Goal: Find contact information: Find contact information

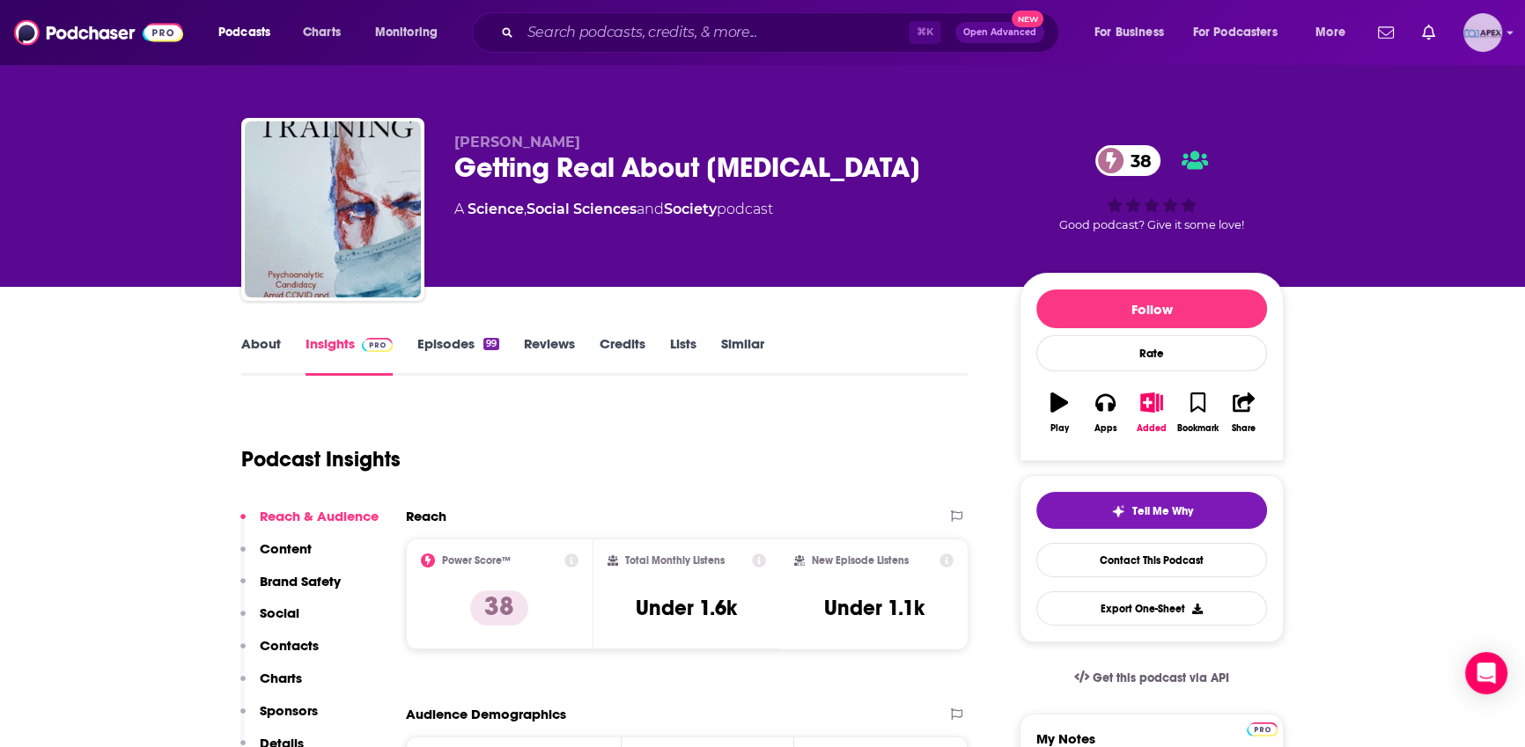
click at [1486, 34] on img "Logged in as Apex" at bounding box center [1482, 32] width 39 height 39
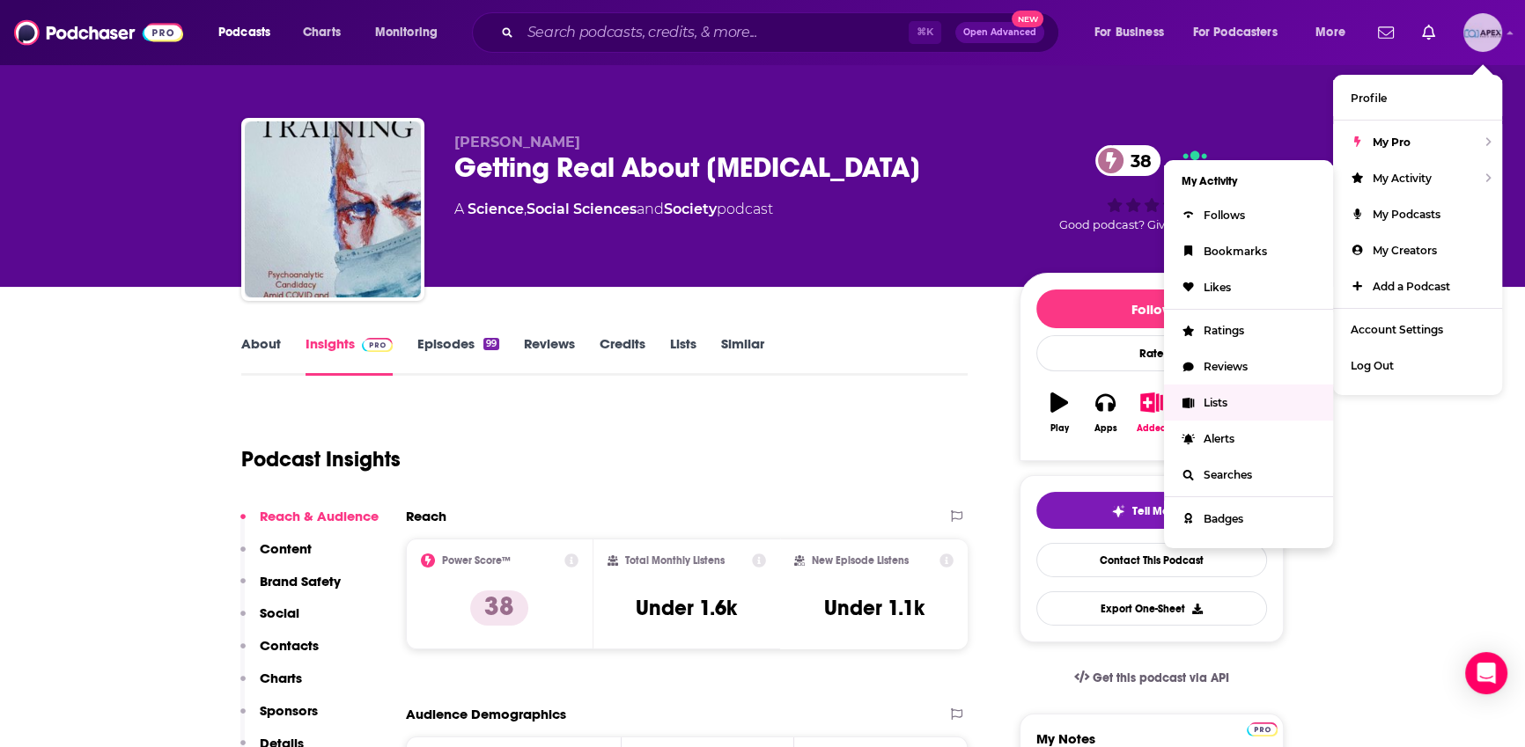
click at [1224, 399] on span "Lists" at bounding box center [1215, 402] width 24 height 13
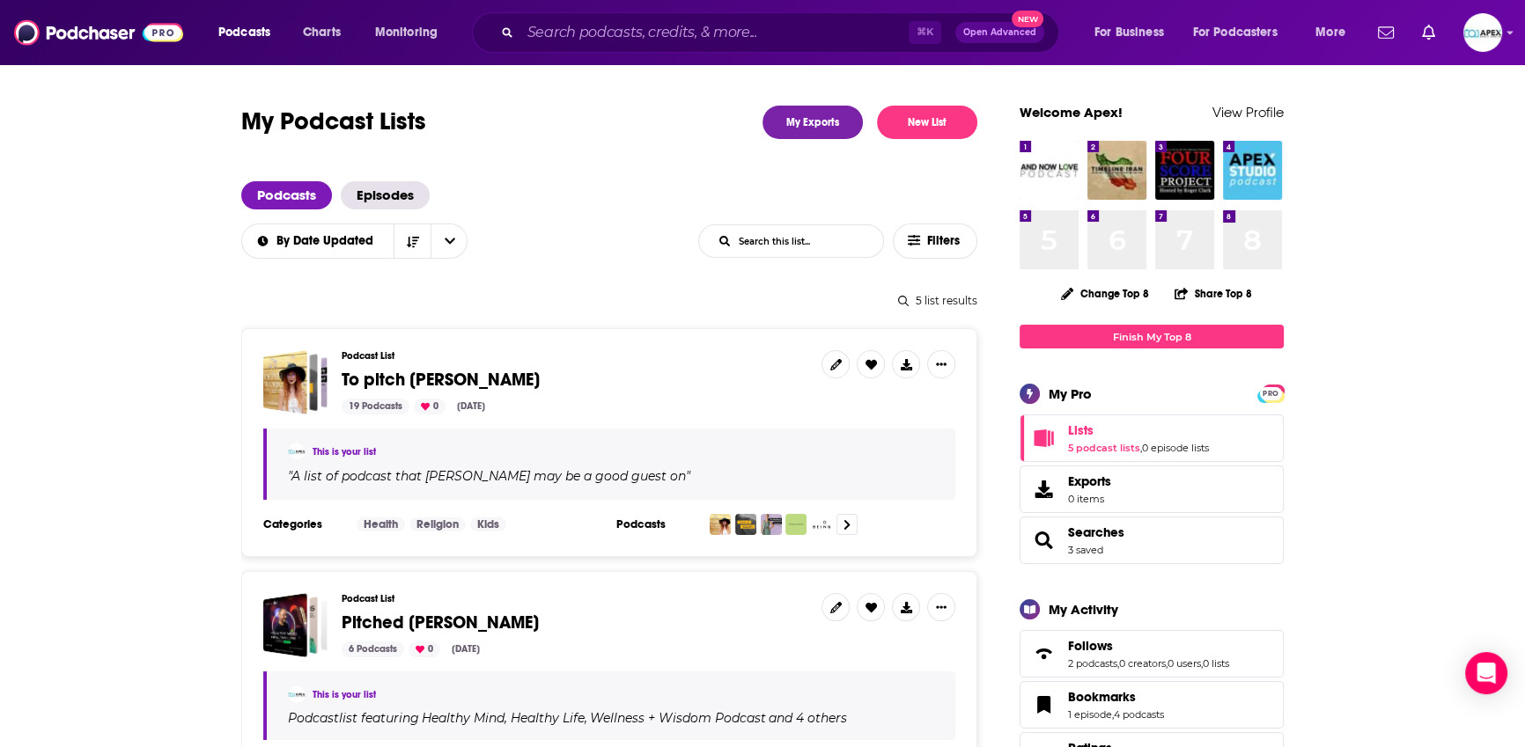
click at [591, 414] on div "19 Podcasts 0 Sep 12, 2025" at bounding box center [575, 407] width 466 height 16
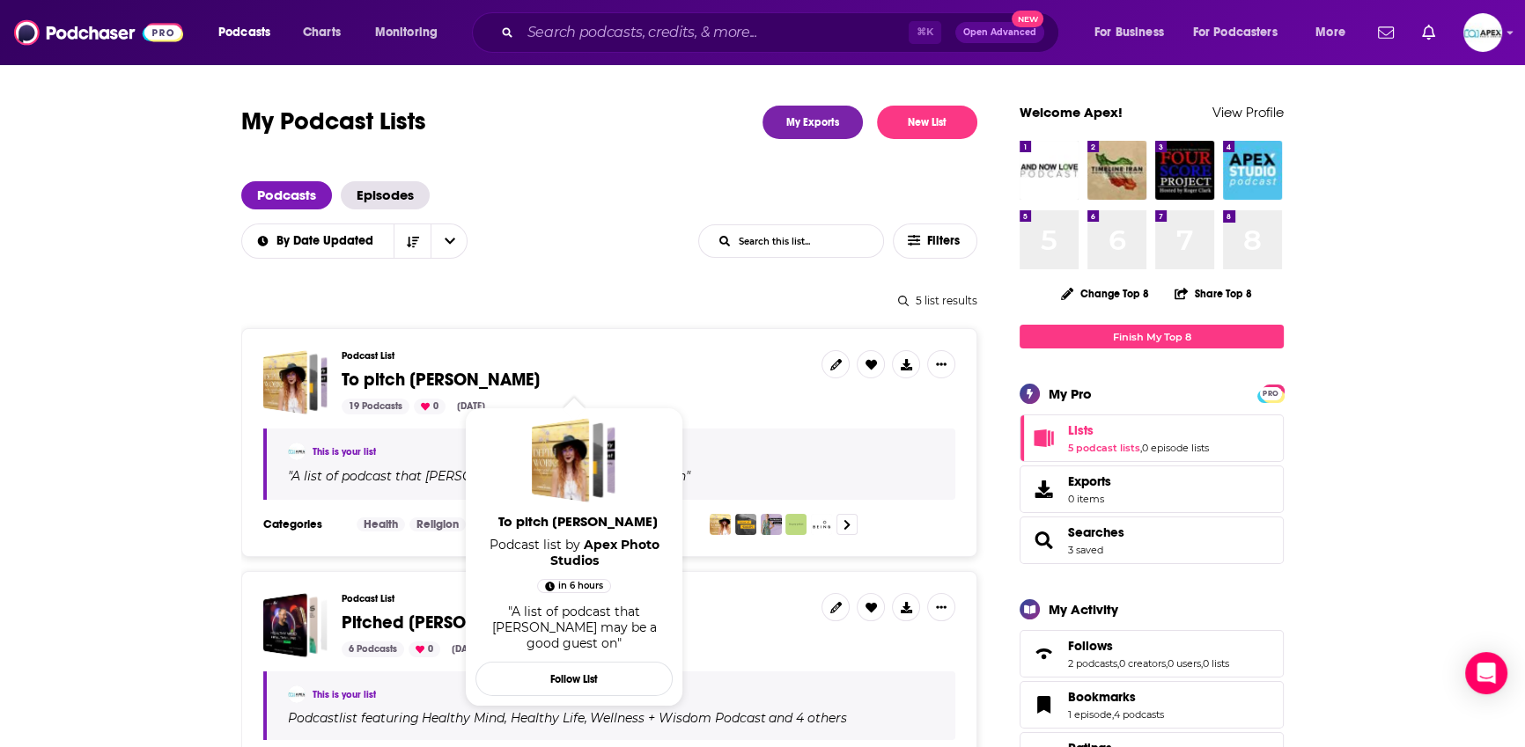
click at [394, 384] on span "To pitch Loren" at bounding box center [441, 380] width 198 height 22
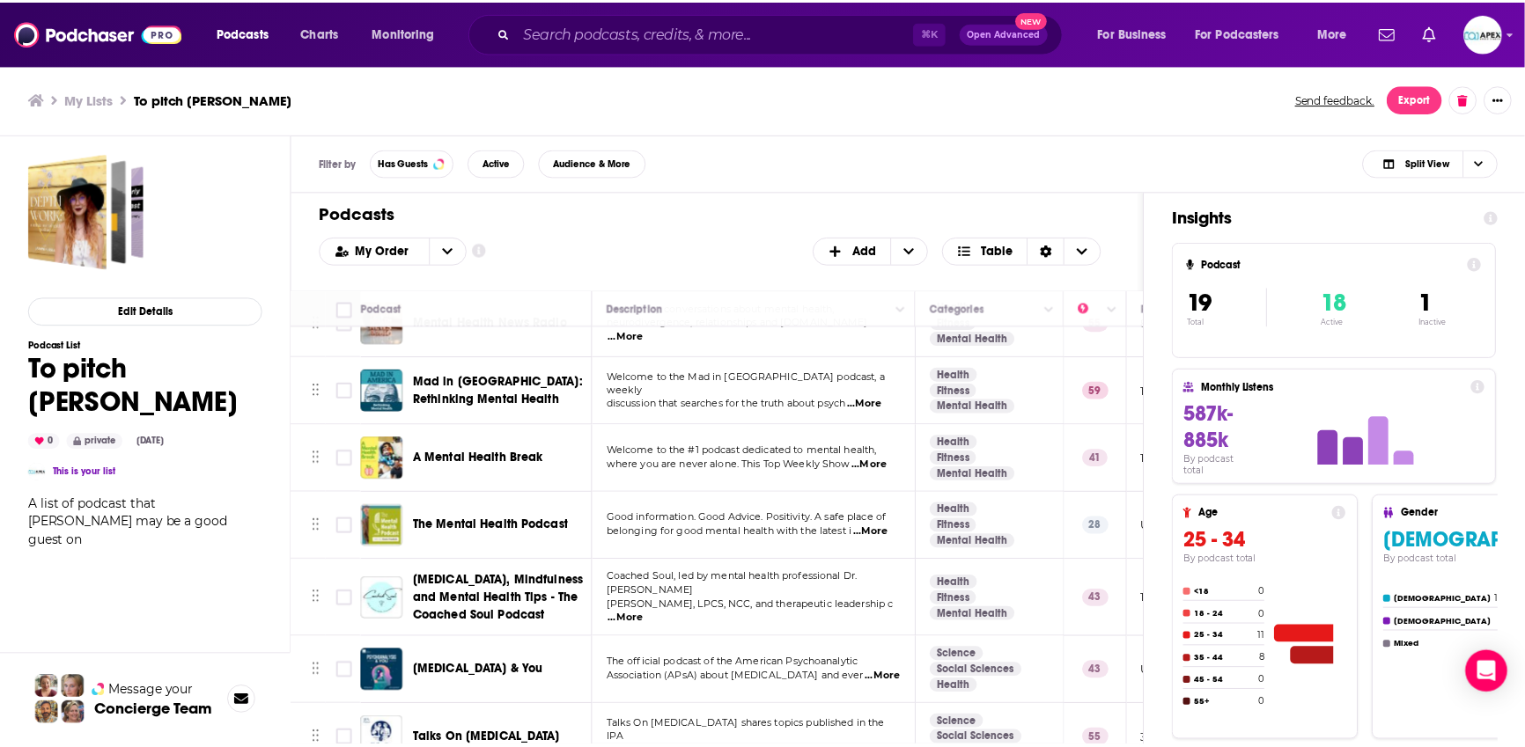
scroll to position [511, 0]
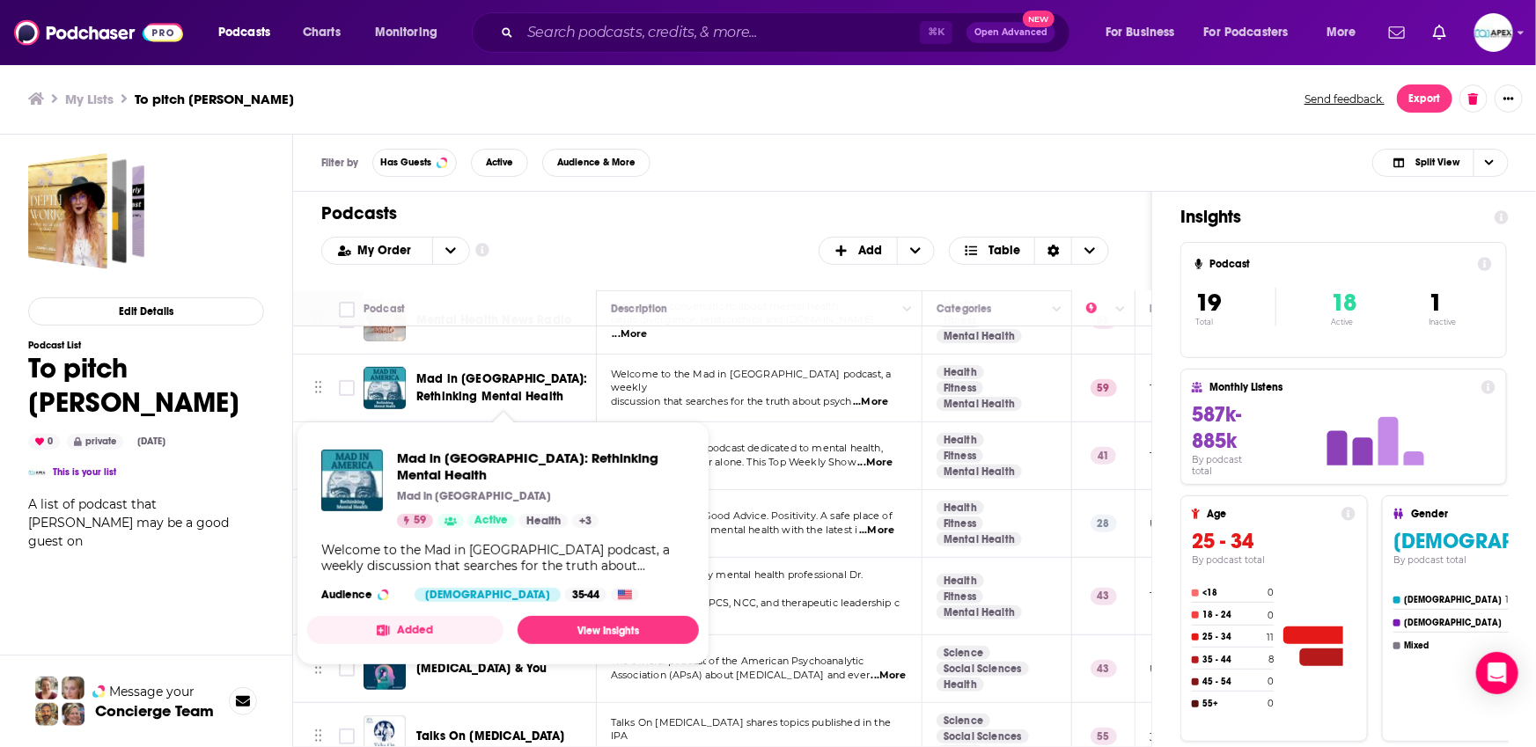
click at [535, 379] on span "Mad in America: Rethinking Mental Health" at bounding box center [501, 387] width 171 height 33
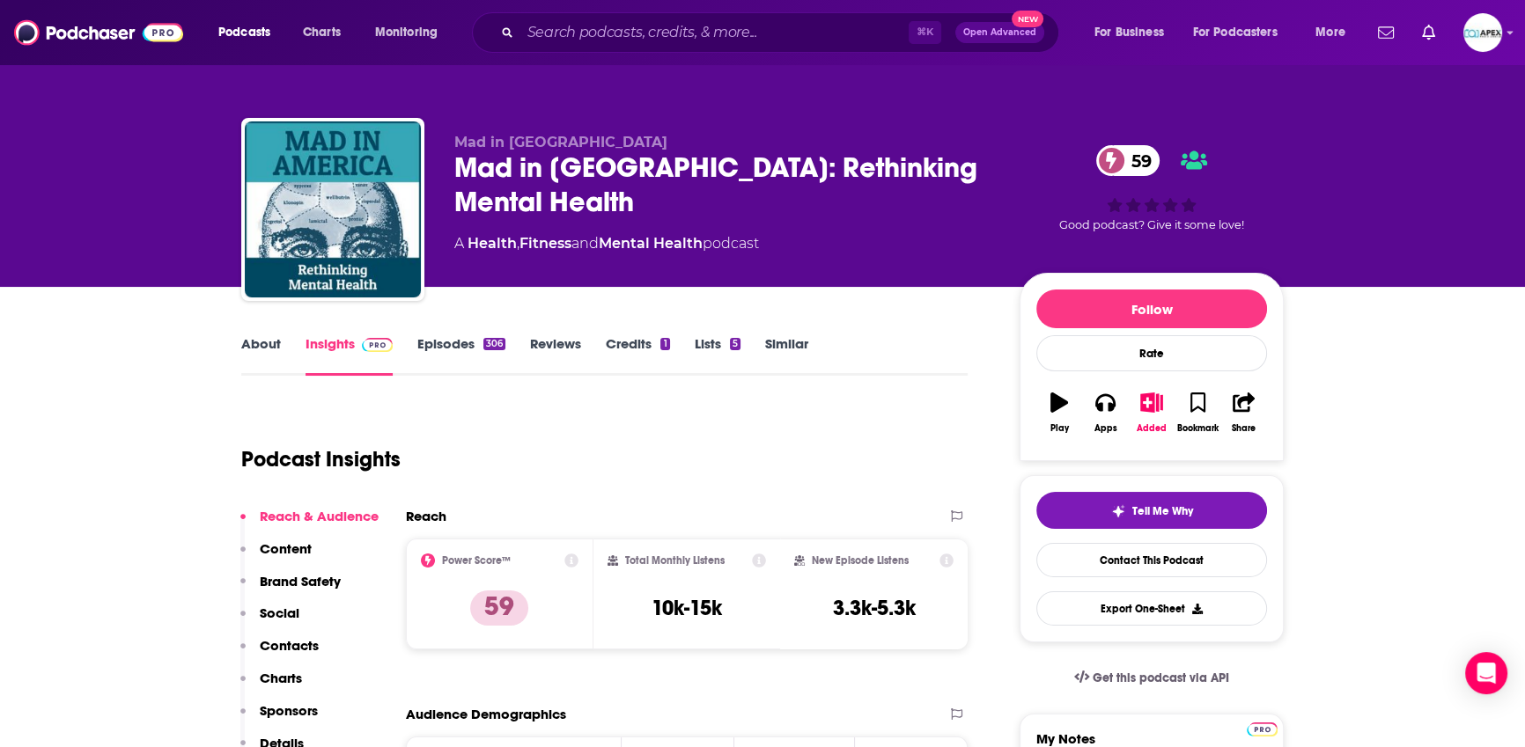
click at [260, 349] on link "About" at bounding box center [261, 355] width 40 height 40
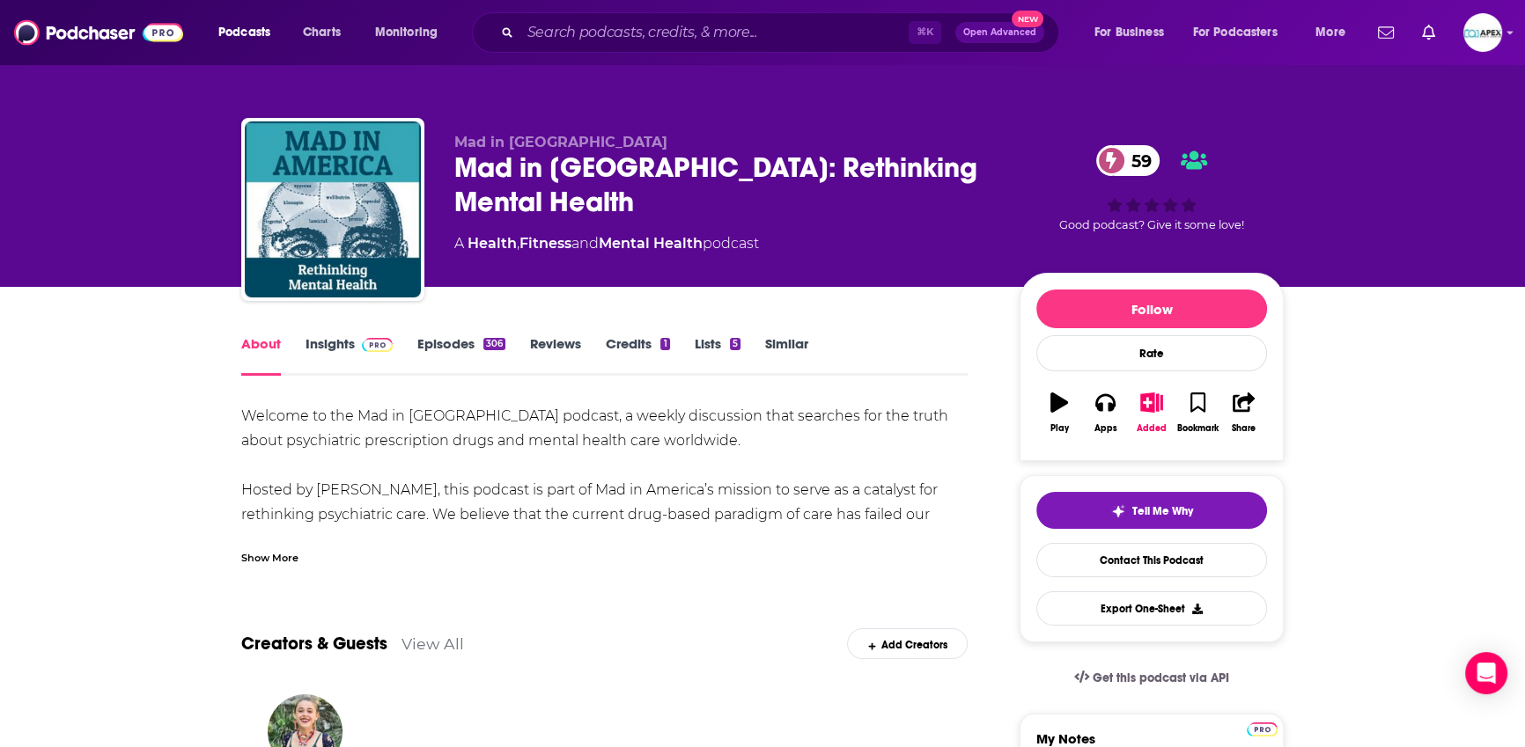
click at [342, 353] on link "Insights" at bounding box center [348, 355] width 87 height 40
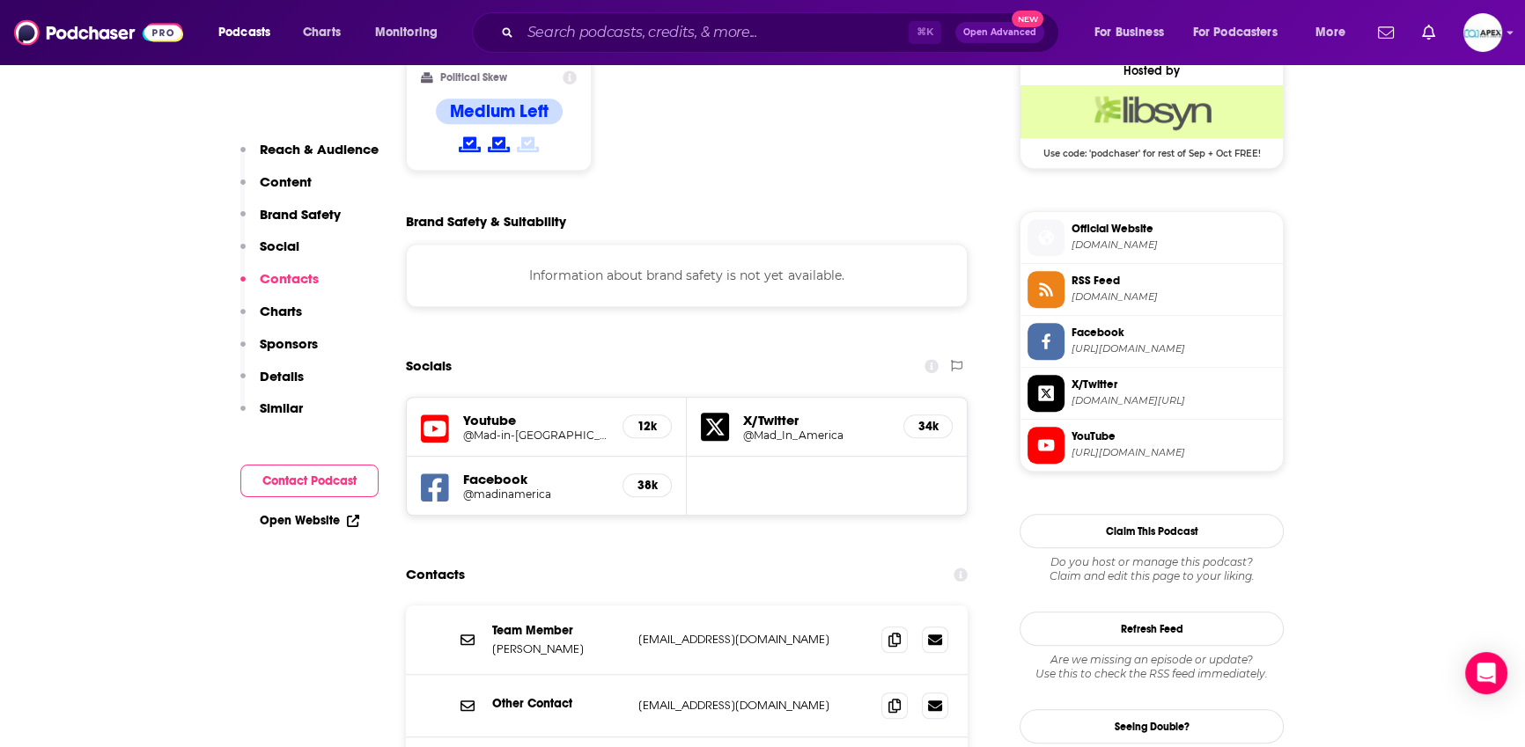
scroll to position [1608, 0]
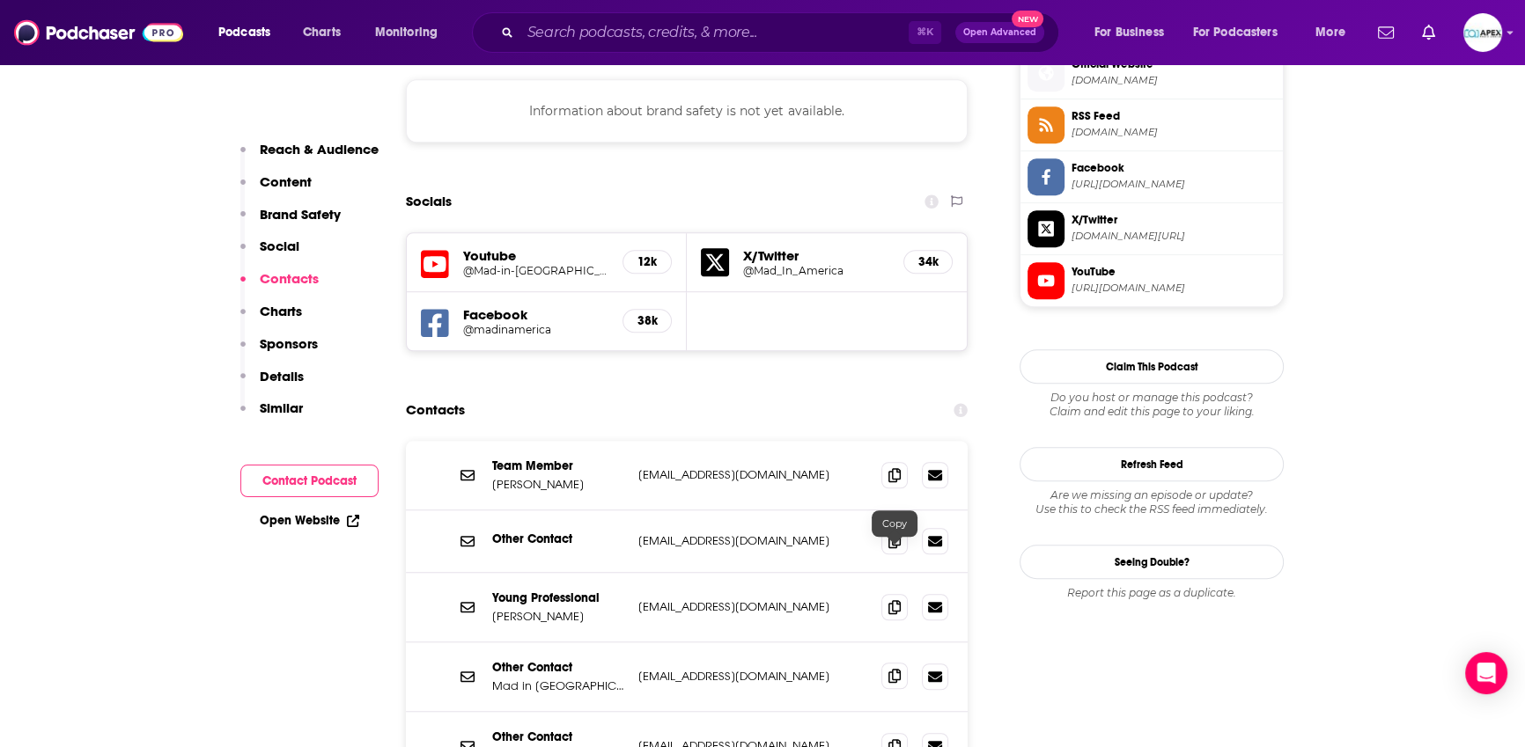
click at [897, 669] on icon at bounding box center [894, 676] width 12 height 14
click at [896, 599] on icon at bounding box center [894, 606] width 12 height 14
click at [897, 467] on icon at bounding box center [894, 474] width 12 height 14
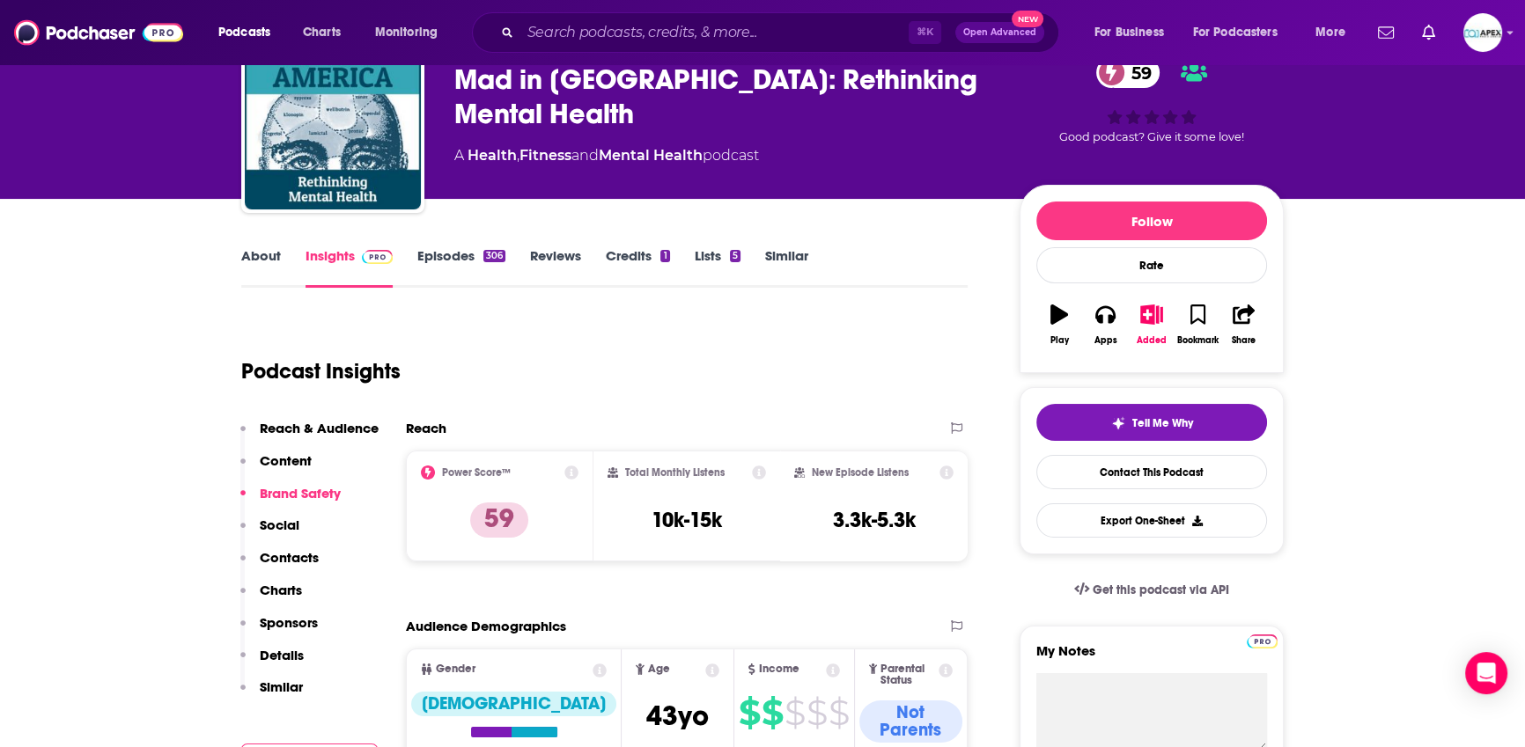
scroll to position [165, 0]
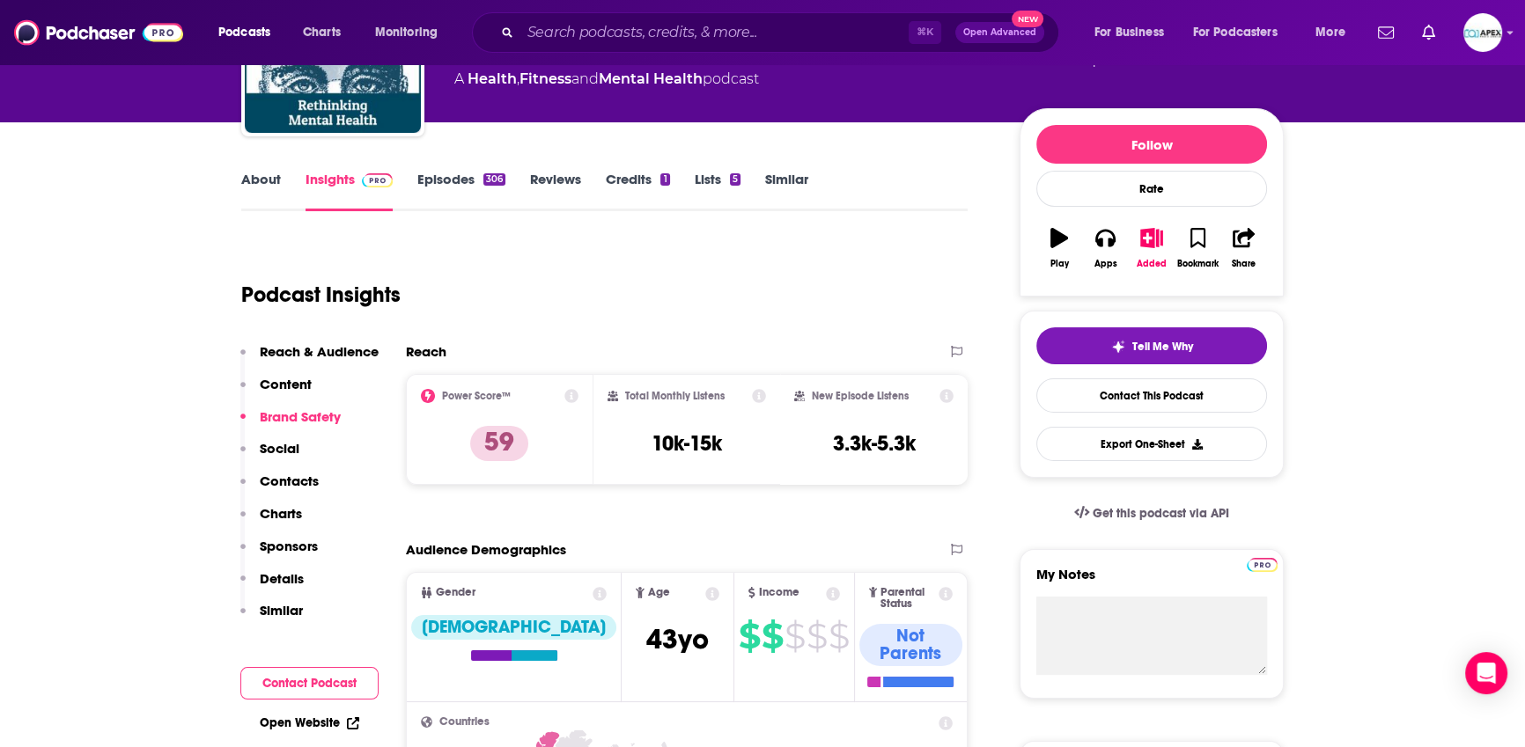
click at [262, 180] on link "About" at bounding box center [261, 191] width 40 height 40
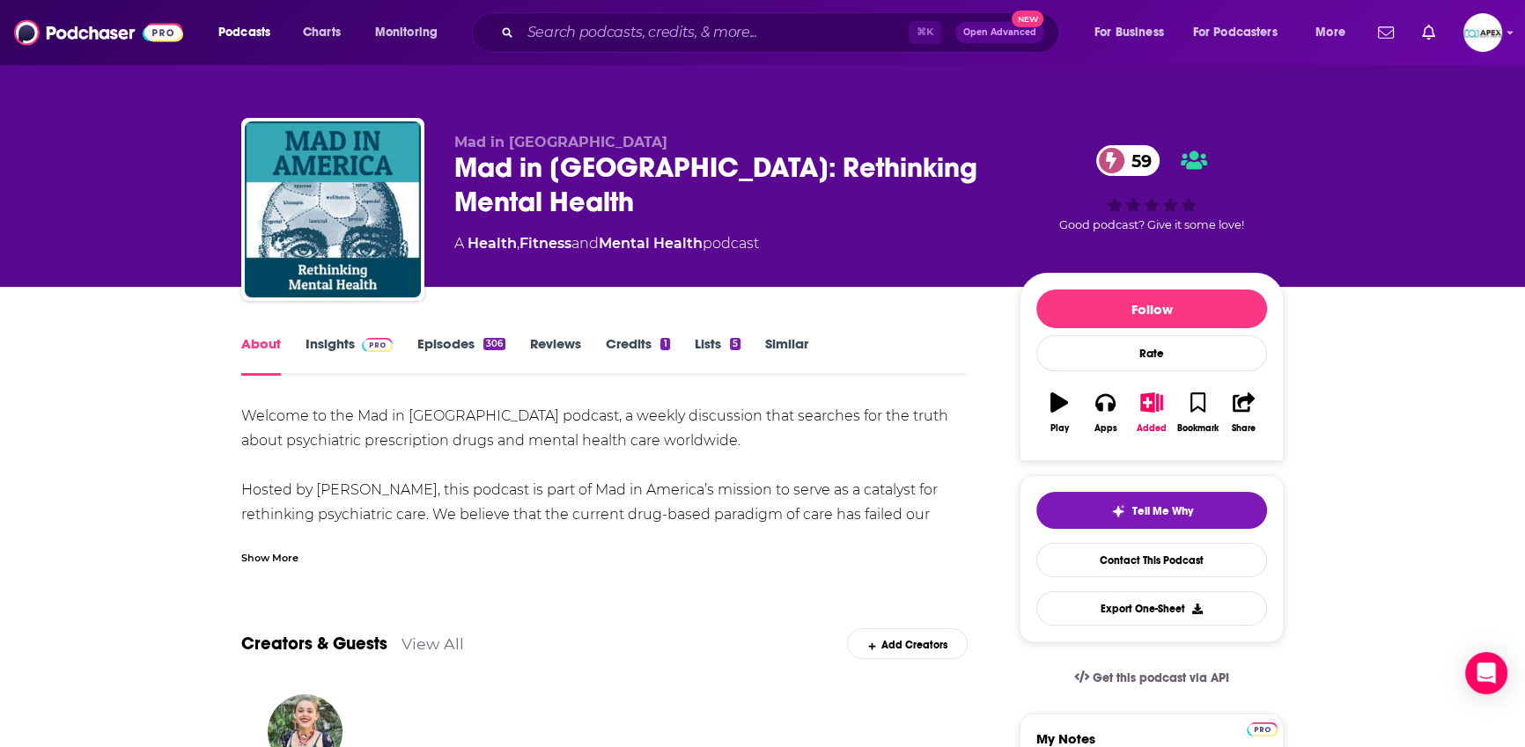
click at [259, 562] on div "Show More" at bounding box center [269, 556] width 57 height 17
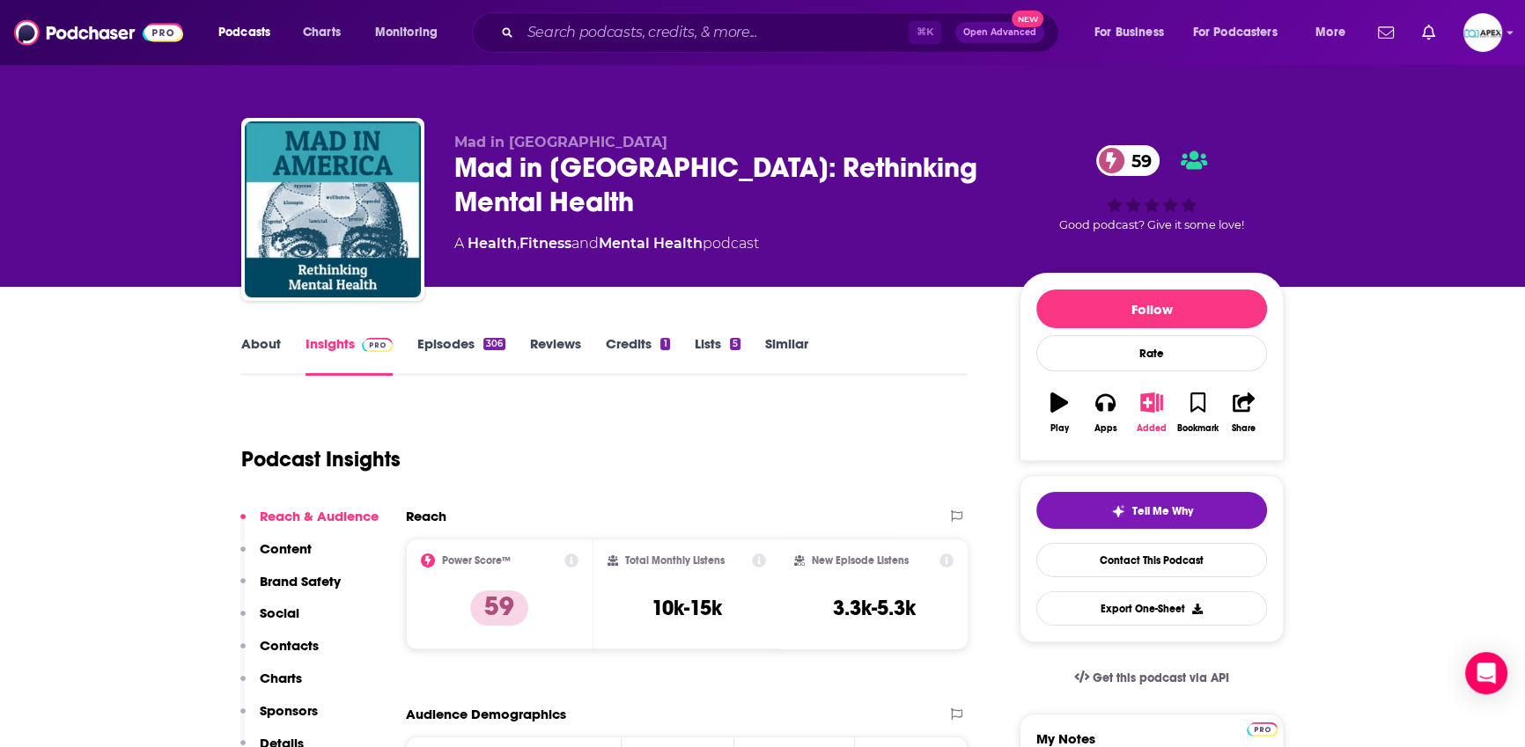
click at [1153, 415] on button "Added" at bounding box center [1151, 412] width 46 height 63
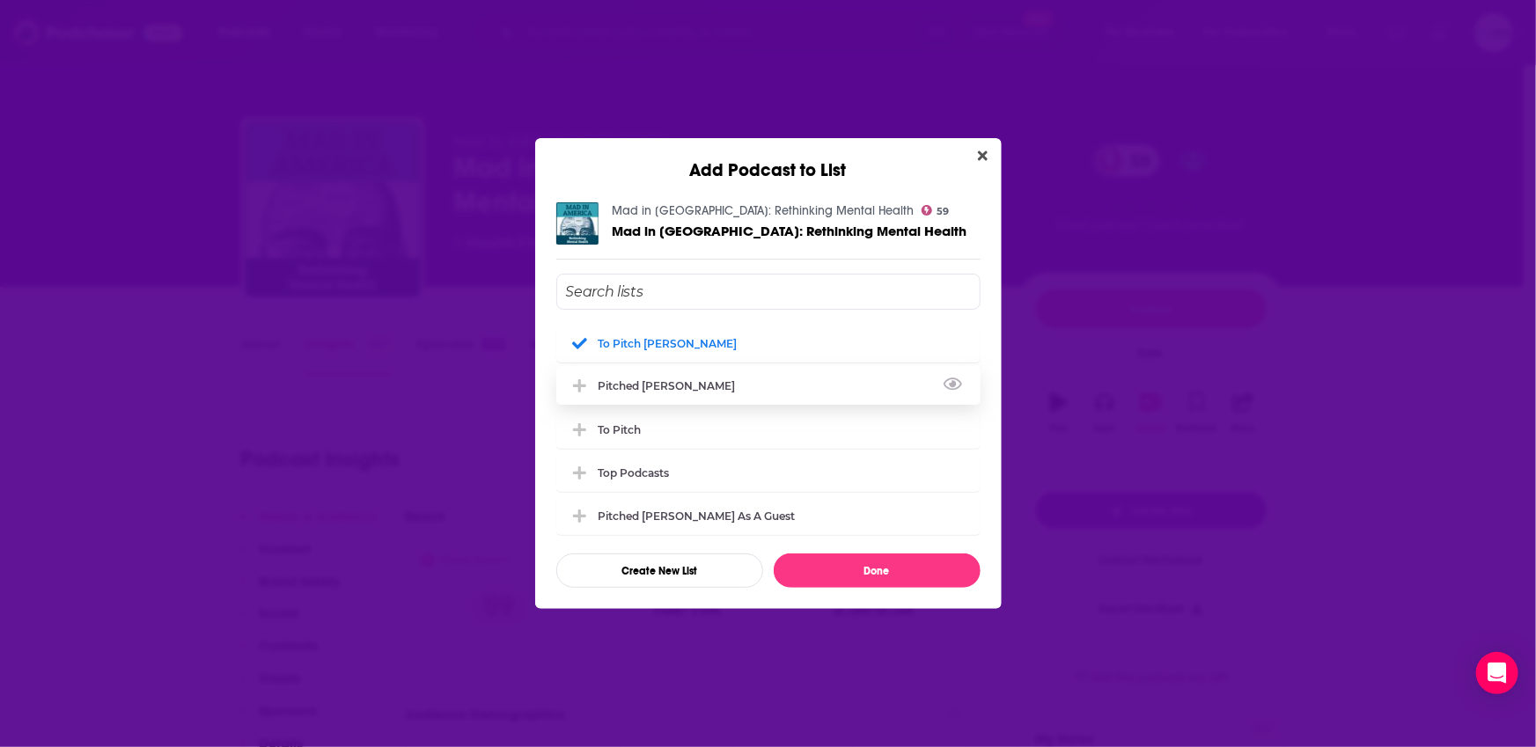
click at [637, 390] on div "Pitched Loren" at bounding box center [673, 385] width 148 height 13
click at [584, 342] on icon "Add Podcast To List" at bounding box center [579, 343] width 13 height 3
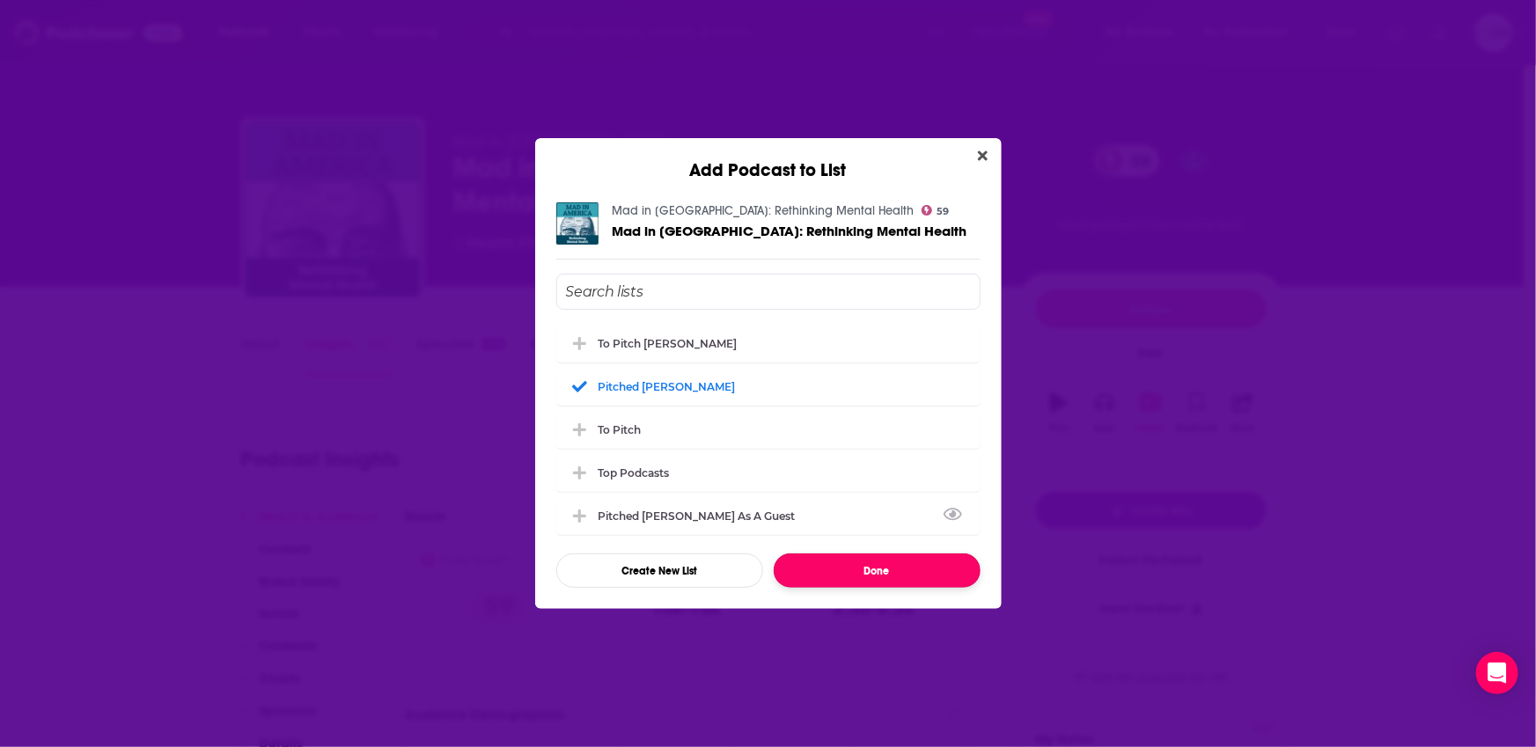
click at [936, 571] on button "Done" at bounding box center [877, 571] width 207 height 34
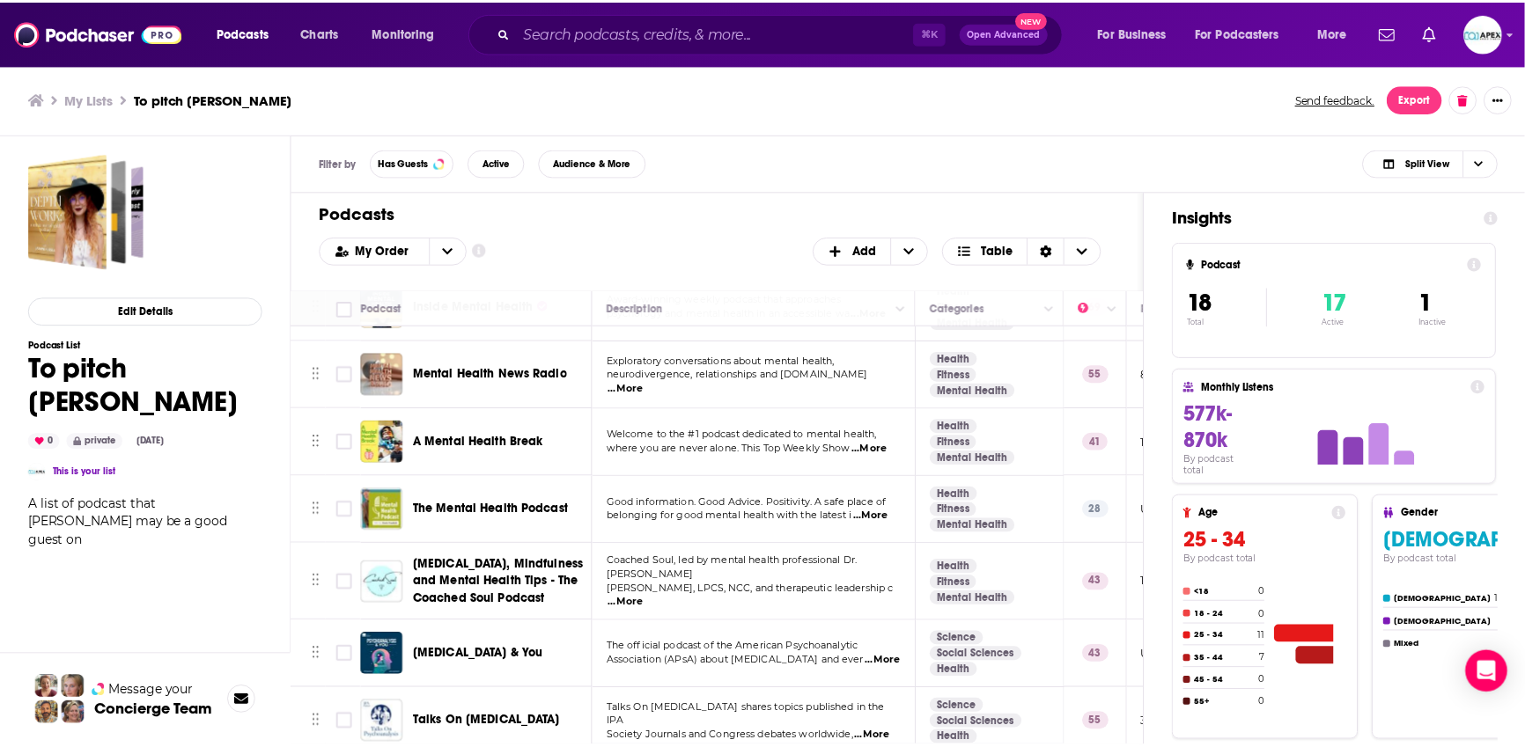
scroll to position [459, 0]
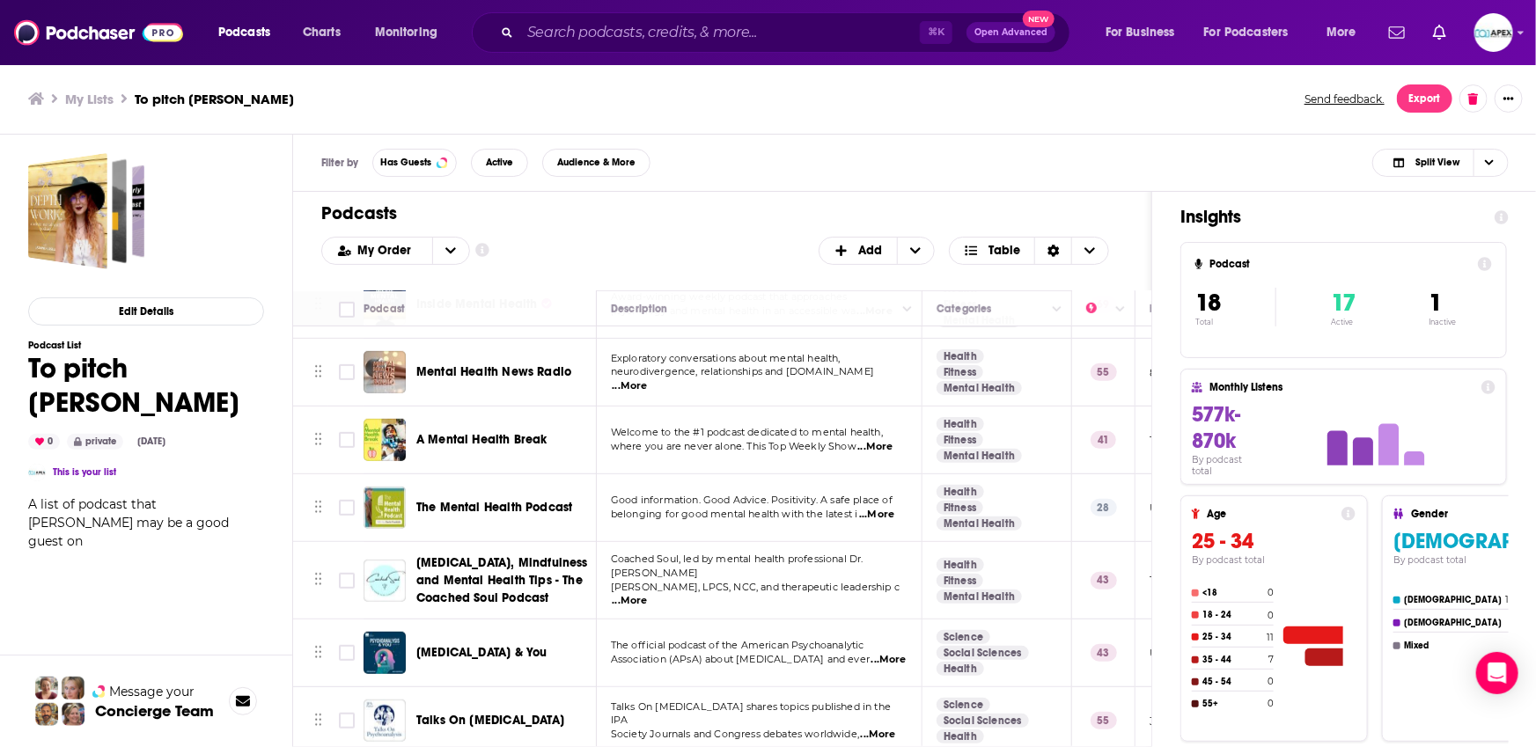
click at [490, 437] on span "A Mental Health Break" at bounding box center [481, 439] width 131 height 15
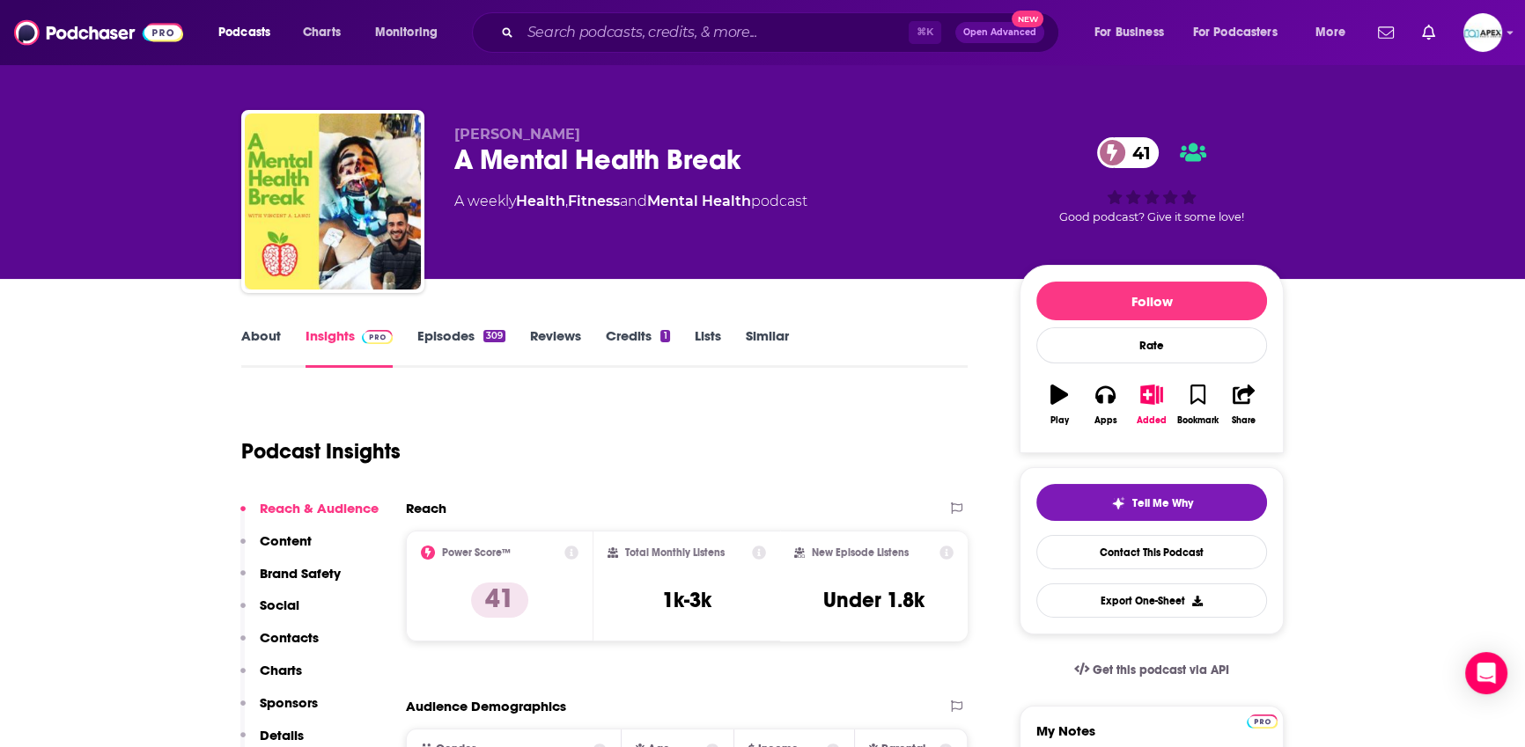
scroll to position [12, 0]
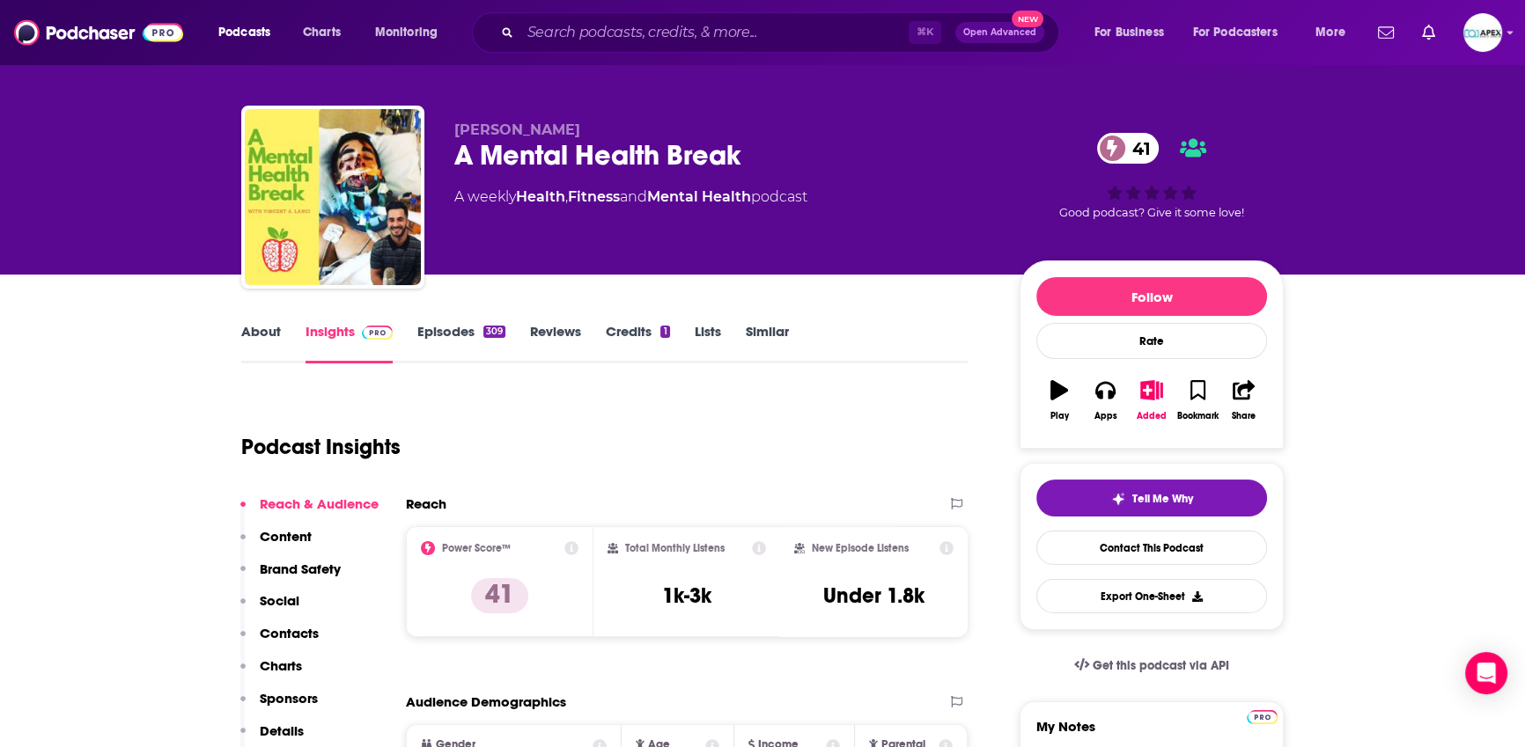
click at [261, 337] on link "About" at bounding box center [261, 343] width 40 height 40
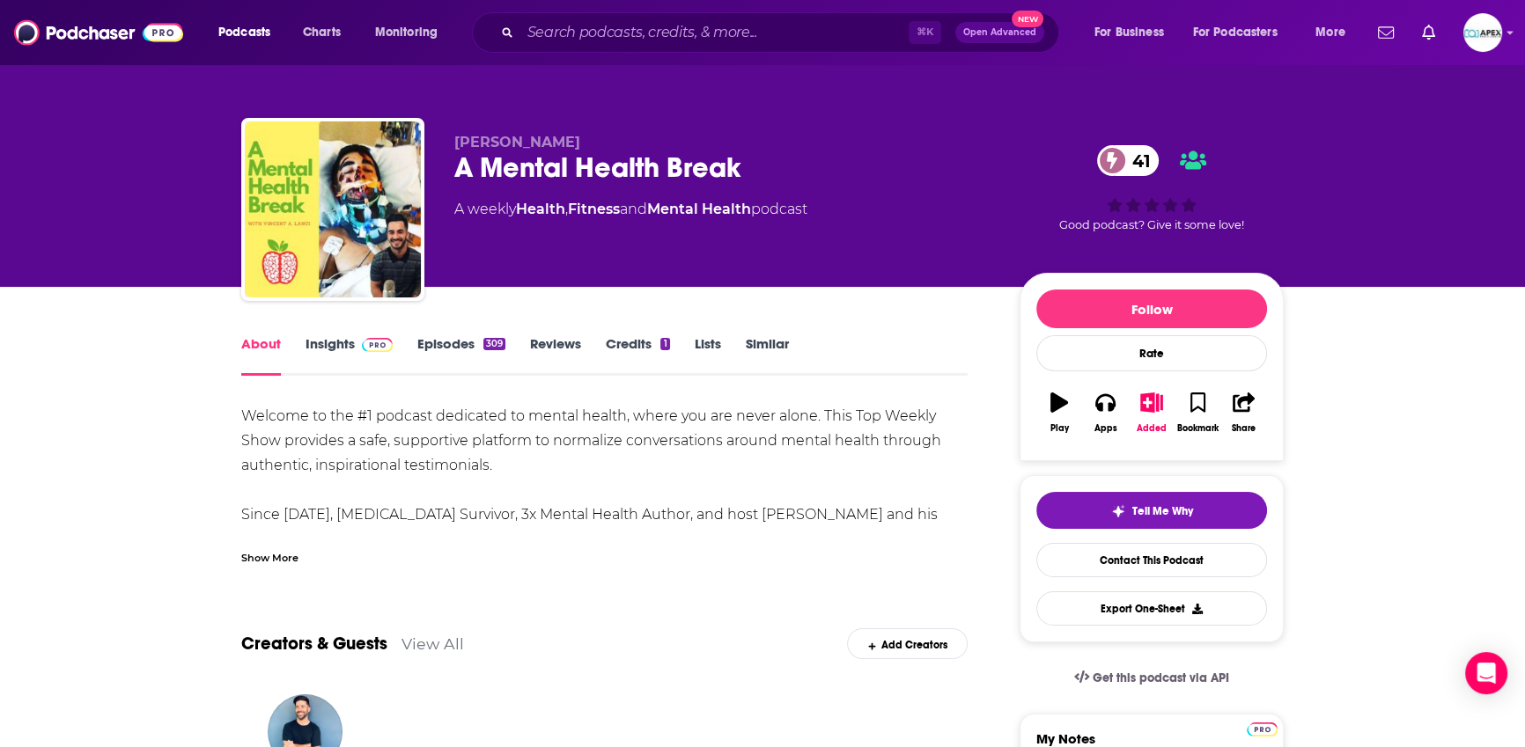
click at [268, 559] on div "Show More" at bounding box center [269, 556] width 57 height 17
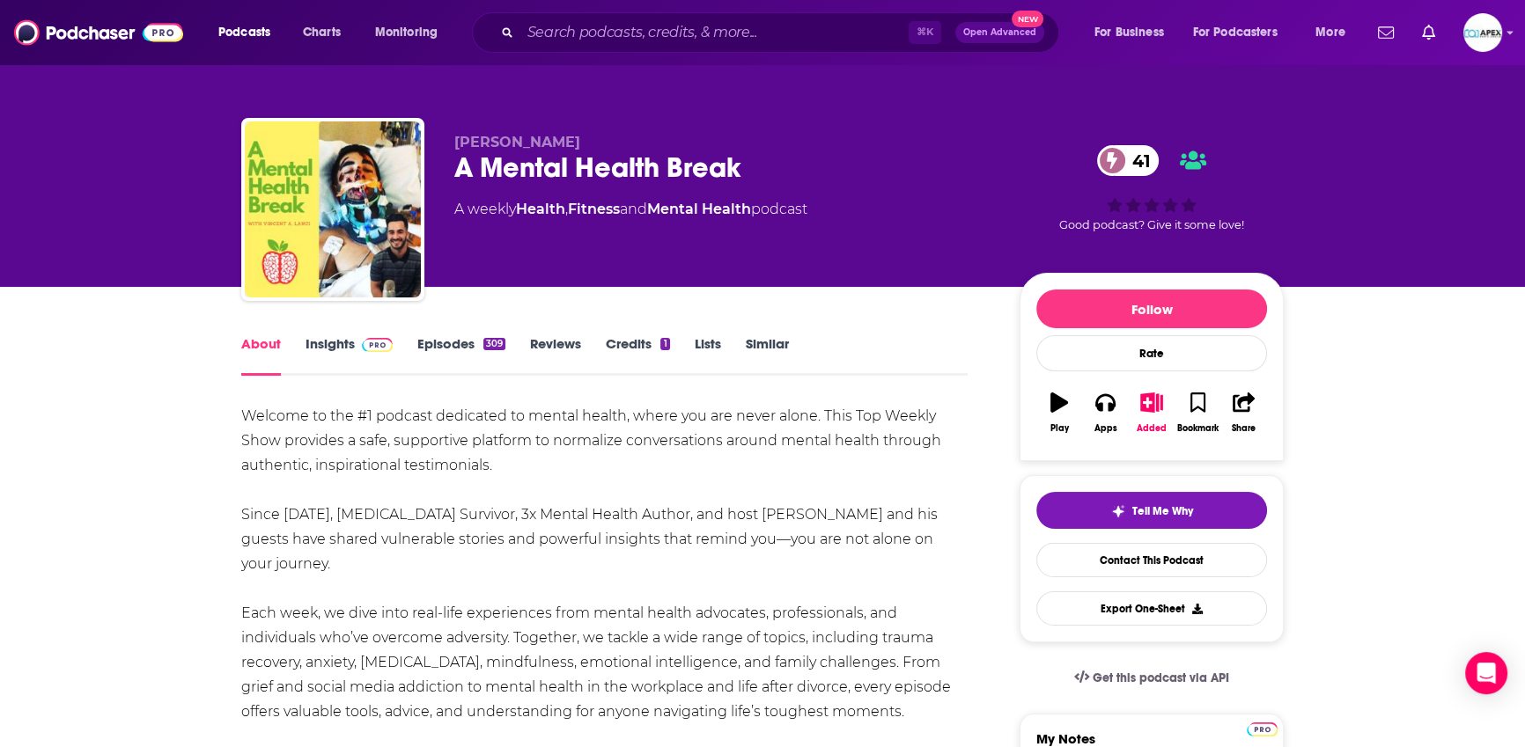
click at [467, 348] on link "Episodes 309" at bounding box center [461, 355] width 88 height 40
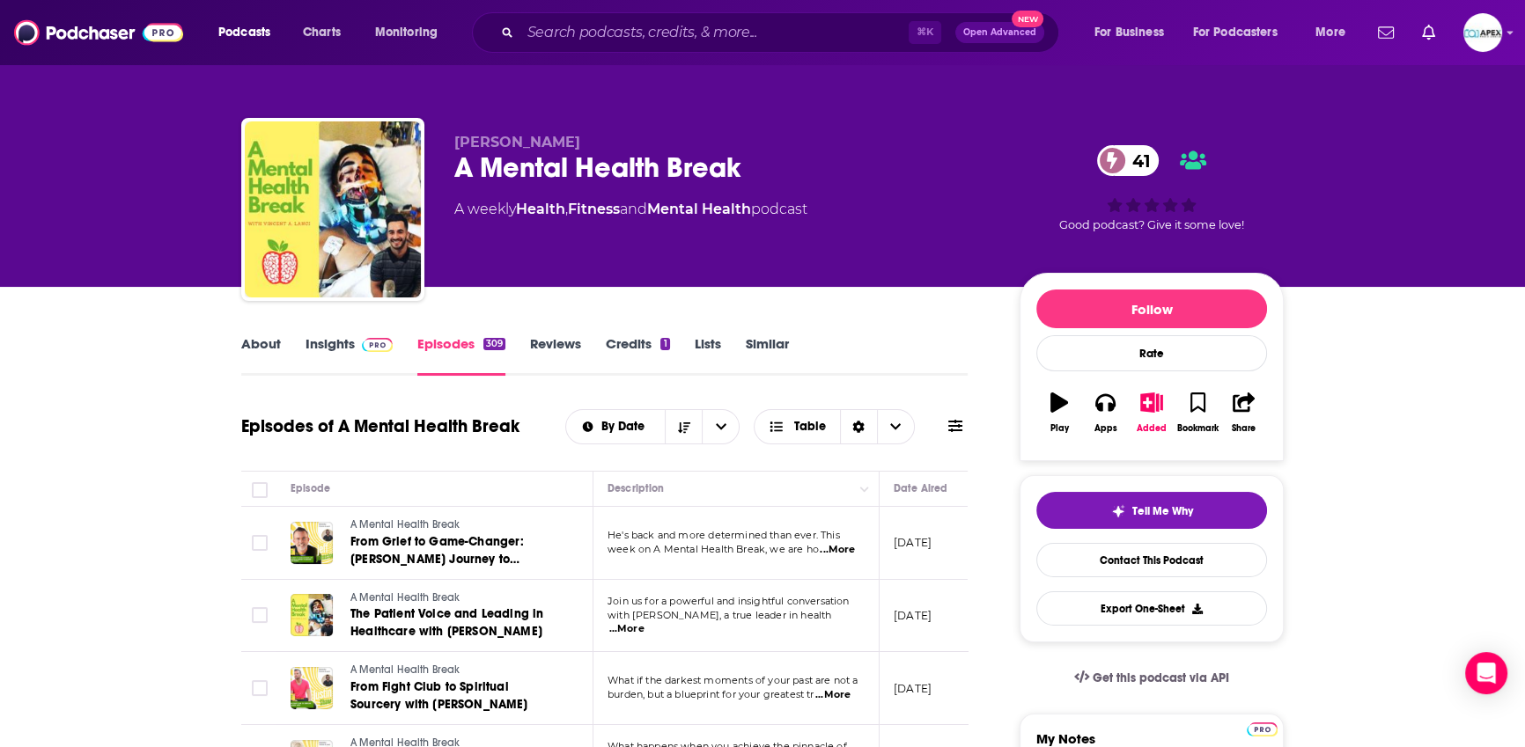
click at [335, 358] on link "Insights" at bounding box center [348, 355] width 87 height 40
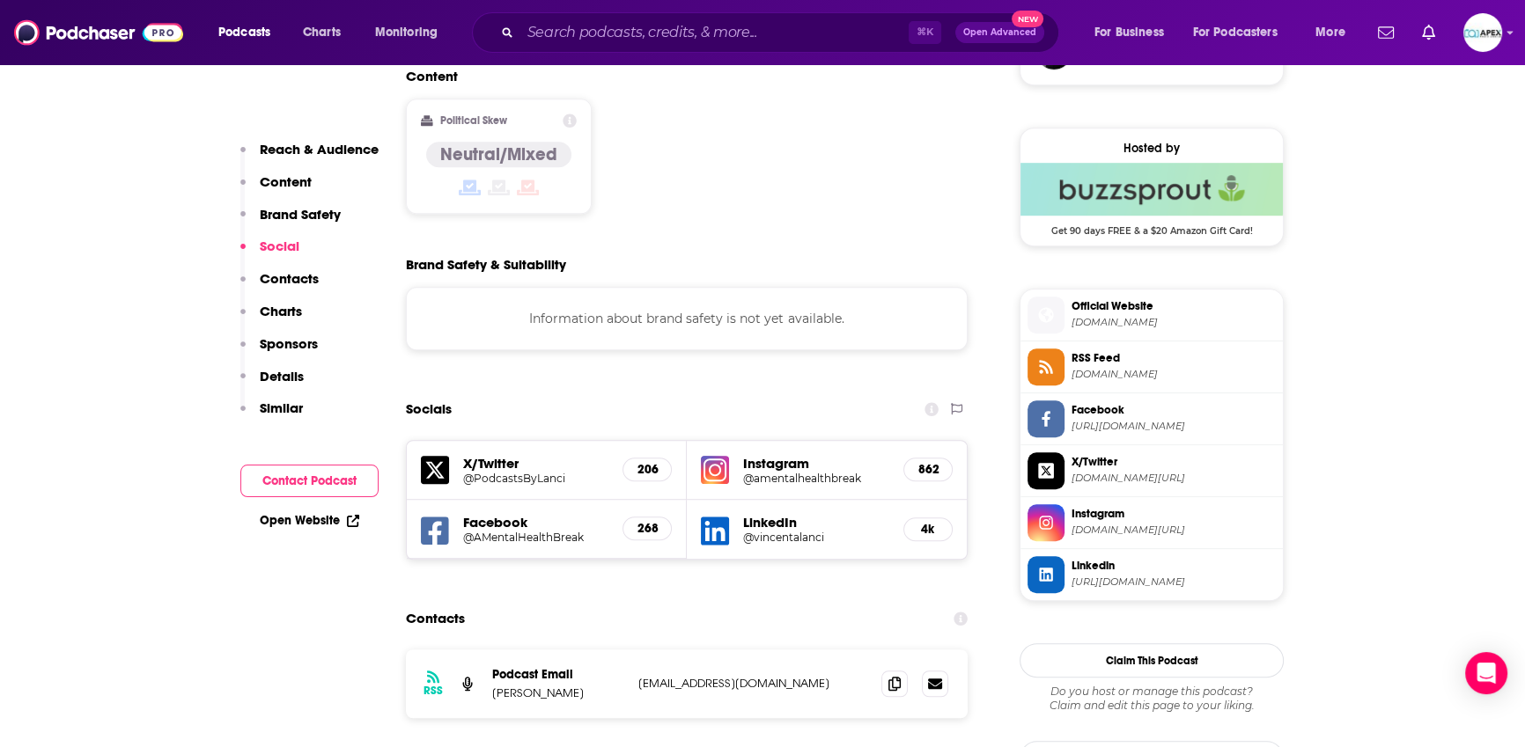
scroll to position [1379, 0]
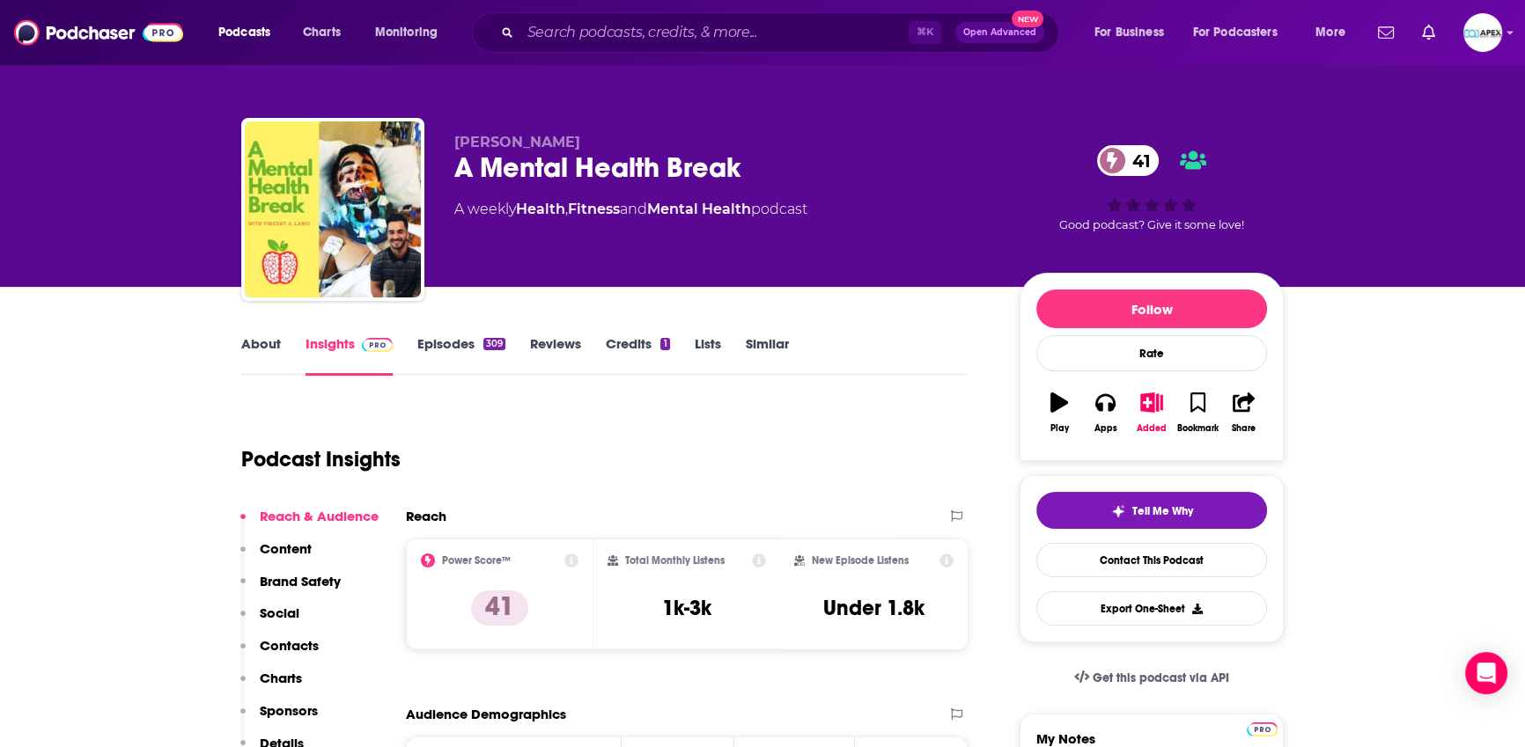
scroll to position [3, 0]
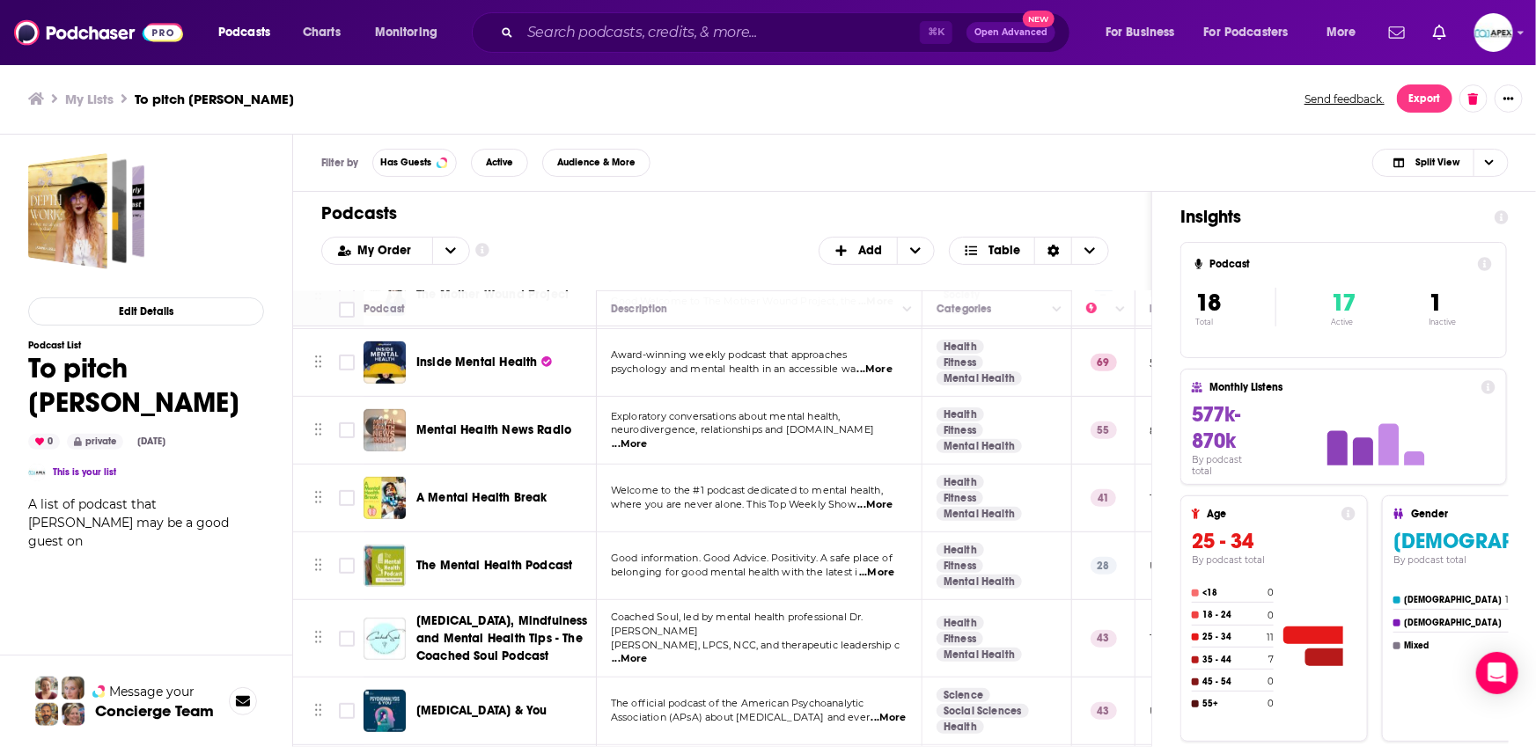
scroll to position [461, 0]
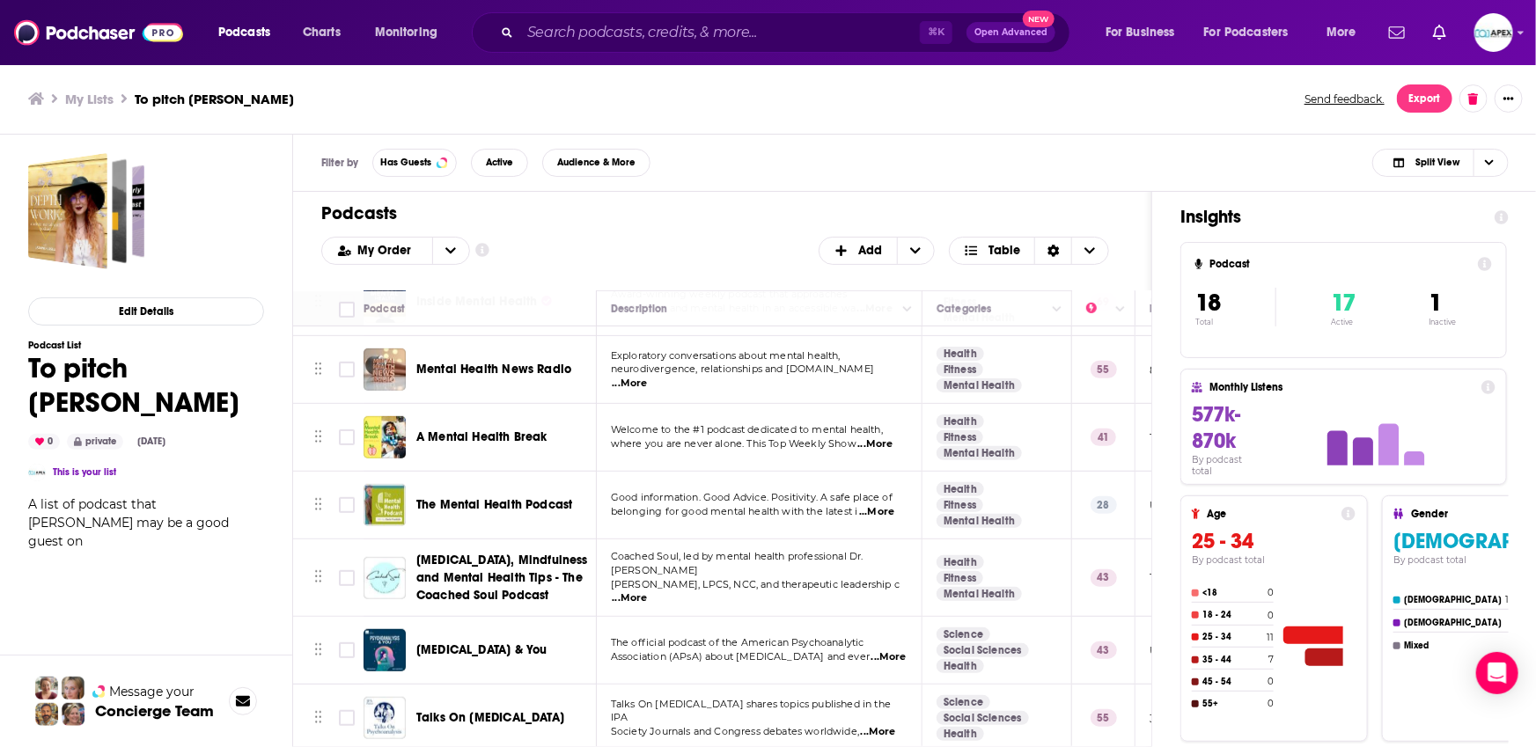
click at [426, 658] on span "Psychoanalysis & You" at bounding box center [481, 650] width 130 height 15
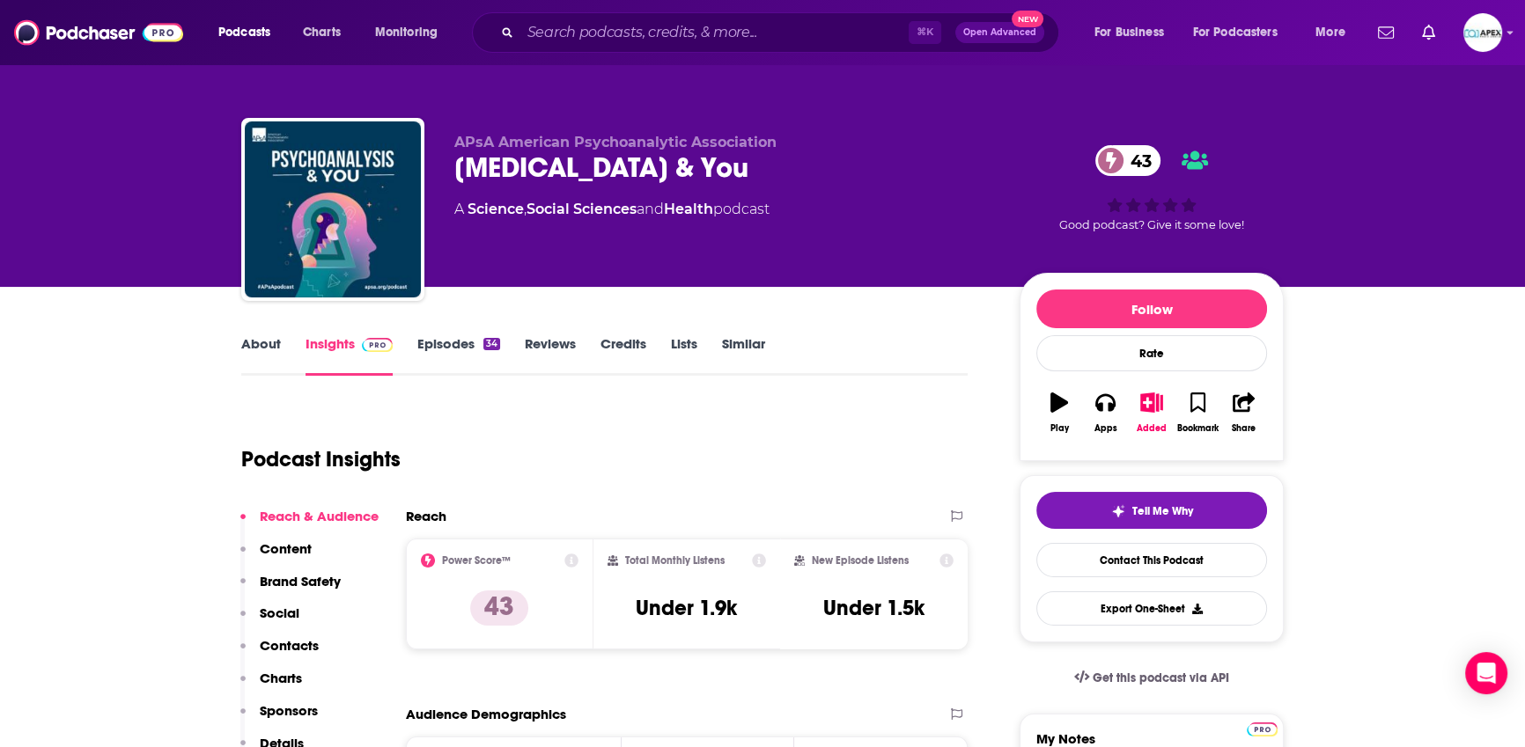
click at [260, 341] on link "About" at bounding box center [261, 355] width 40 height 40
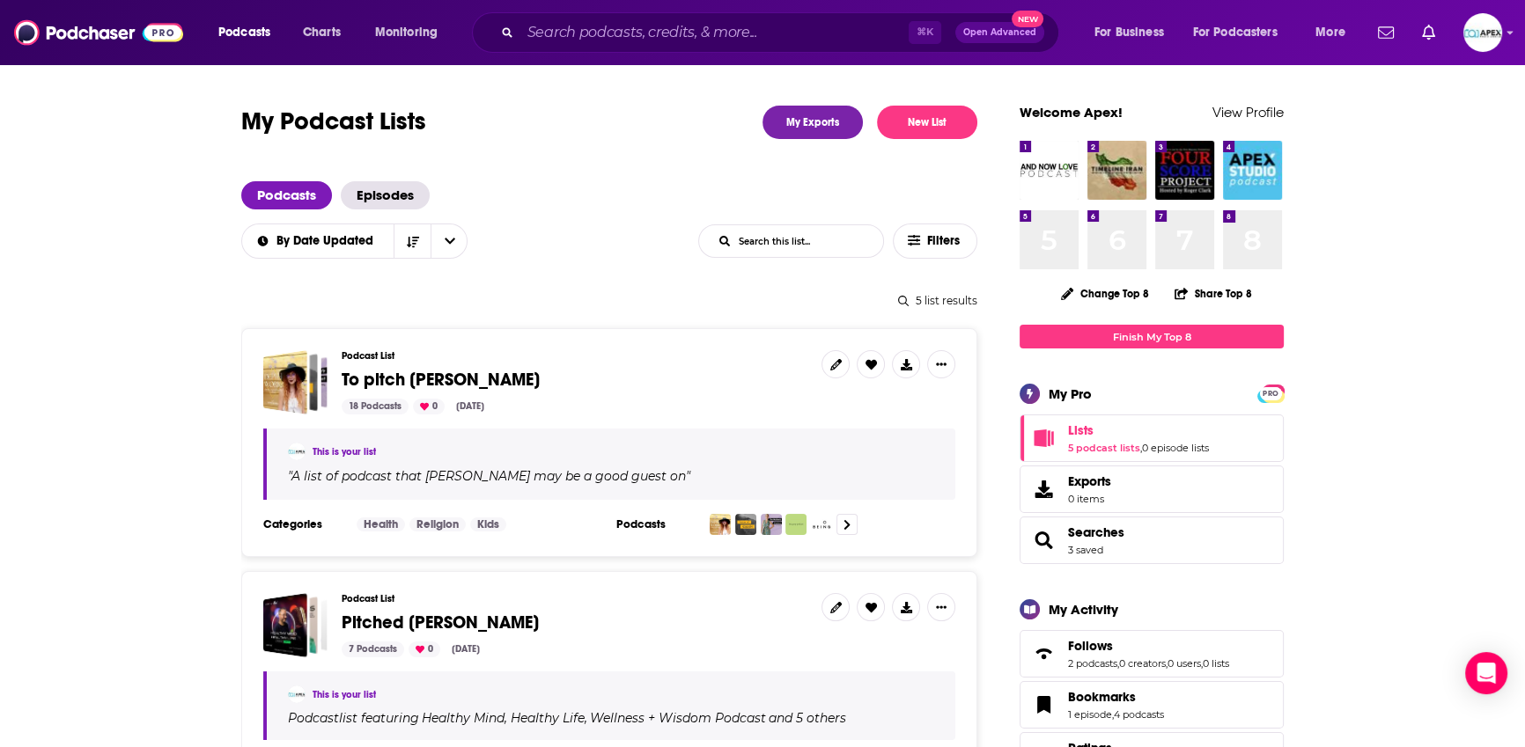
scroll to position [3, 0]
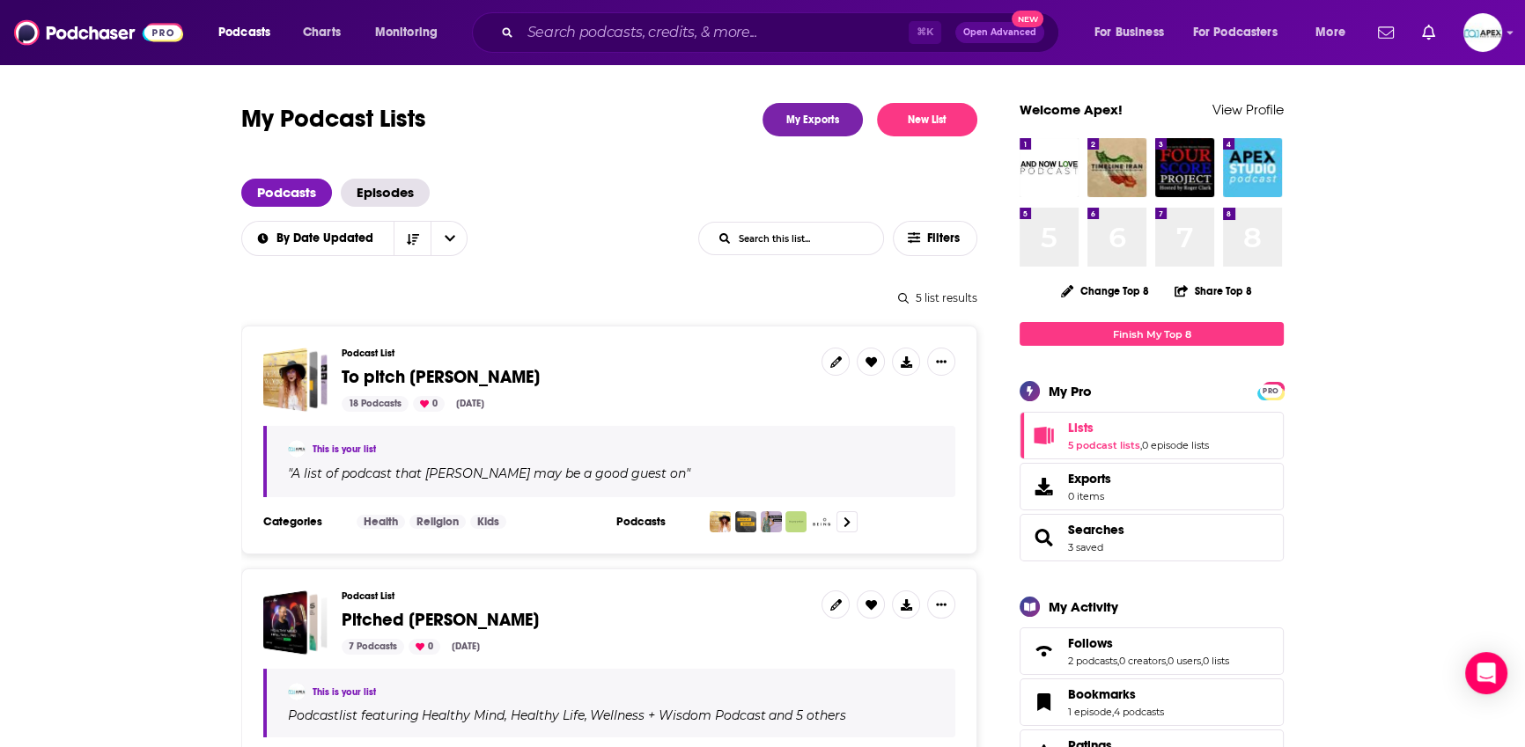
click at [490, 620] on span "Pitched Loren" at bounding box center [575, 620] width 466 height 19
click at [434, 616] on span "Pitched Loren" at bounding box center [440, 620] width 197 height 22
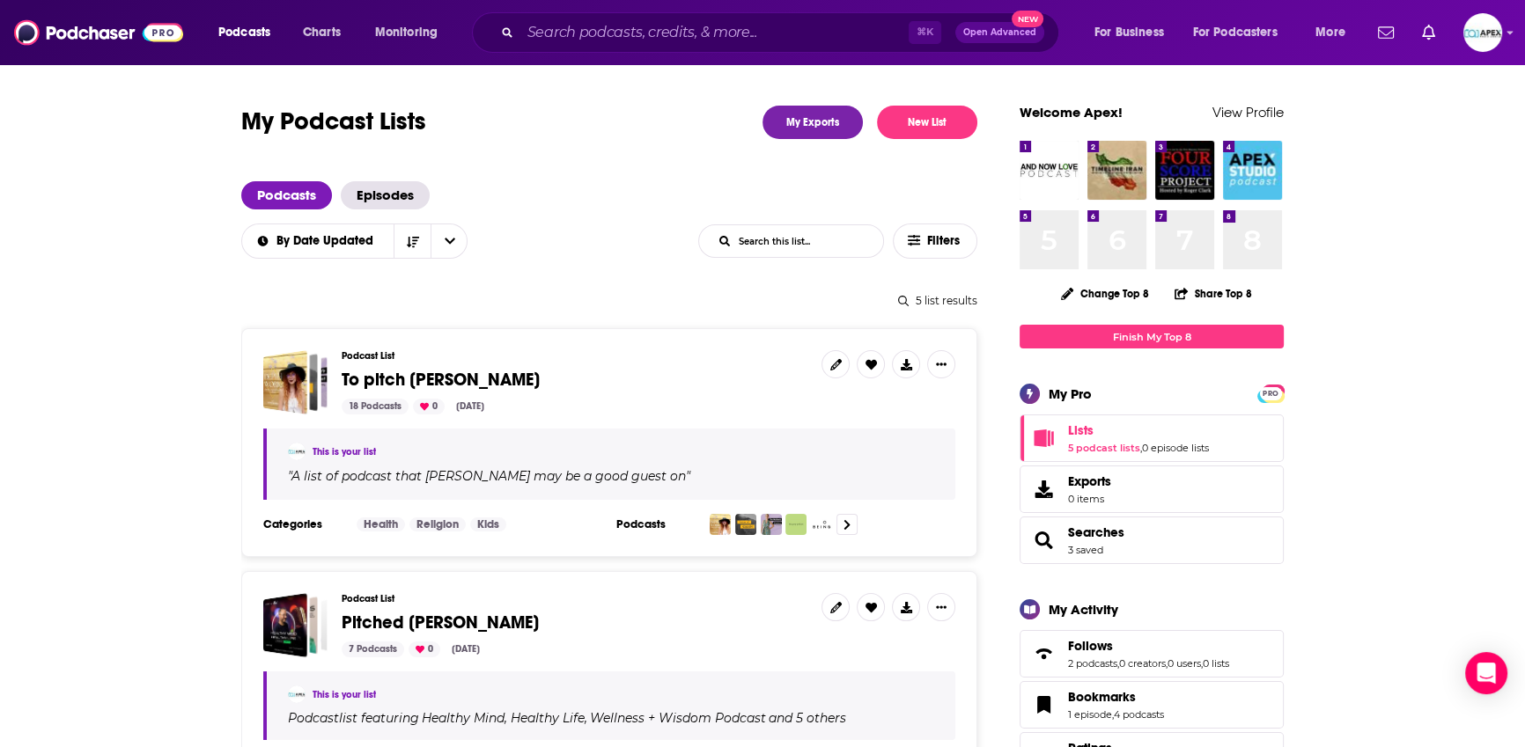
scroll to position [288, 0]
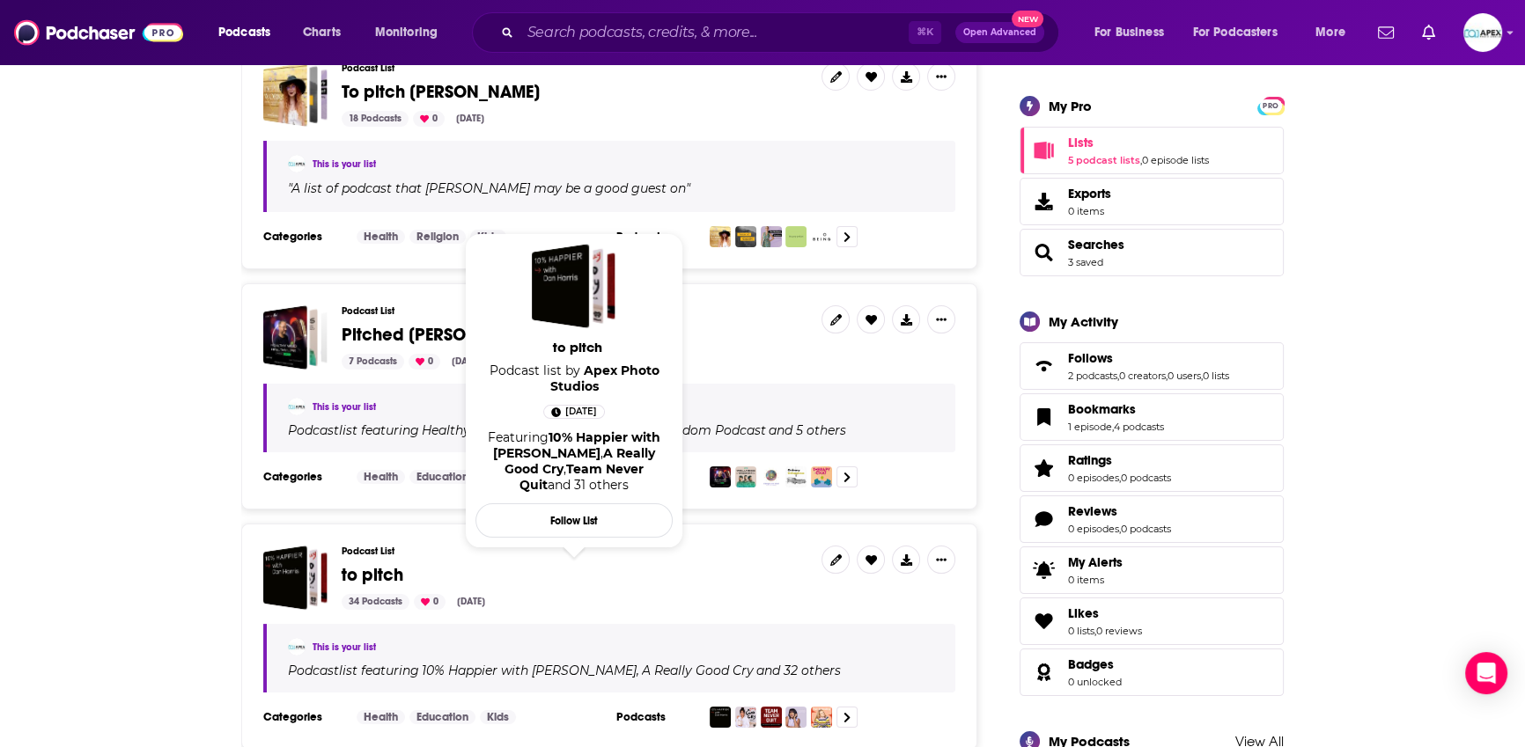
click at [439, 568] on span "to pitch" at bounding box center [575, 575] width 466 height 19
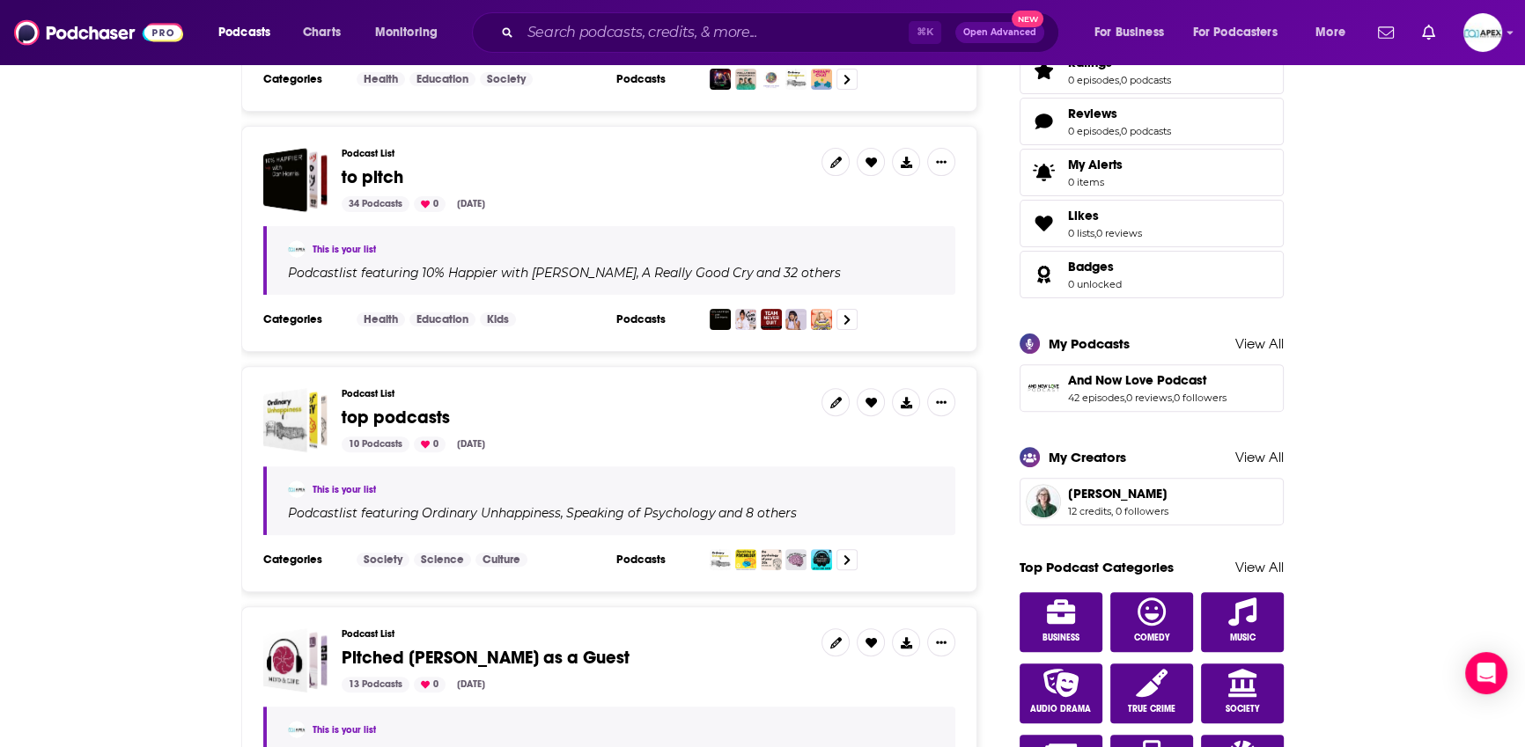
scroll to position [724, 0]
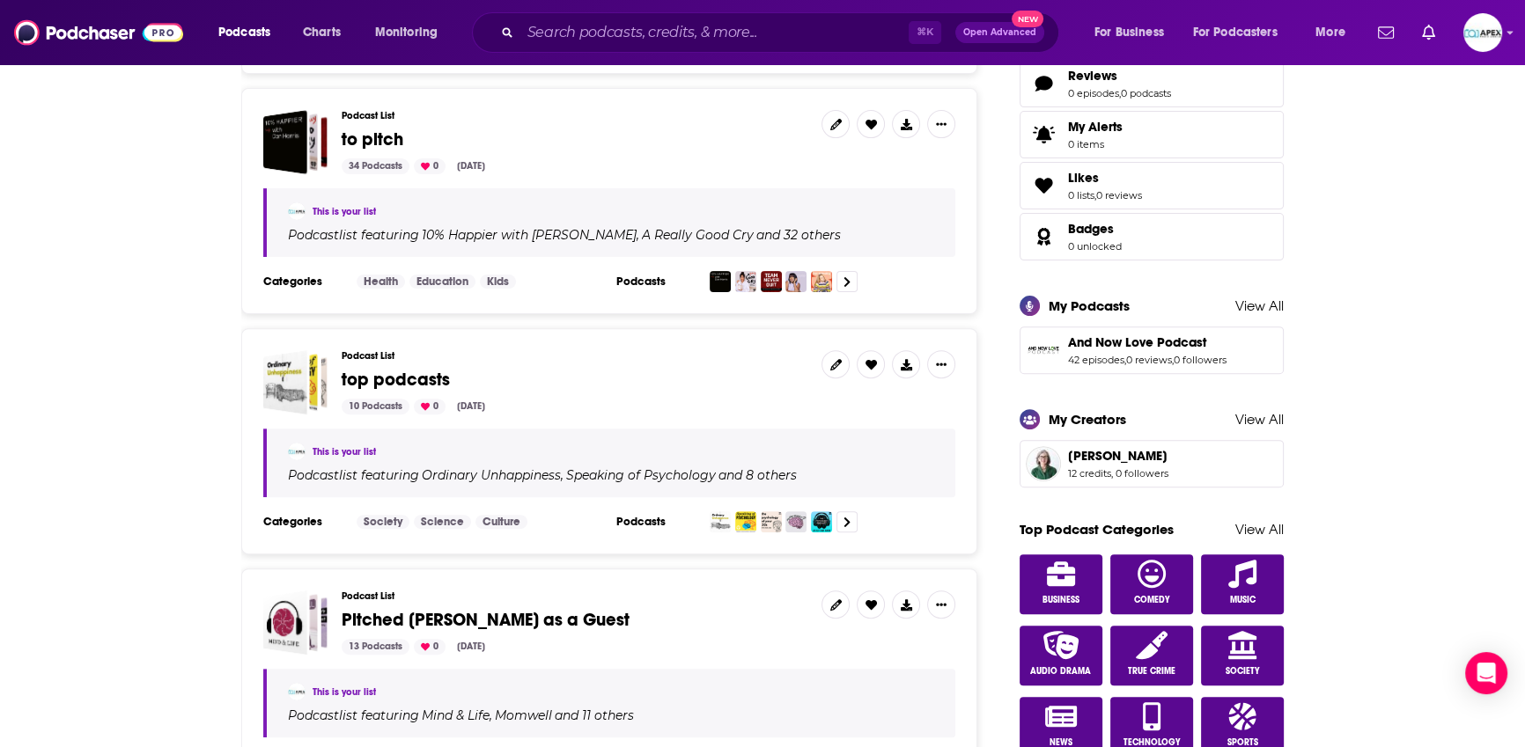
click at [361, 609] on span "Pitched Cynthia as a Guest" at bounding box center [486, 620] width 288 height 22
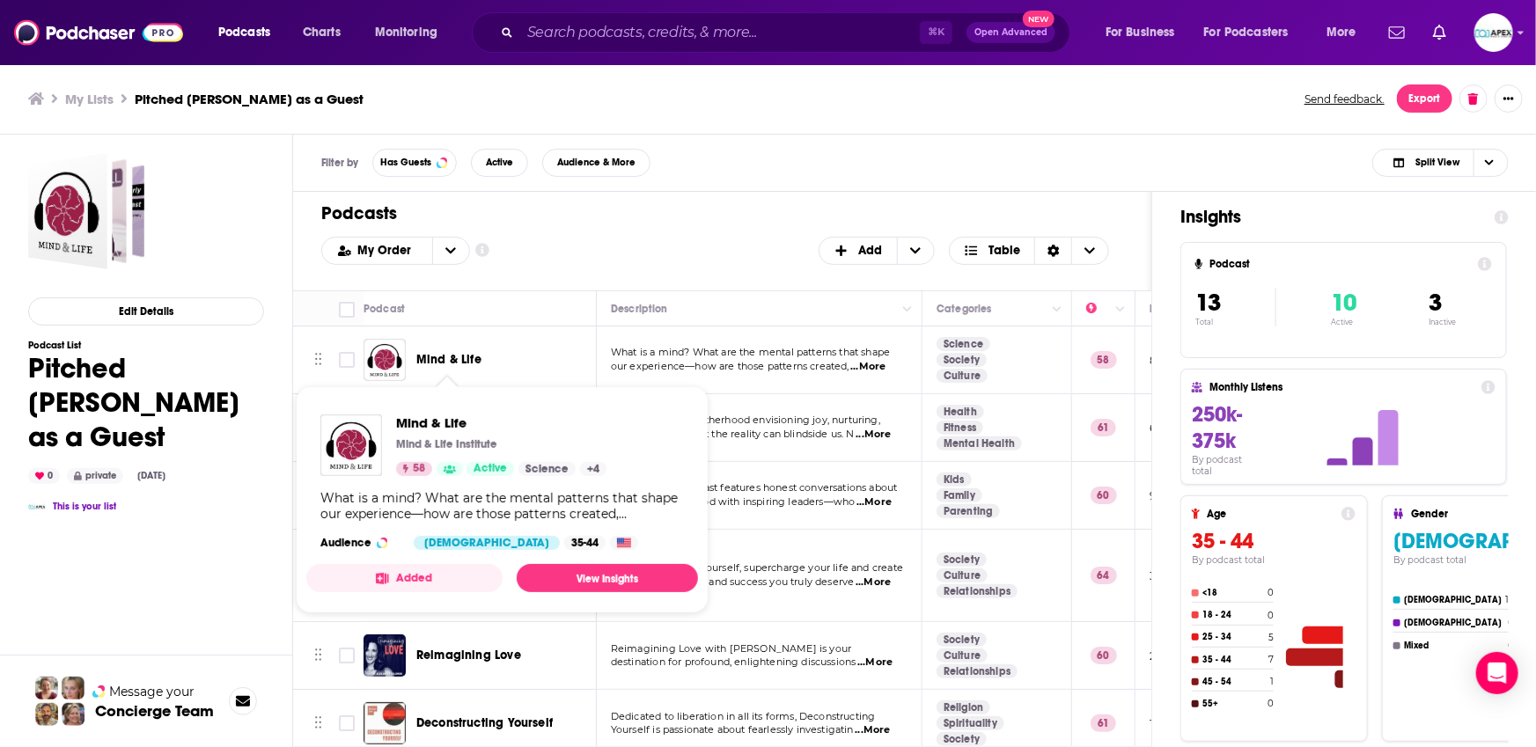
click at [459, 364] on span "Mind & Life" at bounding box center [448, 359] width 65 height 15
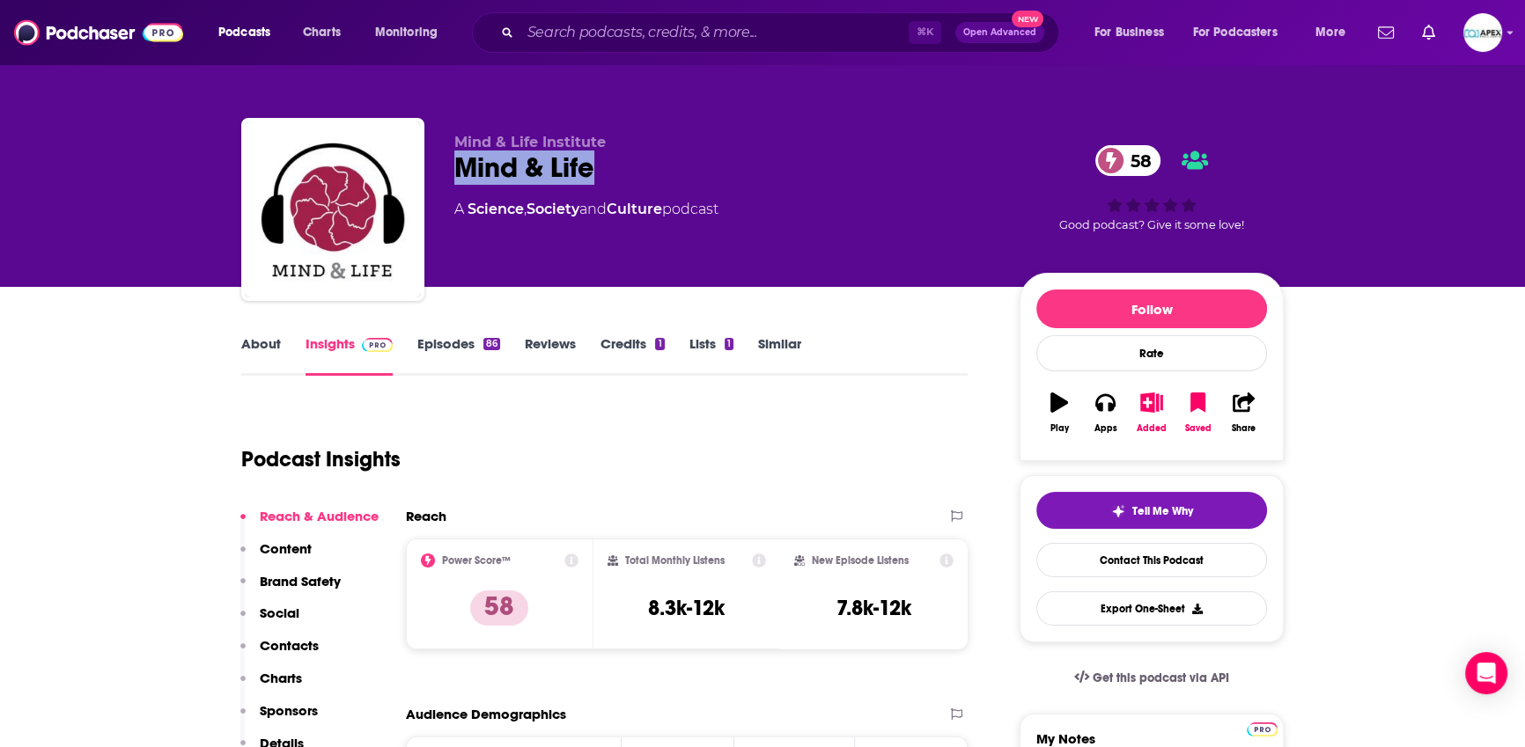
drag, startPoint x: 627, startPoint y: 169, endPoint x: 448, endPoint y: 170, distance: 178.7
click at [448, 170] on div "Mind & Life Institute Mind & Life 58 A Science , Society and Culture podcast 58…" at bounding box center [762, 213] width 1042 height 190
copy h2 "Mind & Life"
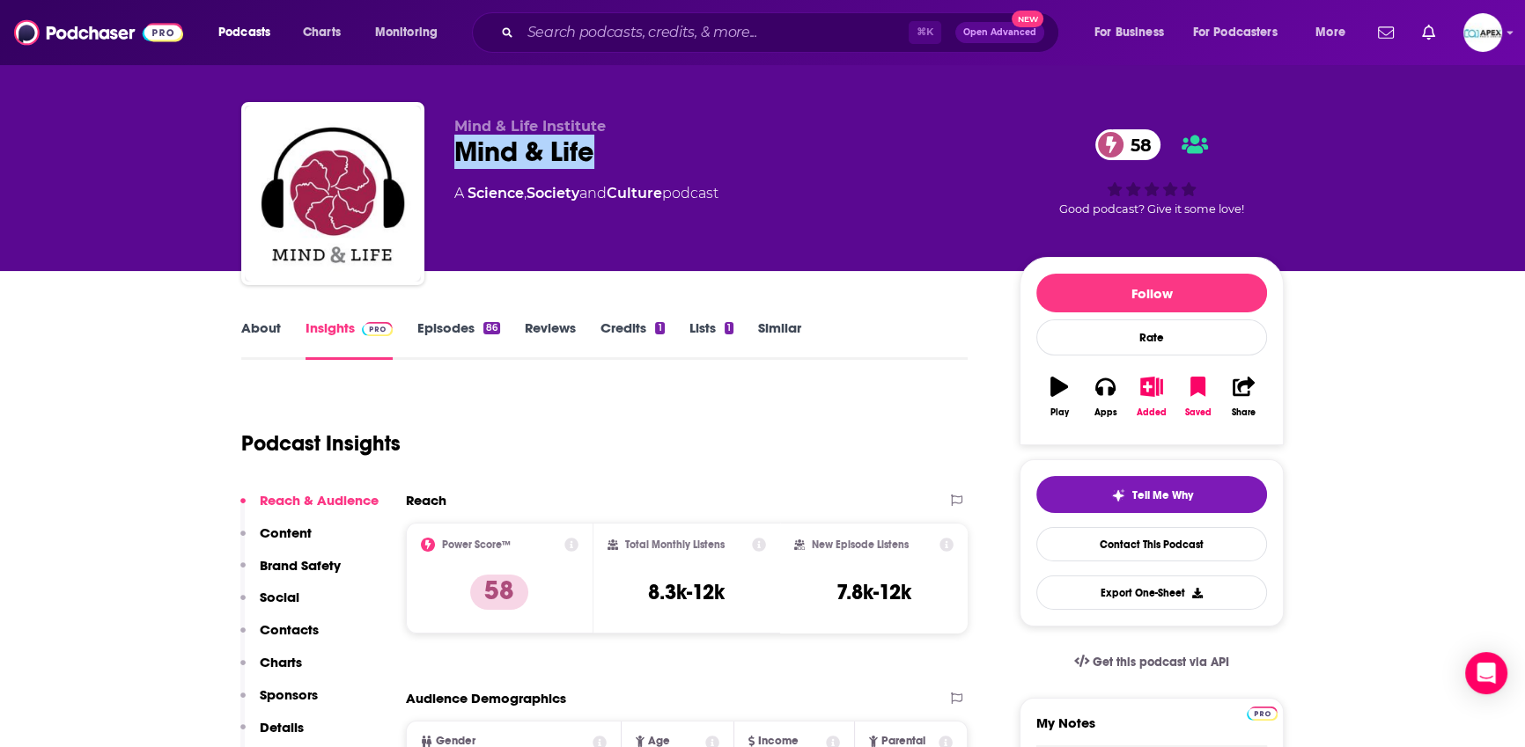
scroll to position [32, 0]
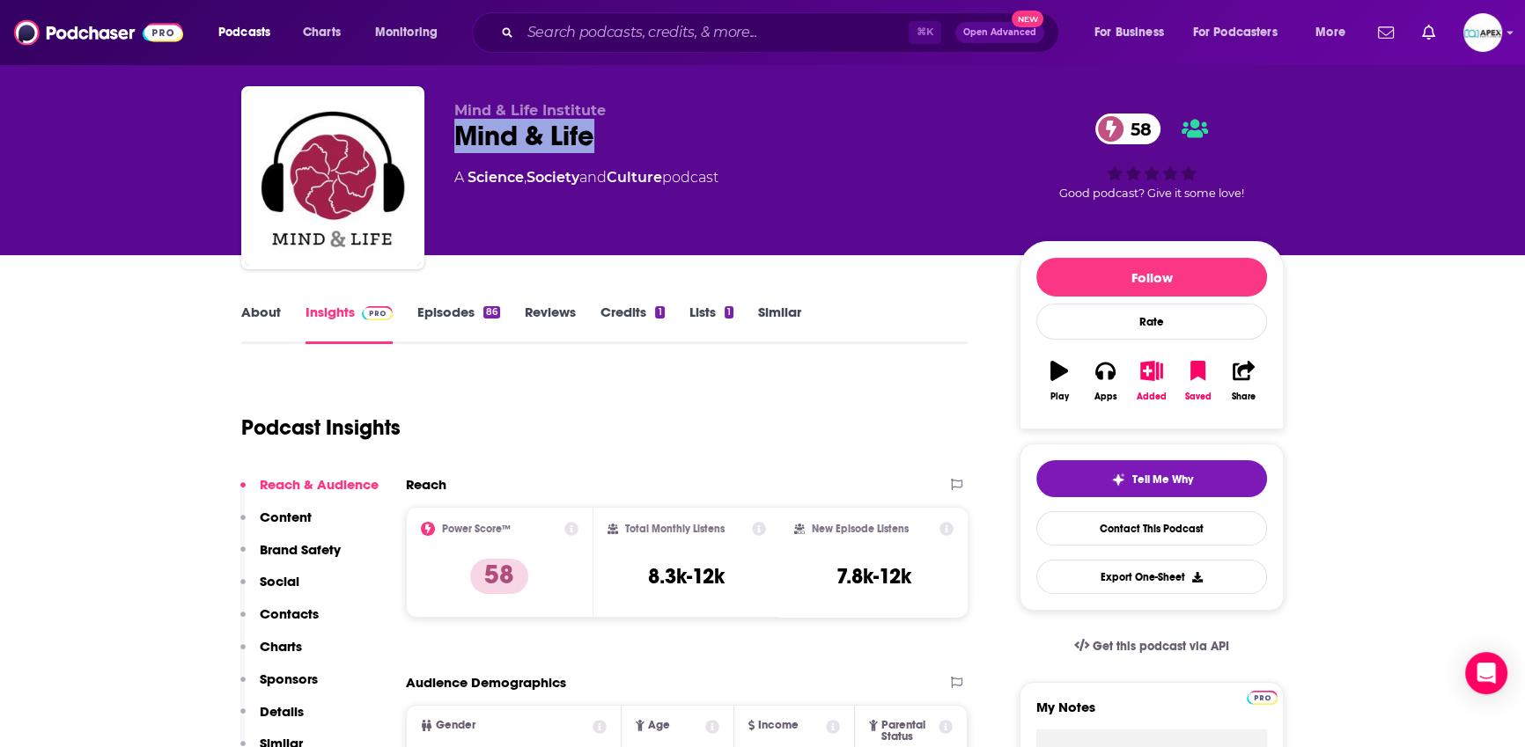
click at [263, 310] on link "About" at bounding box center [261, 324] width 40 height 40
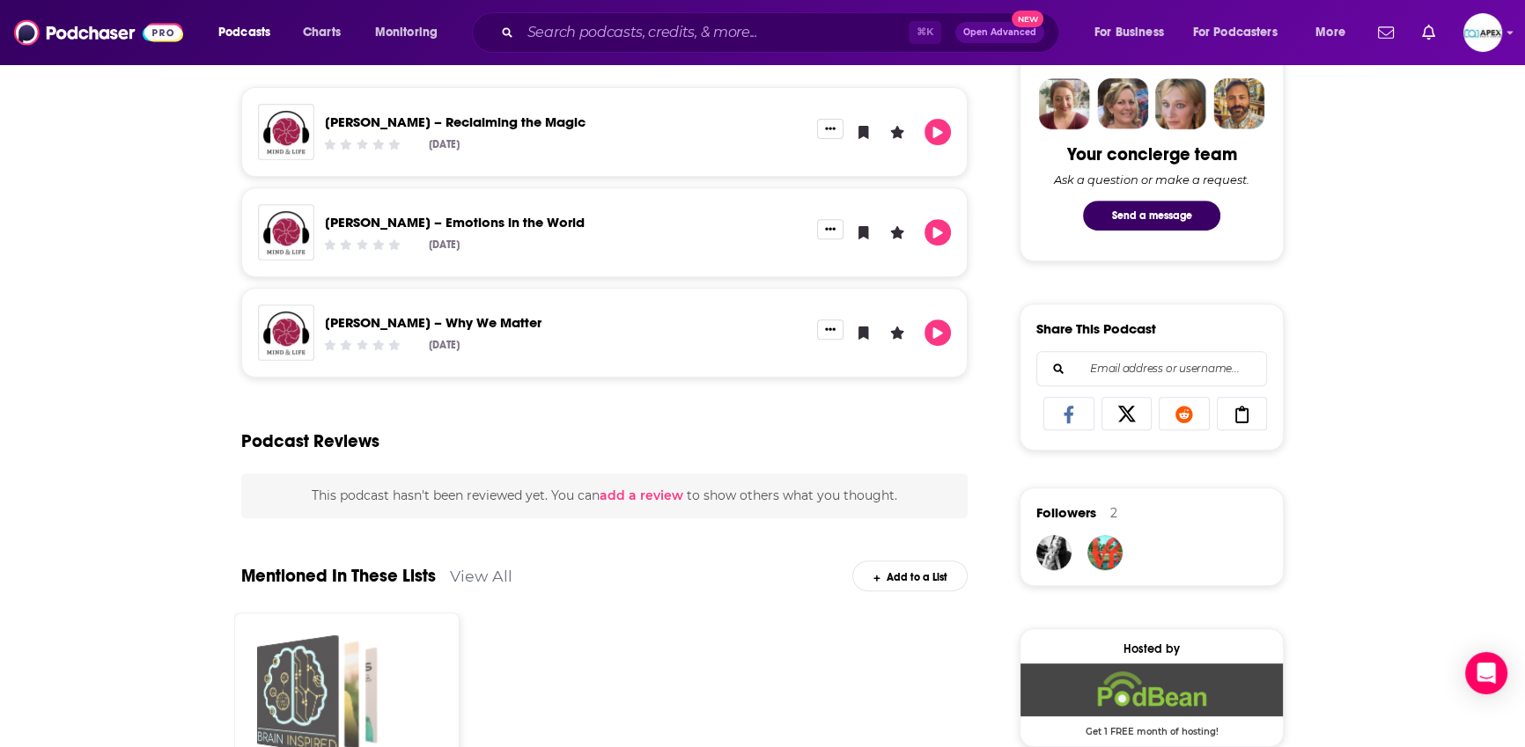
scroll to position [872, 0]
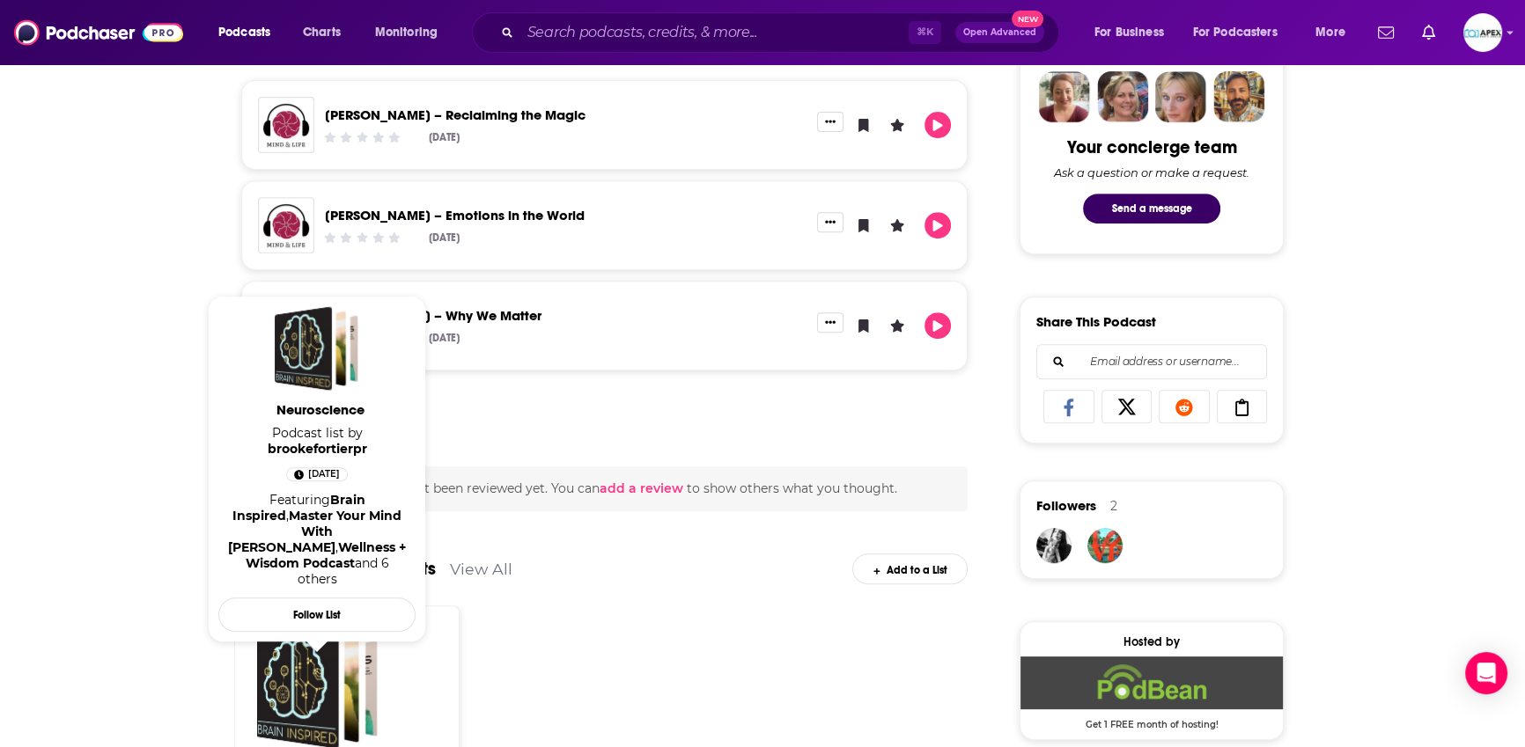
click at [669, 602] on div "Mentioned In These Lists View All Add to a List" at bounding box center [604, 558] width 726 height 94
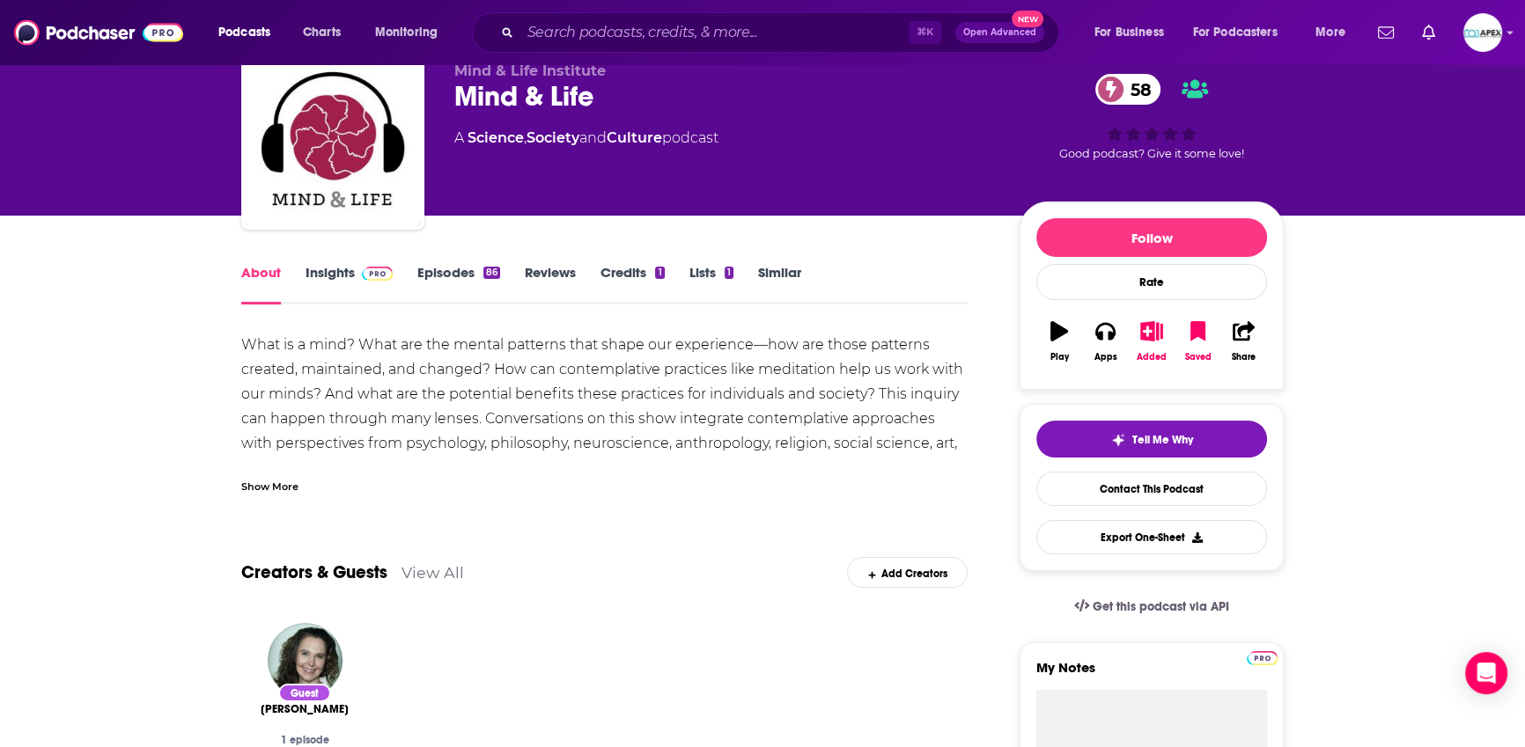
scroll to position [74, 0]
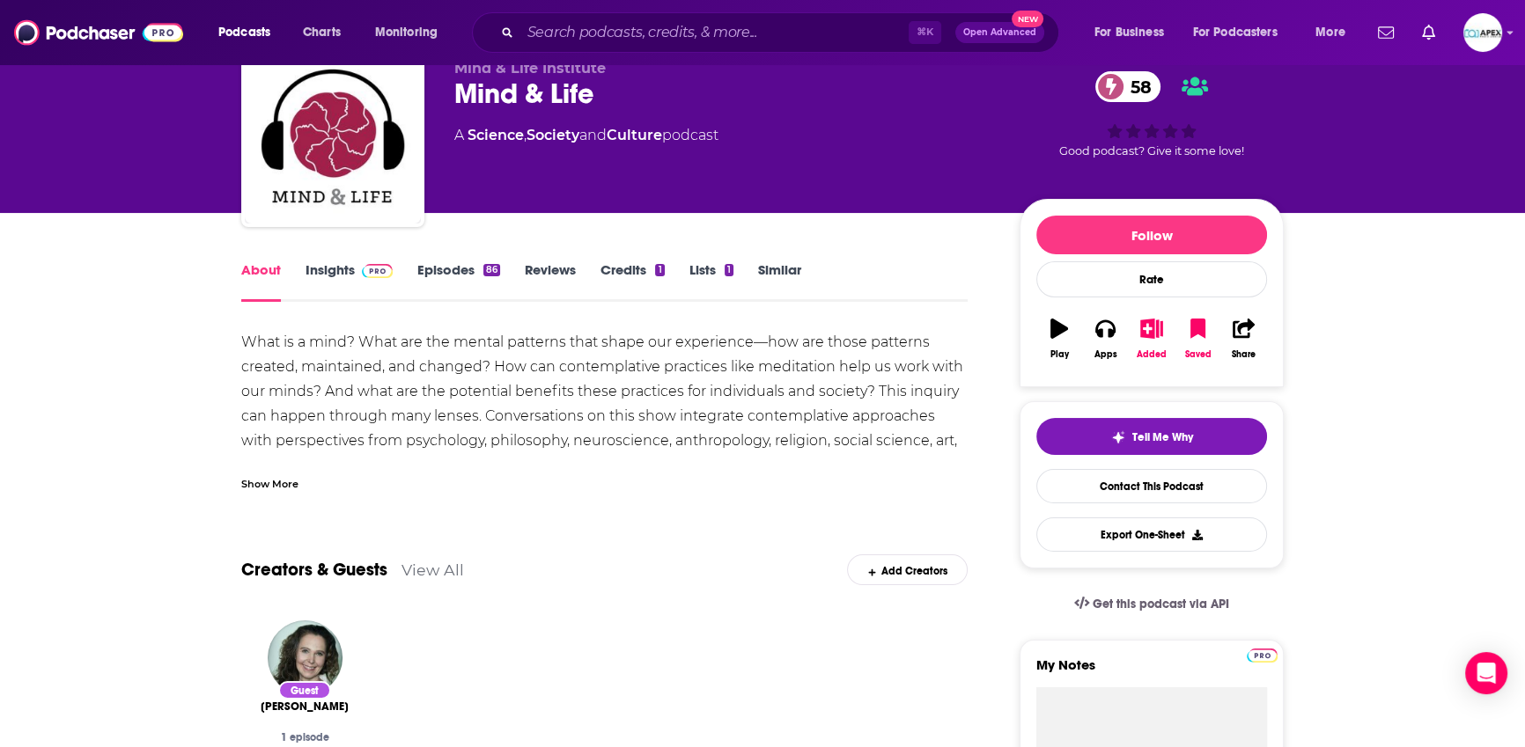
click at [717, 273] on link "Lists 1" at bounding box center [711, 281] width 44 height 40
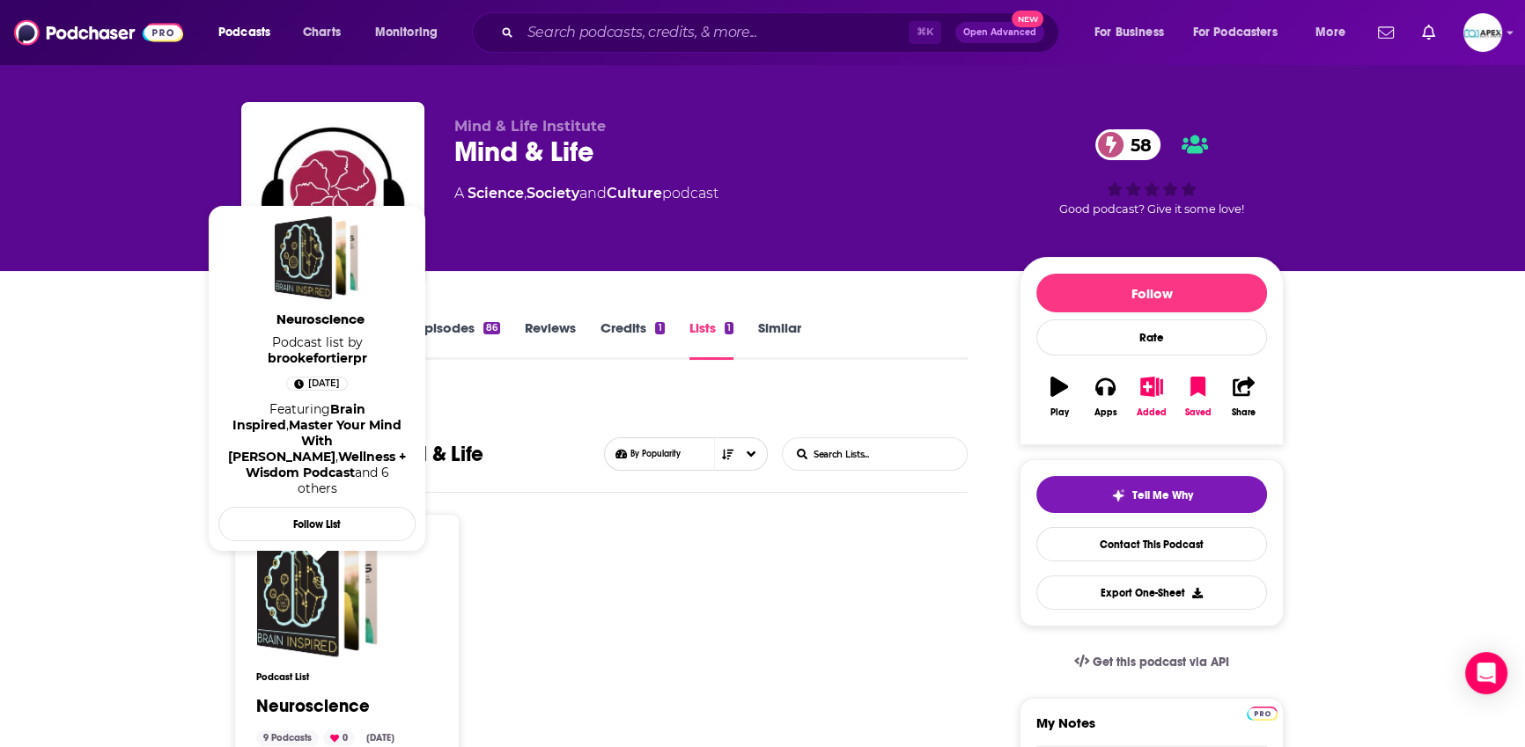
scroll to position [129, 0]
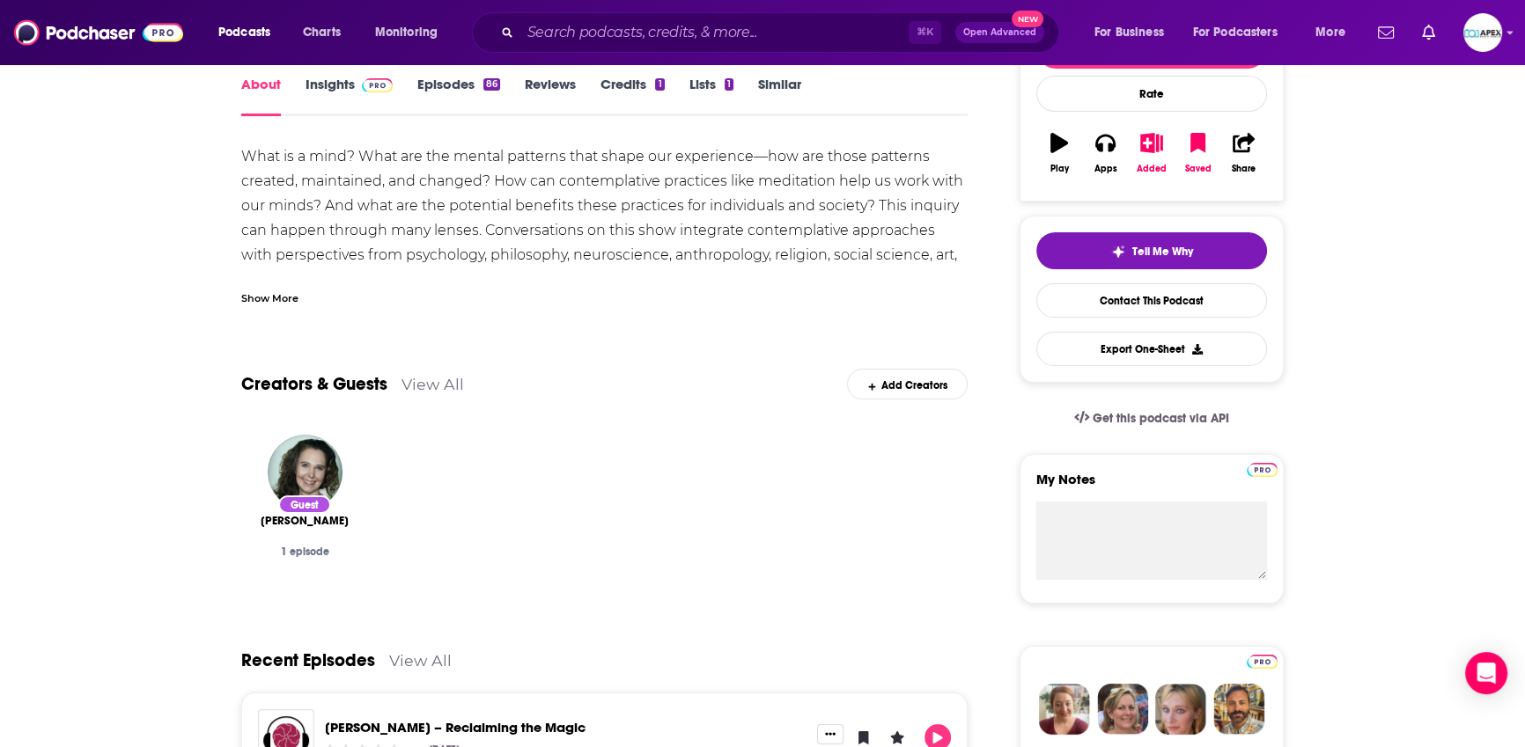
scroll to position [30, 0]
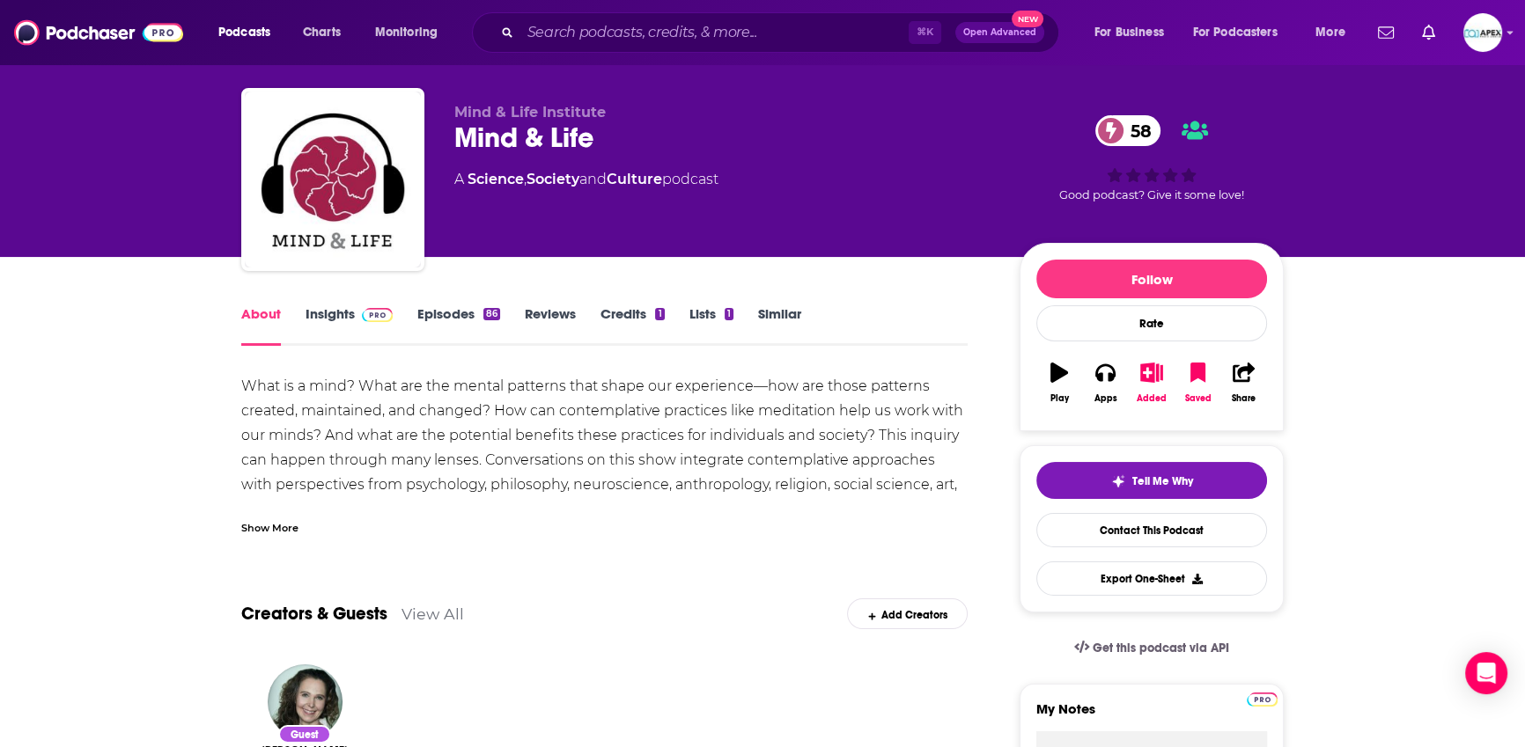
click at [332, 313] on link "Insights" at bounding box center [348, 325] width 87 height 40
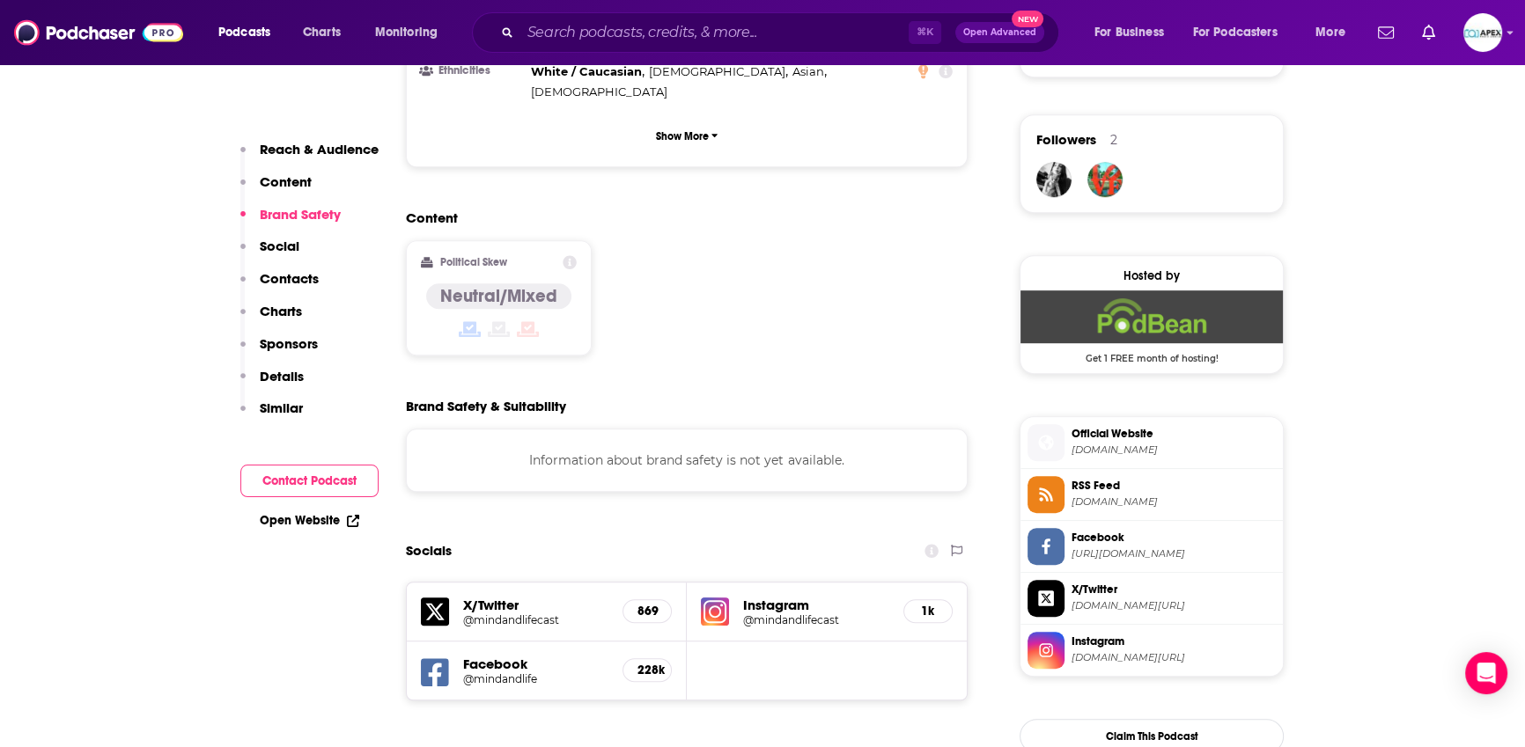
scroll to position [1239, 0]
click at [790, 613] on h5 "@mindandlifecast" at bounding box center [816, 619] width 146 height 13
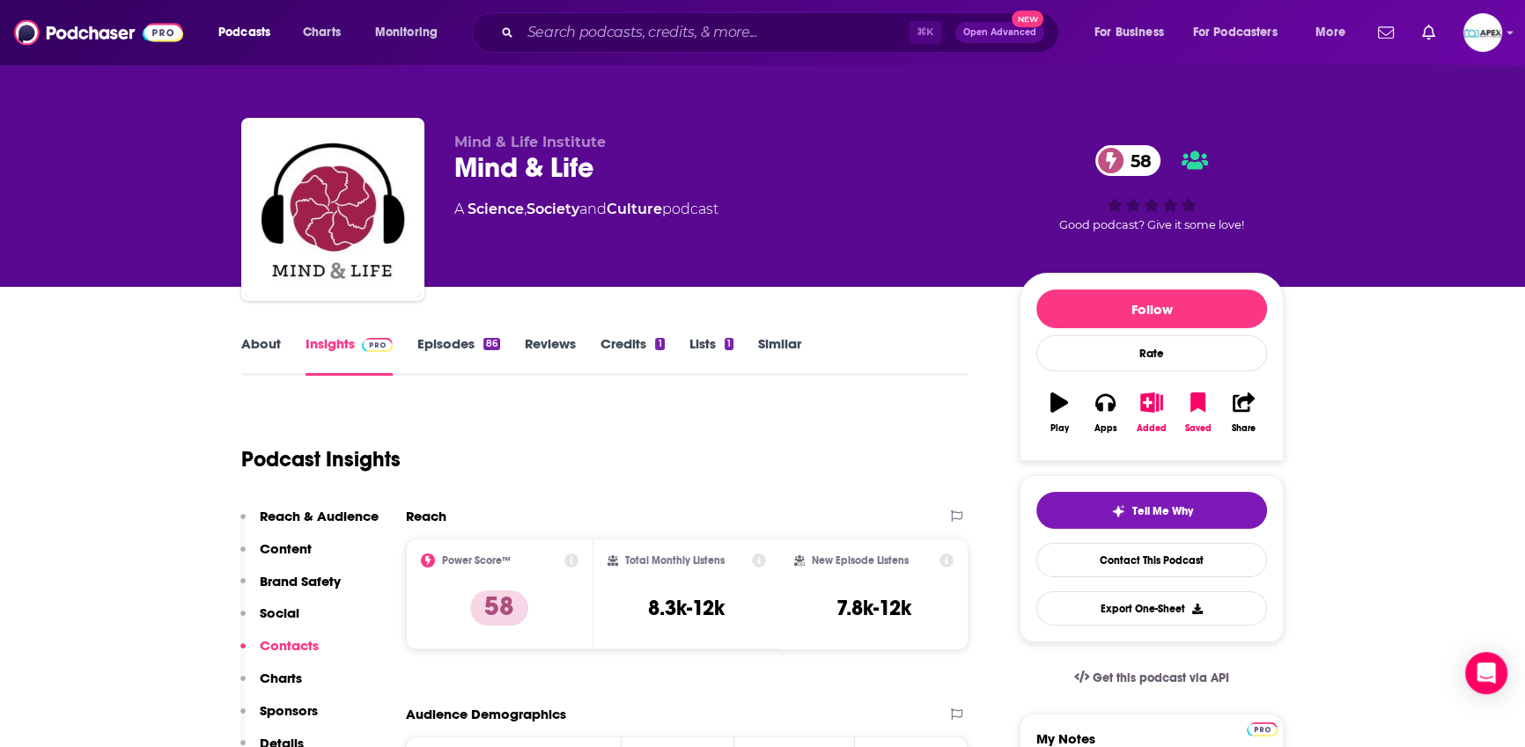
scroll to position [3, 0]
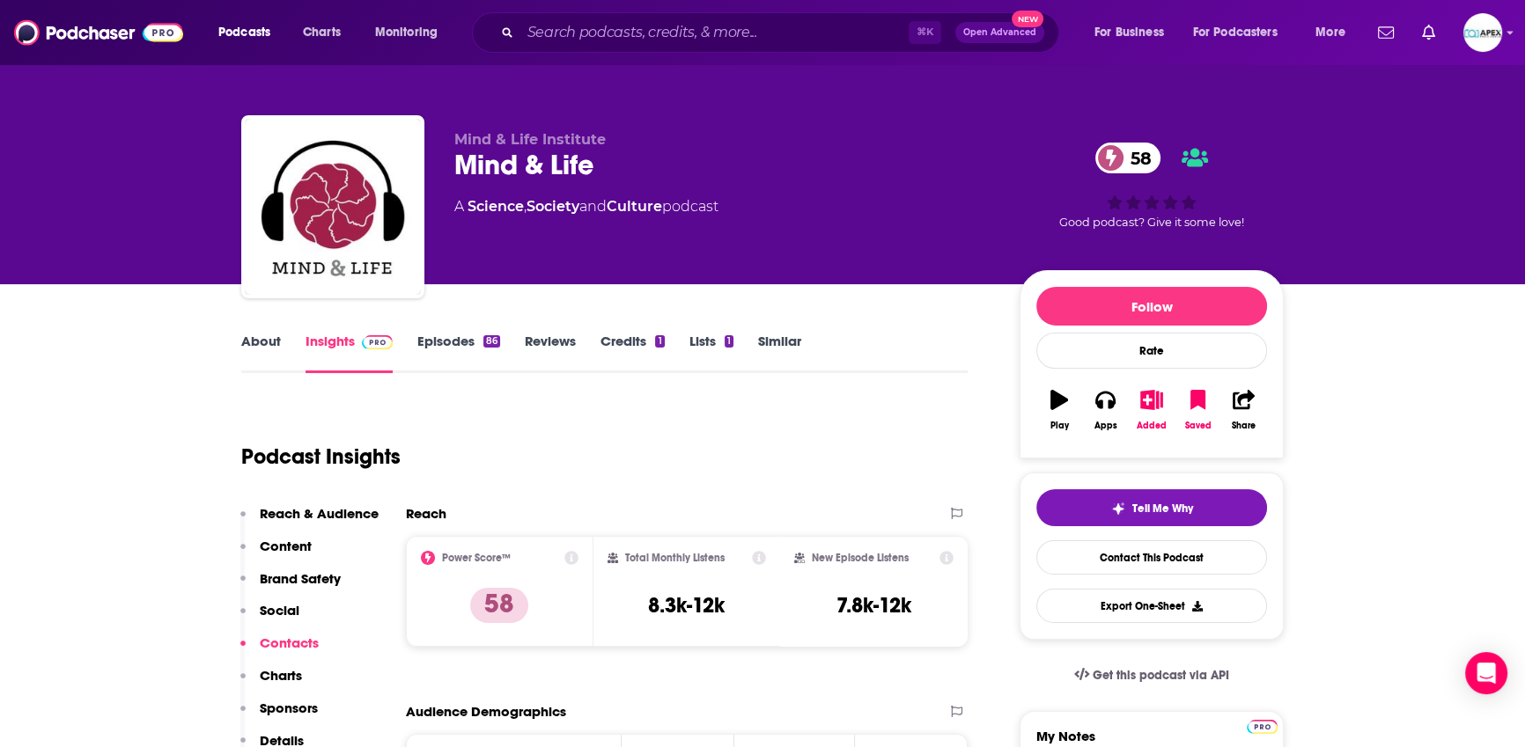
click at [261, 347] on link "About" at bounding box center [261, 353] width 40 height 40
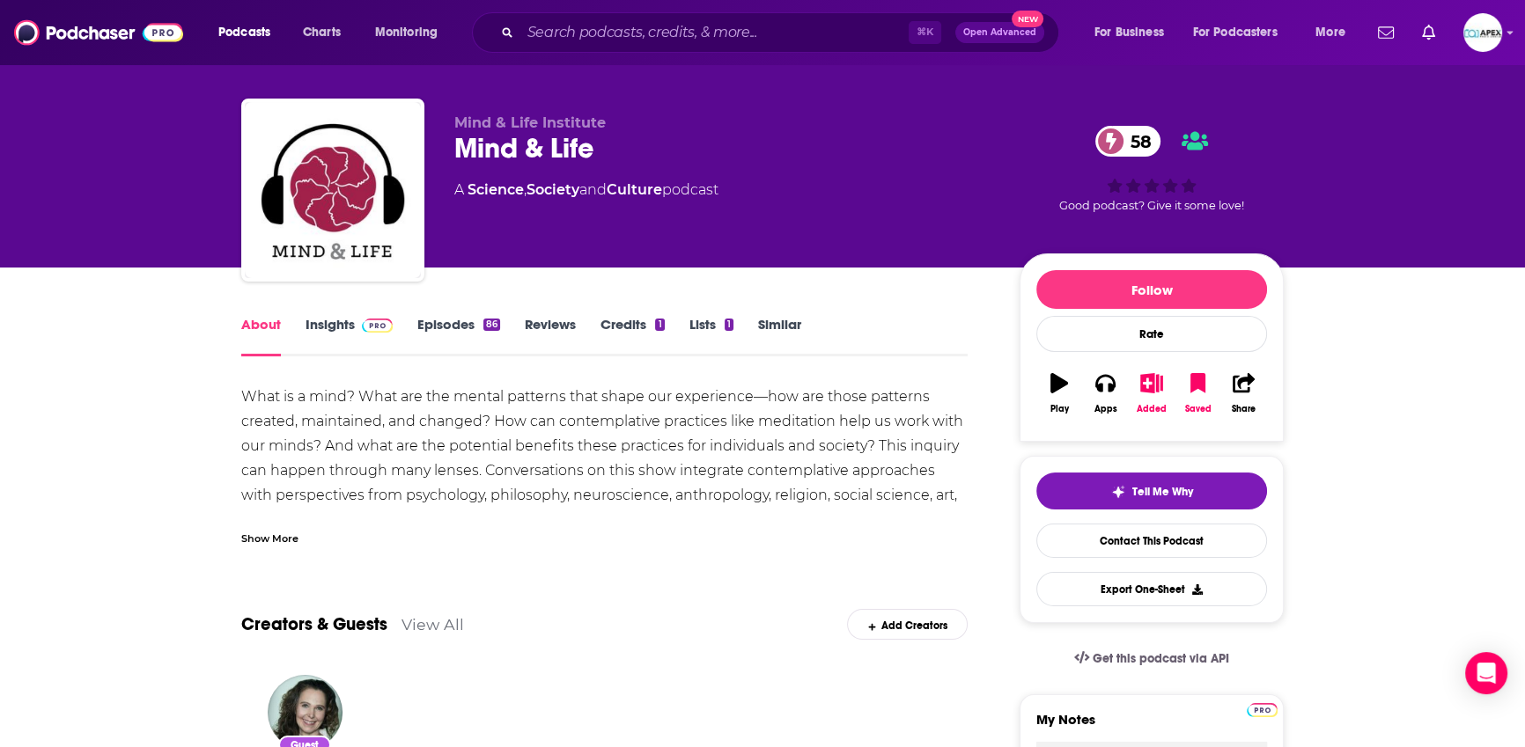
scroll to position [24, 0]
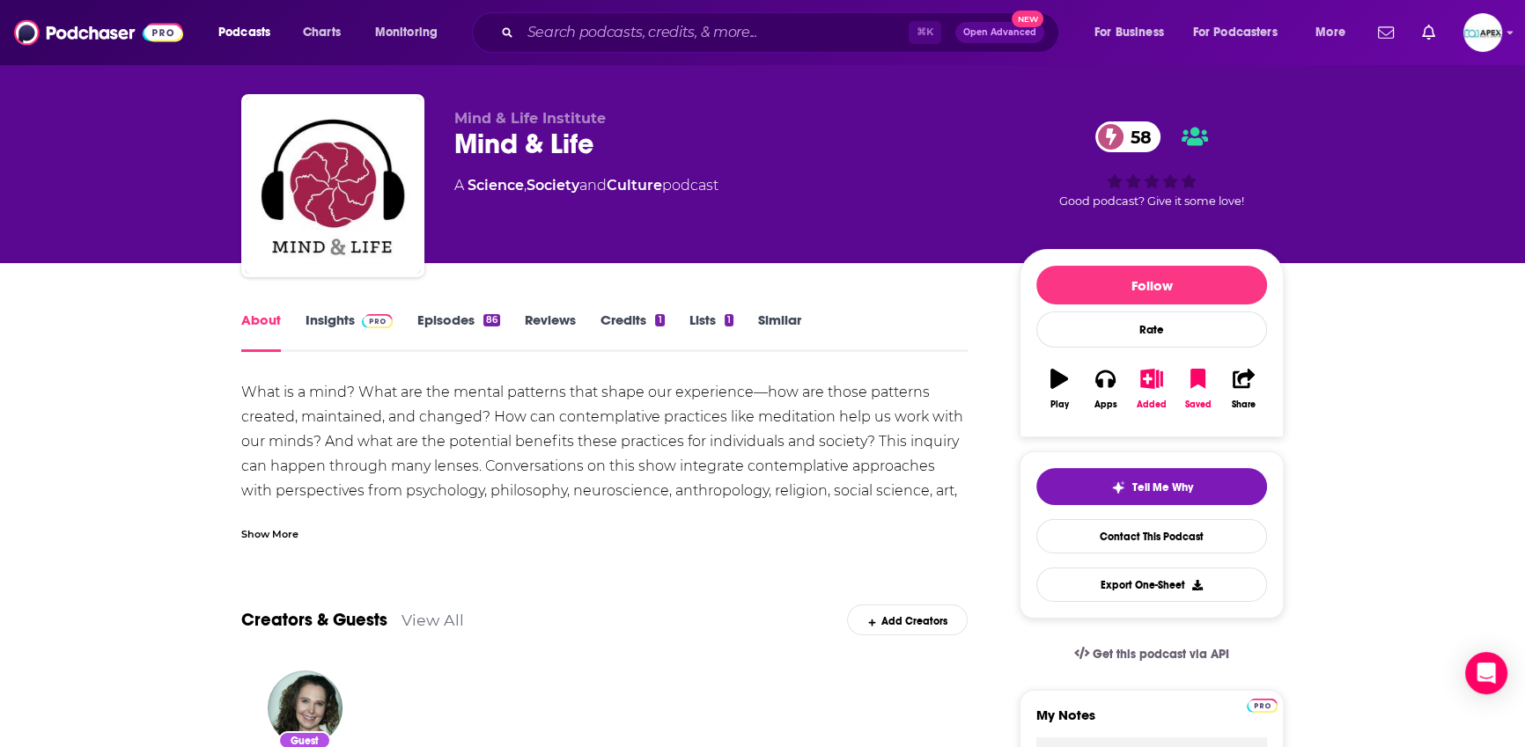
click at [286, 534] on div "Show More" at bounding box center [269, 533] width 57 height 17
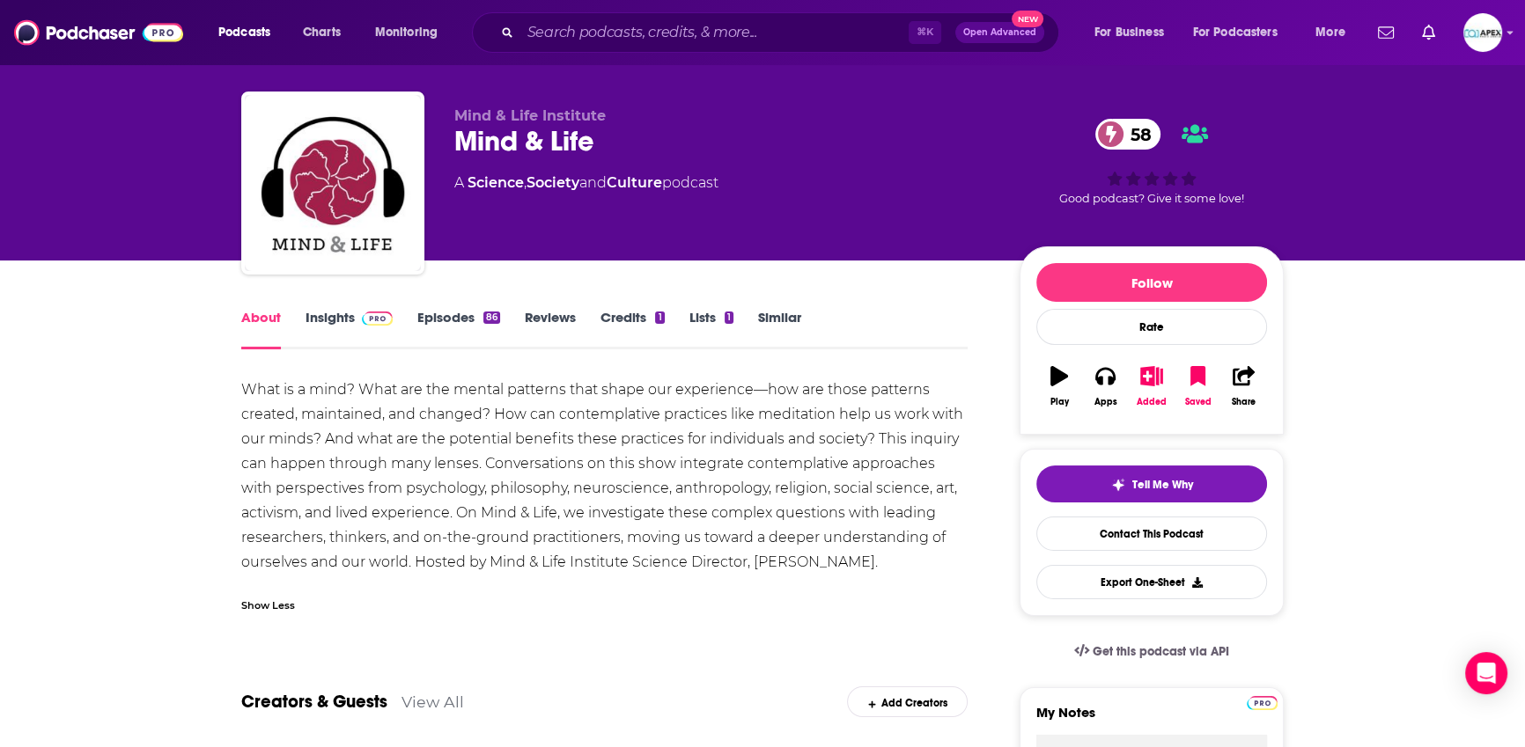
scroll to position [30, 0]
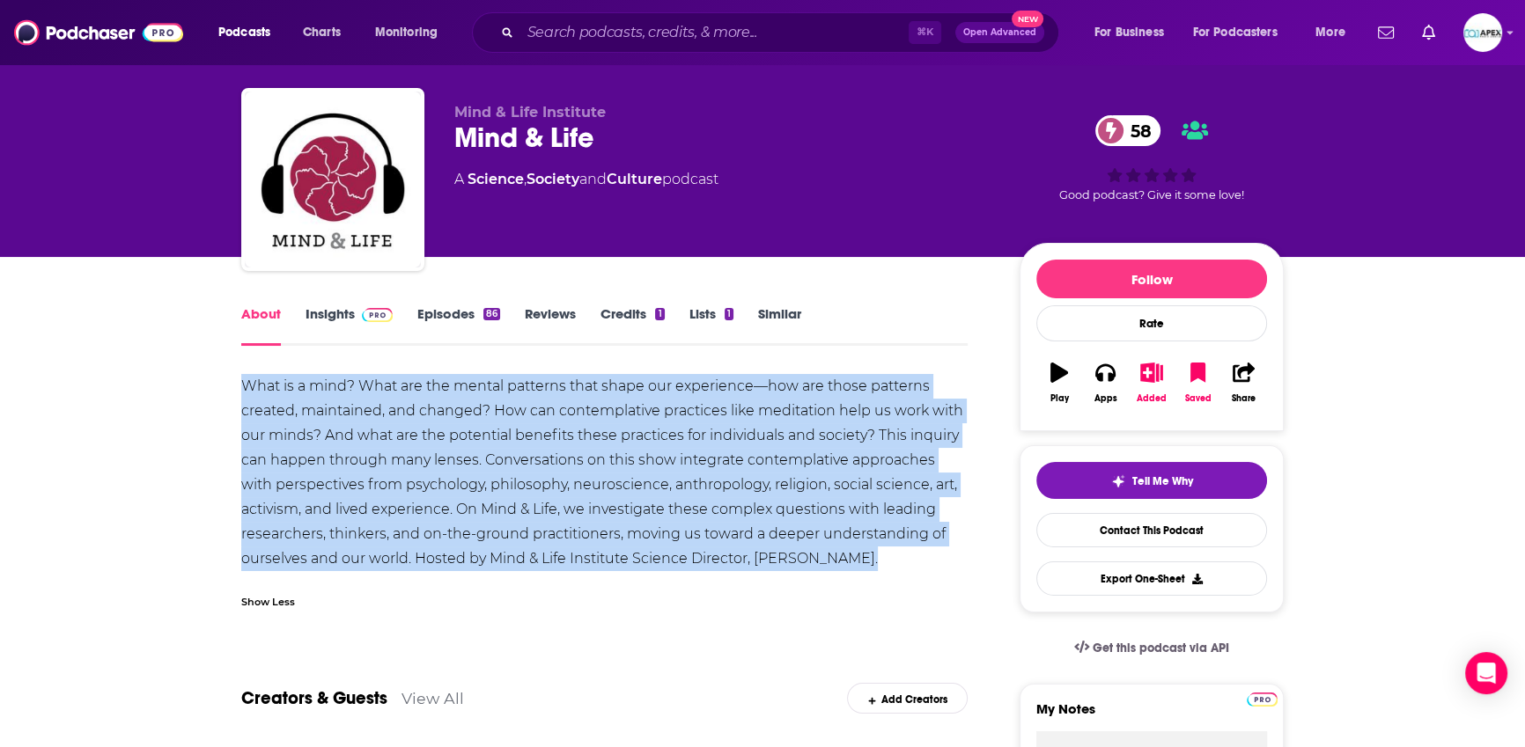
drag, startPoint x: 242, startPoint y: 382, endPoint x: 924, endPoint y: 579, distance: 710.1
click at [924, 579] on div "What is a mind? What are the mental patterns that shape our experience—how are …" at bounding box center [604, 497] width 726 height 246
copy div "What is a mind? What are the mental patterns that shape our experience—how are …"
click at [442, 315] on link "Episodes 86" at bounding box center [458, 325] width 83 height 40
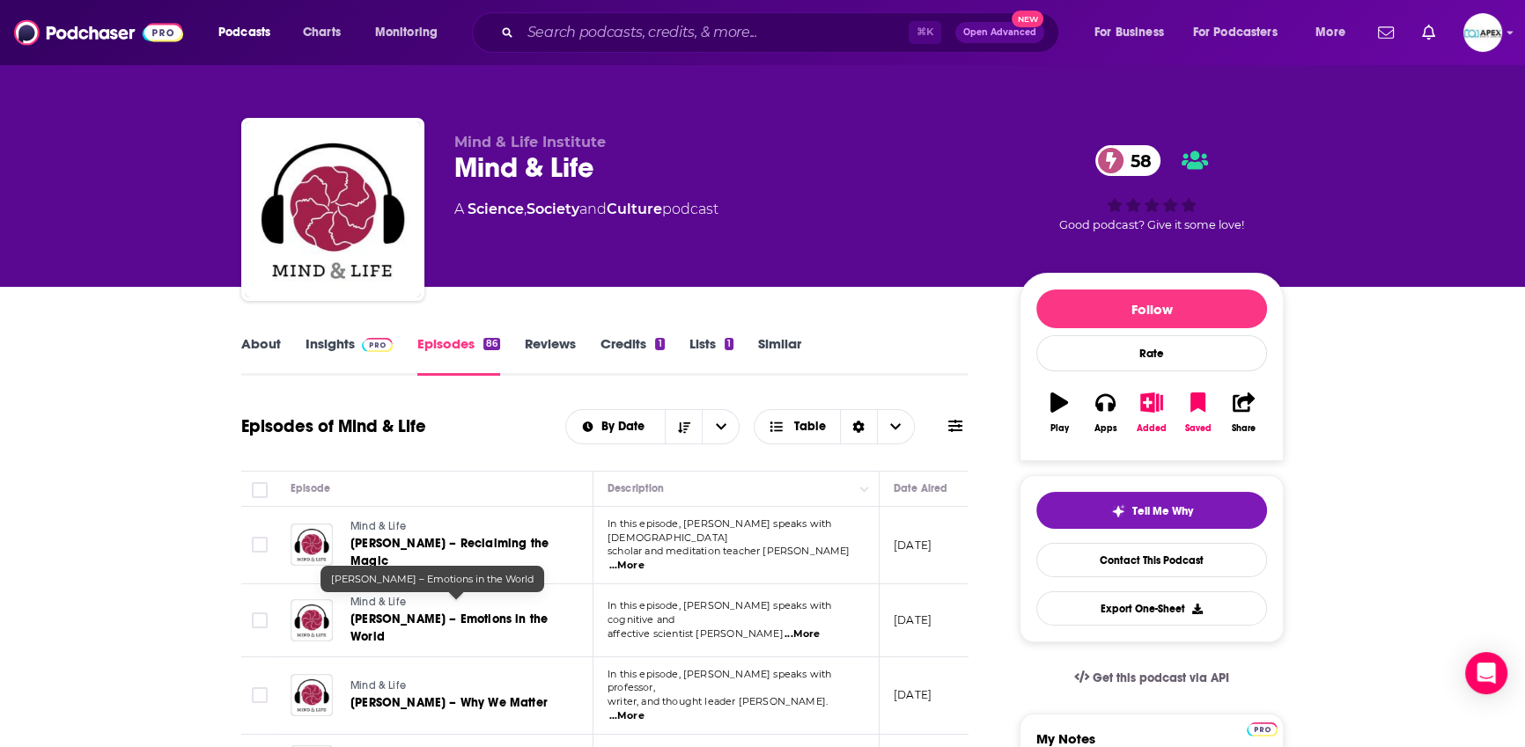
scroll to position [1896, 0]
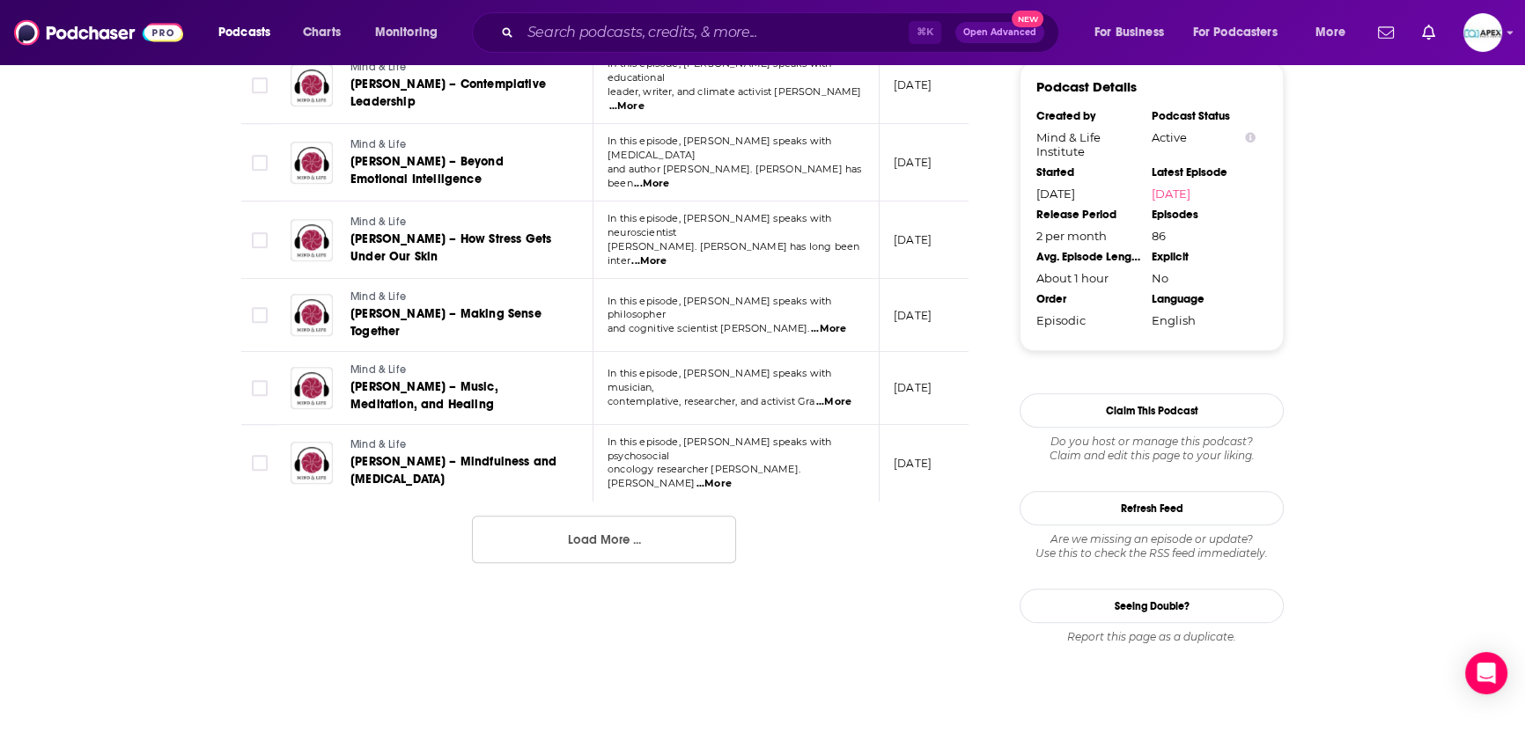
click at [611, 516] on button "Load More ..." at bounding box center [604, 540] width 264 height 48
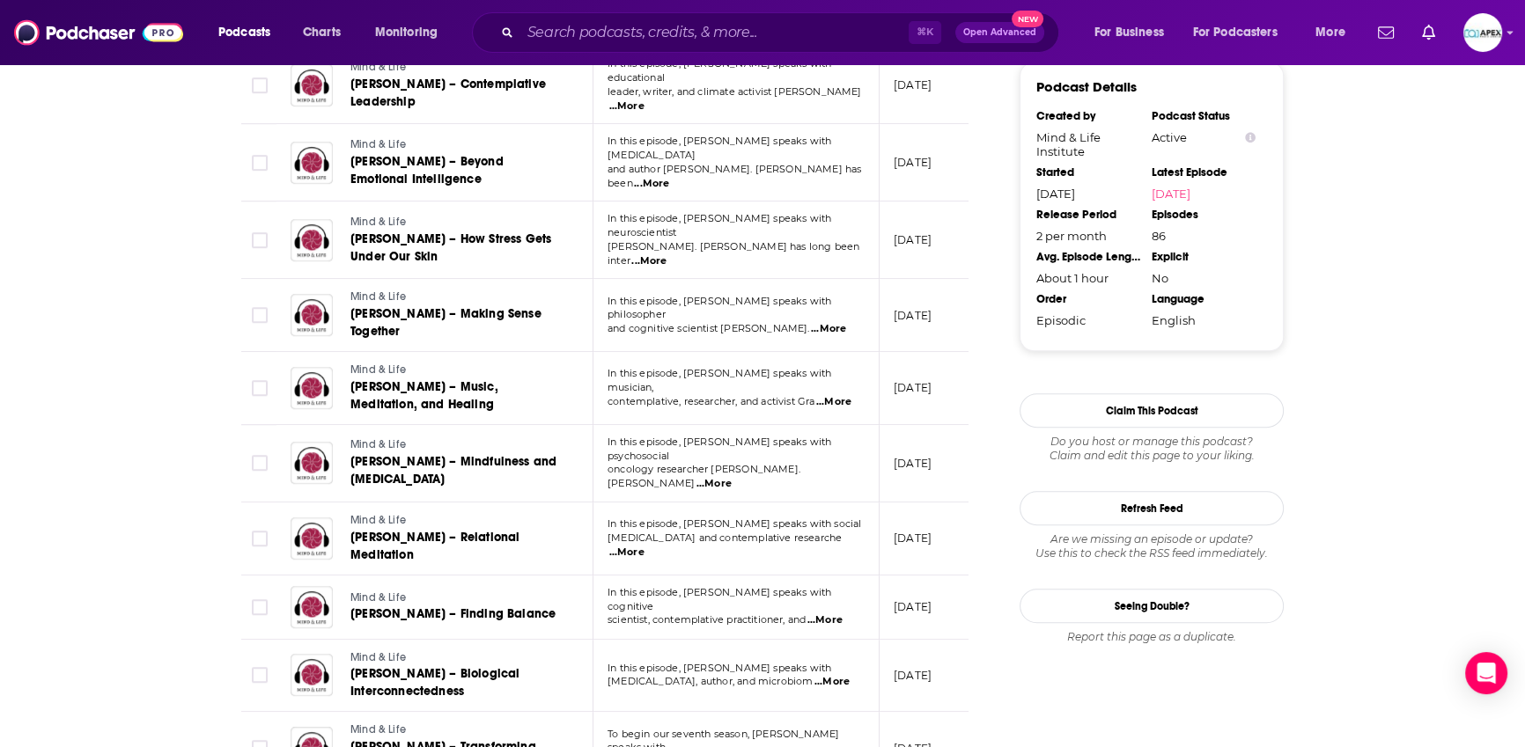
scroll to position [3378, 0]
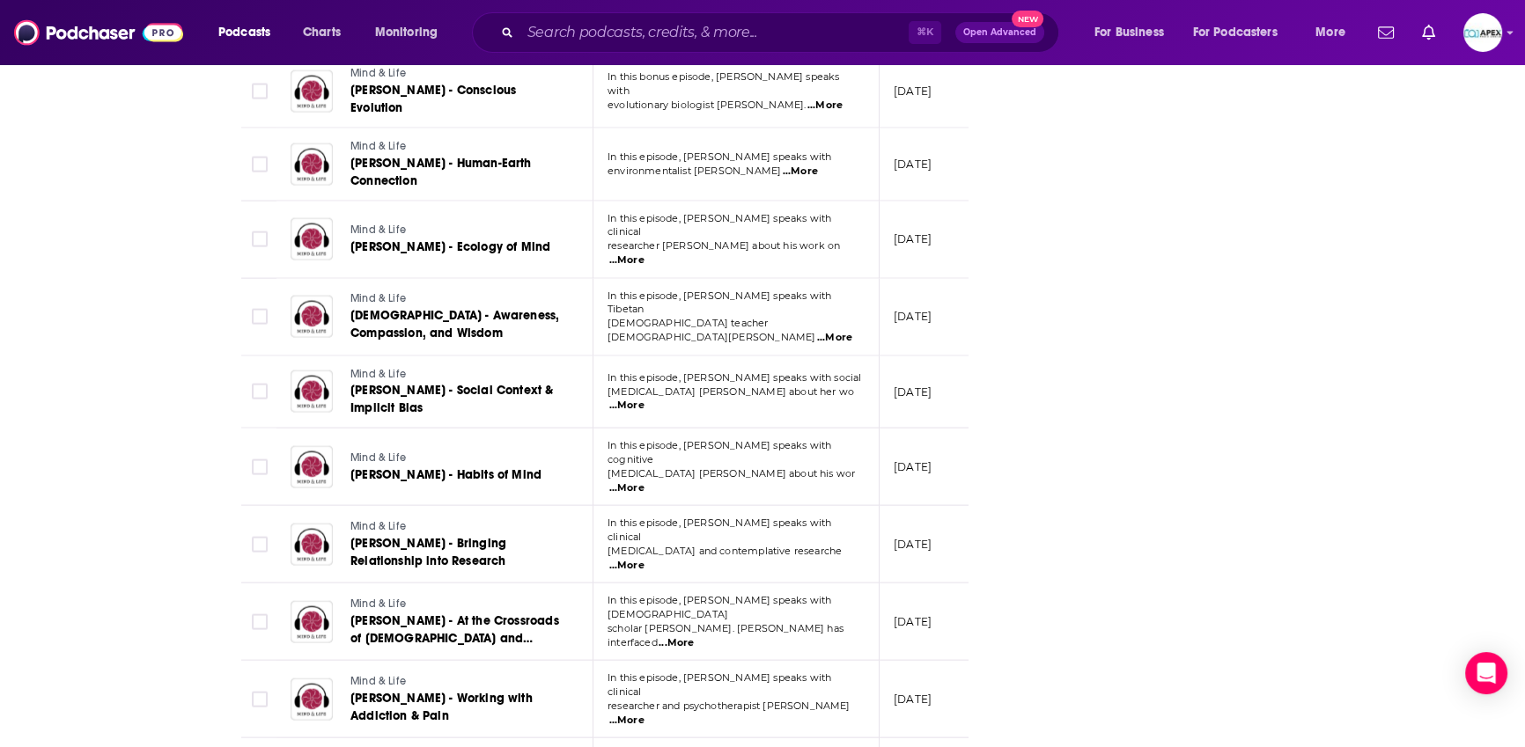
drag, startPoint x: 619, startPoint y: 713, endPoint x: 467, endPoint y: 546, distance: 226.2
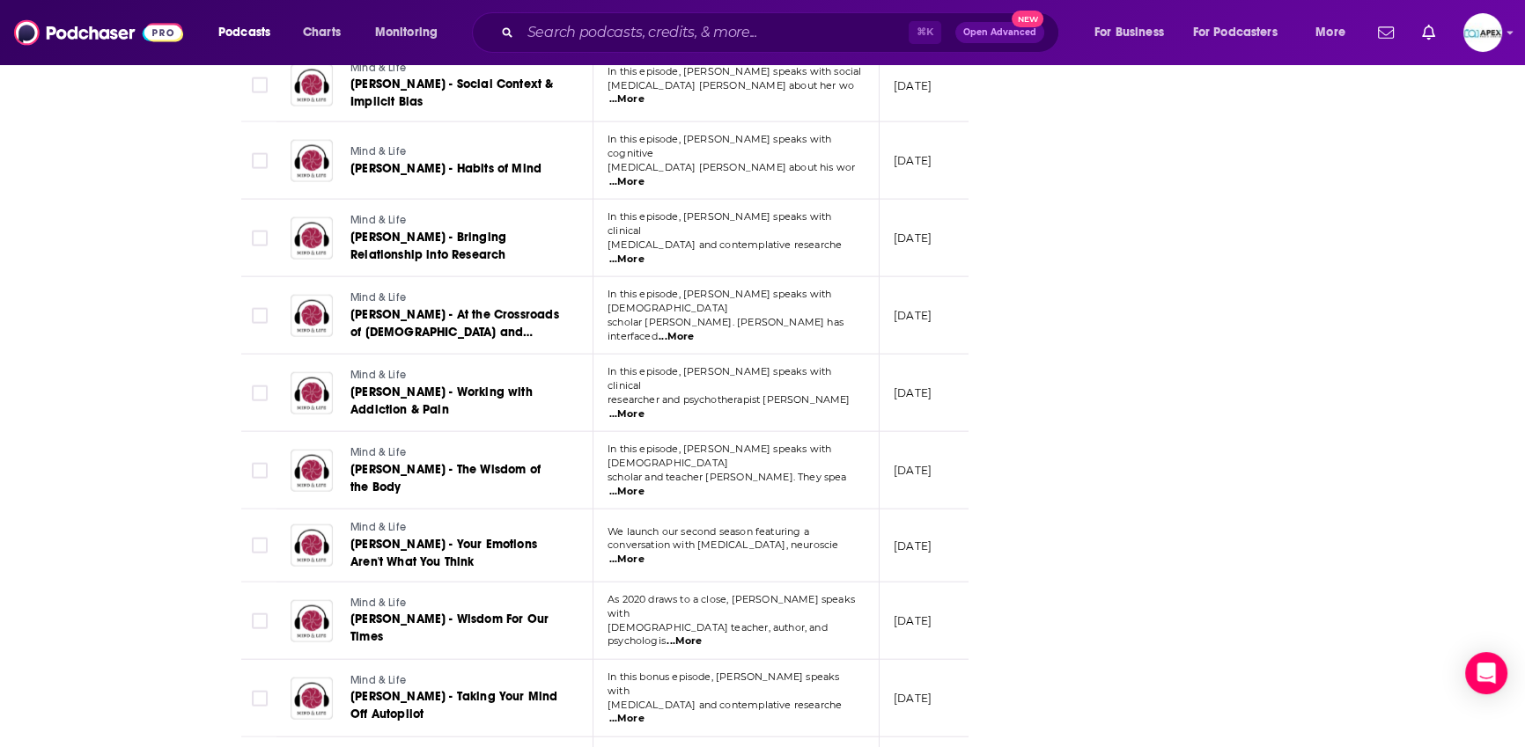
scroll to position [0, 0]
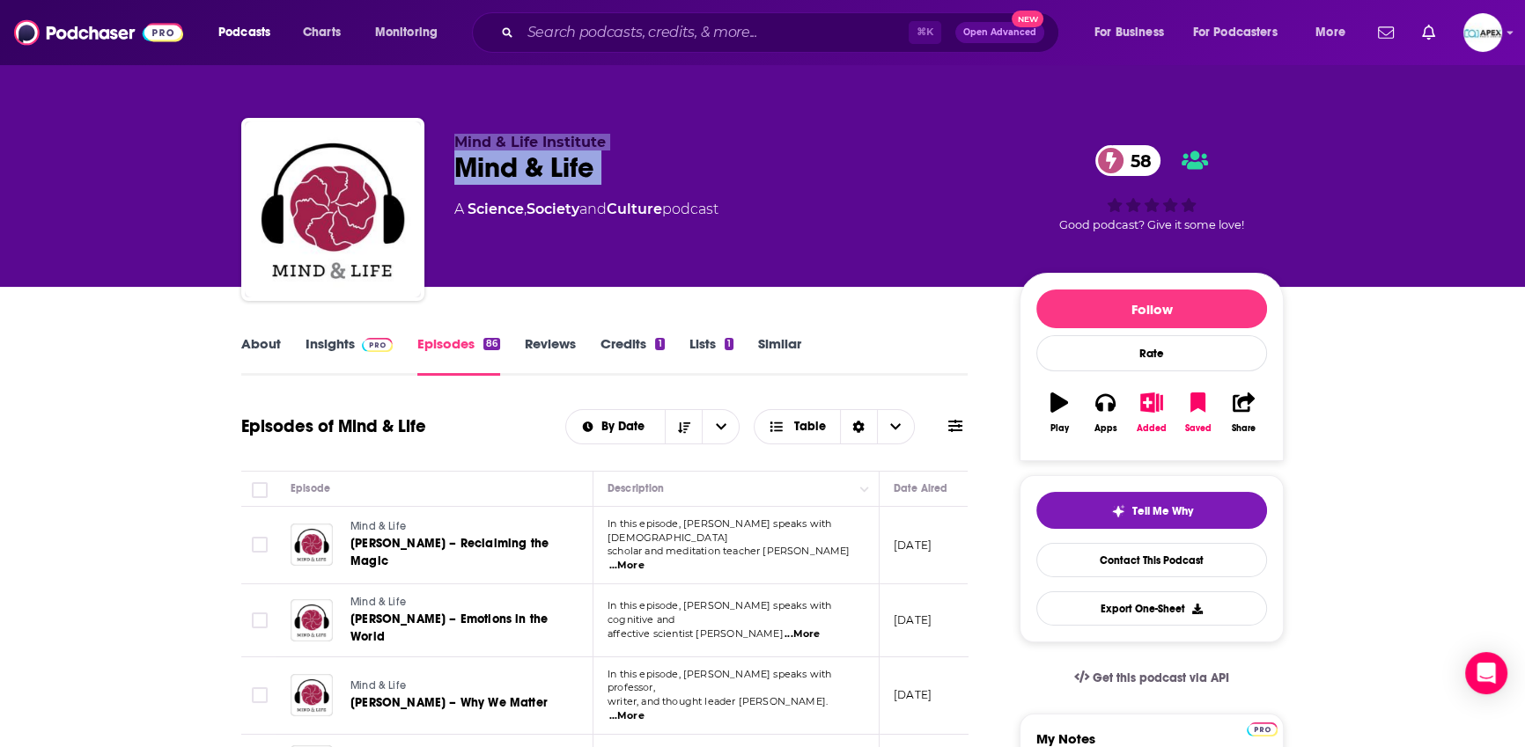
drag, startPoint x: 452, startPoint y: 138, endPoint x: 659, endPoint y: 195, distance: 214.4
click at [659, 195] on div "Mind & Life Institute Mind & Life 58 A Science , Society and Culture podcast" at bounding box center [722, 204] width 537 height 141
copy div "Mind & Life Institute Mind & Life 58"
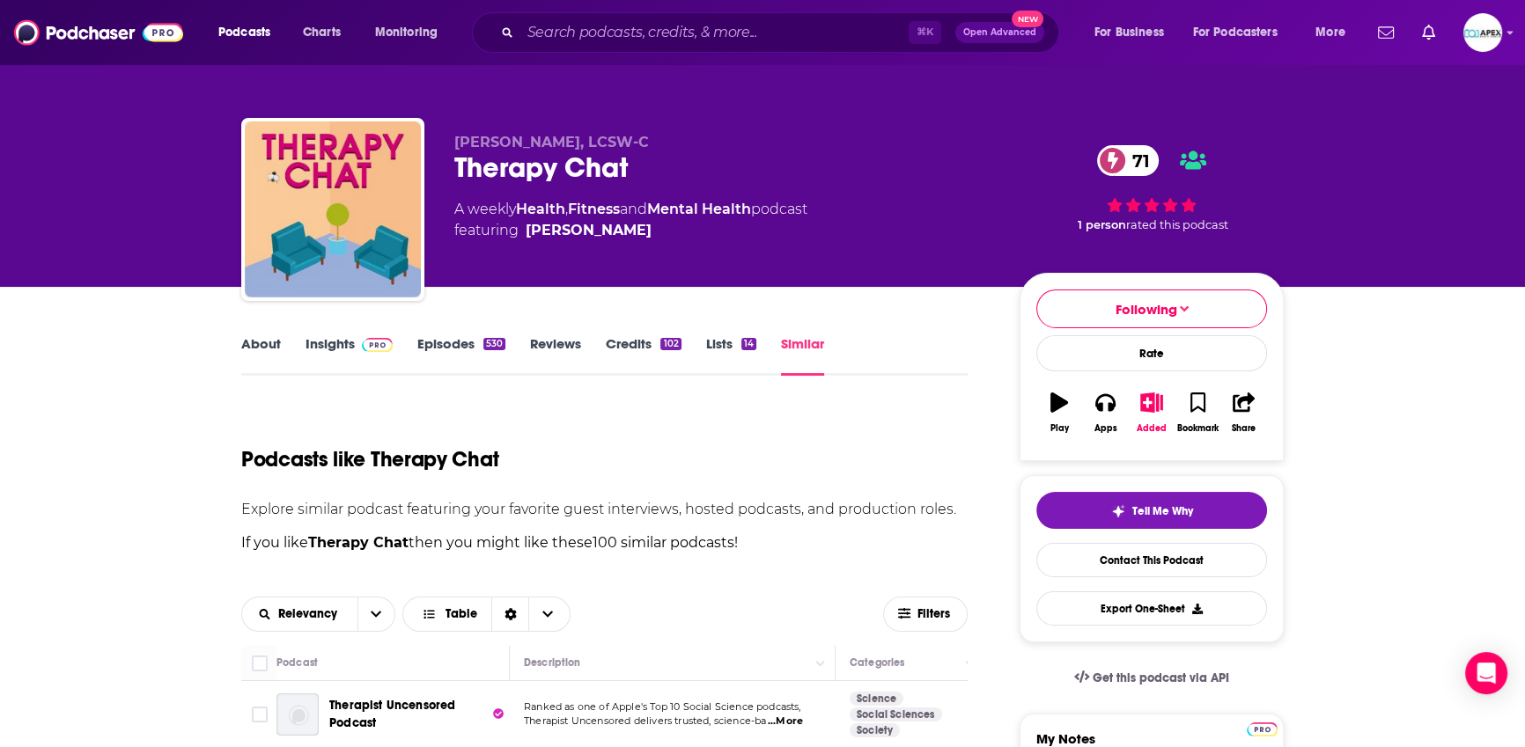
click at [1502, 25] on div "Podcasts Charts Monitoring ⌘ K Open Advanced New For Business For Podcasters Mo…" at bounding box center [762, 32] width 1525 height 65
click at [1507, 35] on icon "Show profile menu" at bounding box center [1509, 32] width 7 height 11
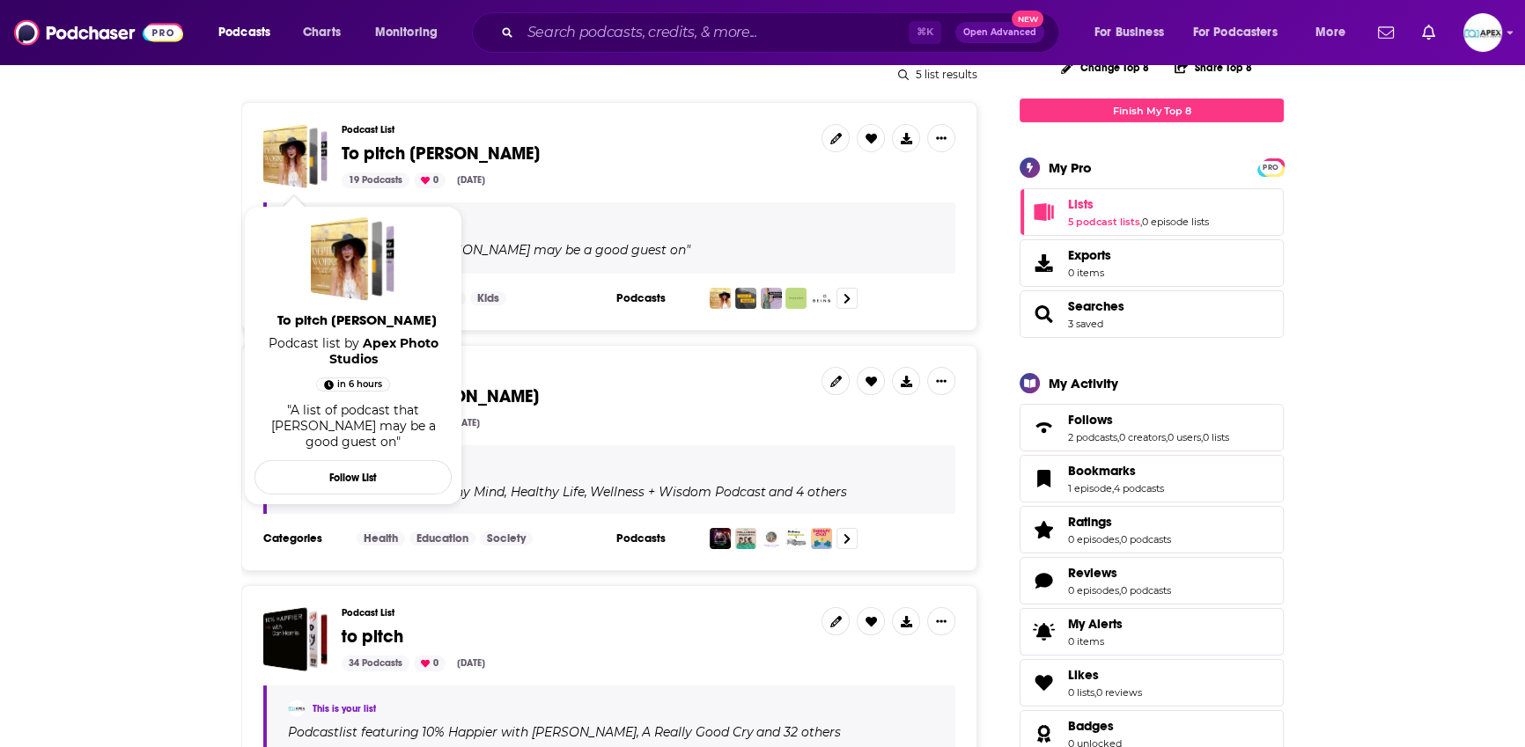
scroll to position [223, 0]
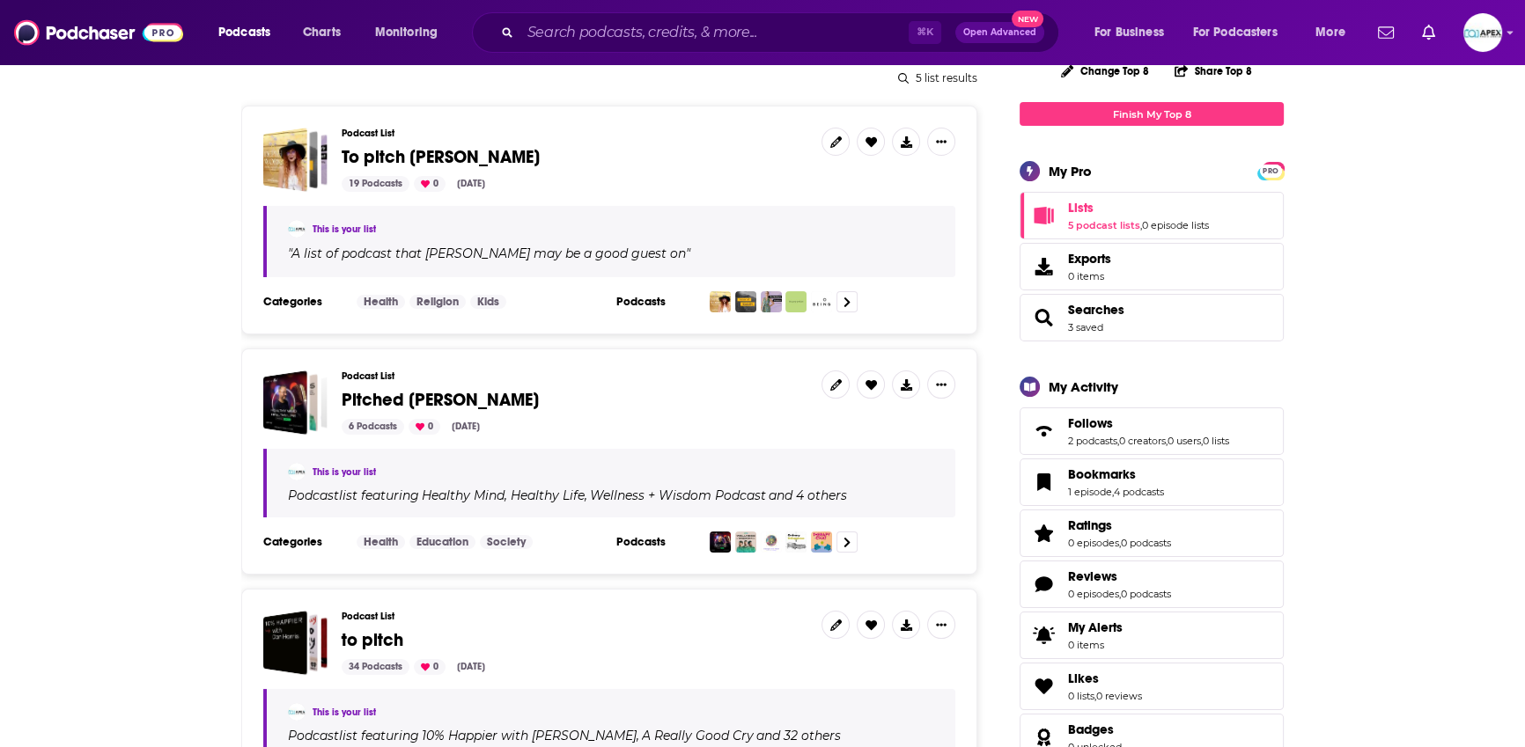
click at [625, 176] on div "19 Podcasts 0 [DATE]" at bounding box center [575, 184] width 466 height 16
click at [402, 154] on span "To pitch Loren" at bounding box center [441, 157] width 198 height 22
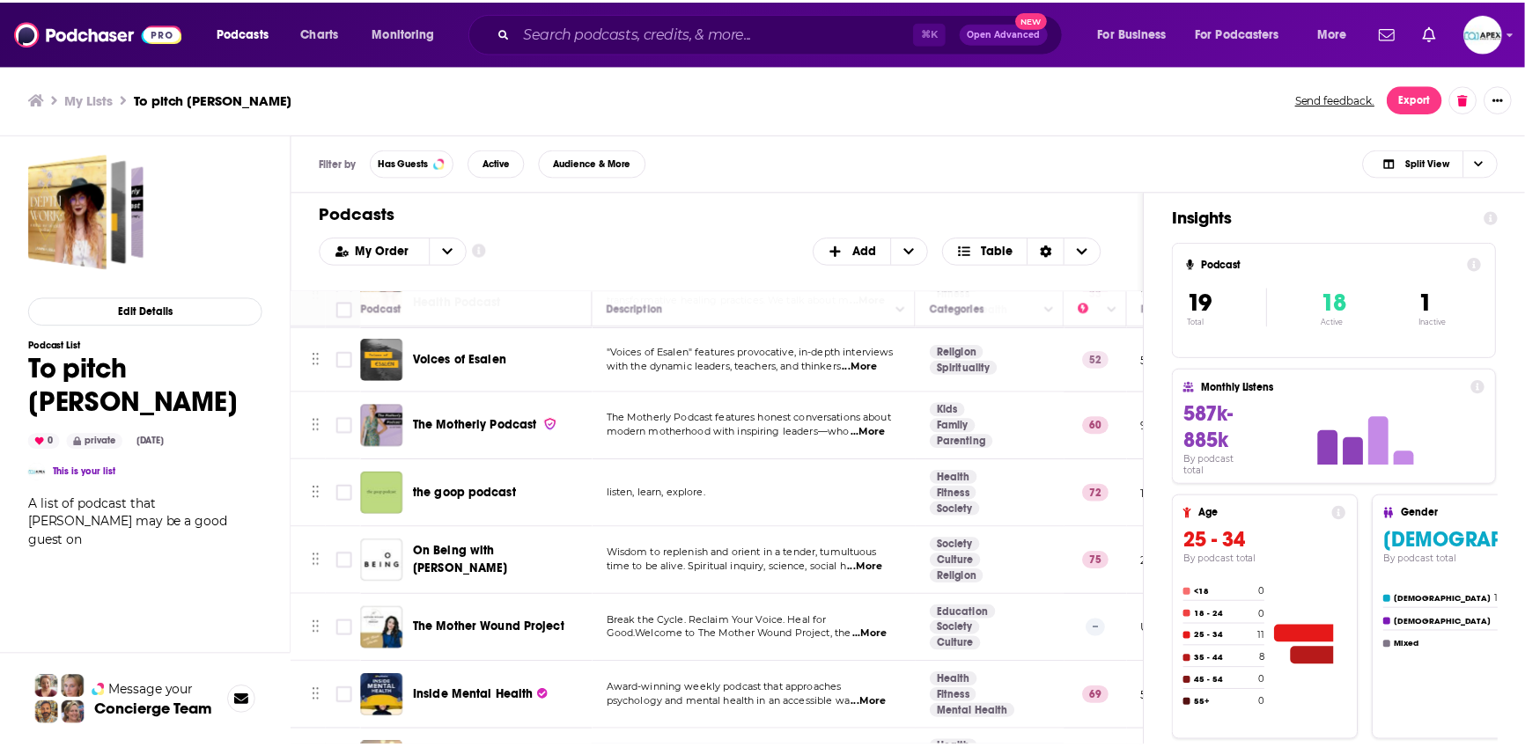
scroll to position [86, 0]
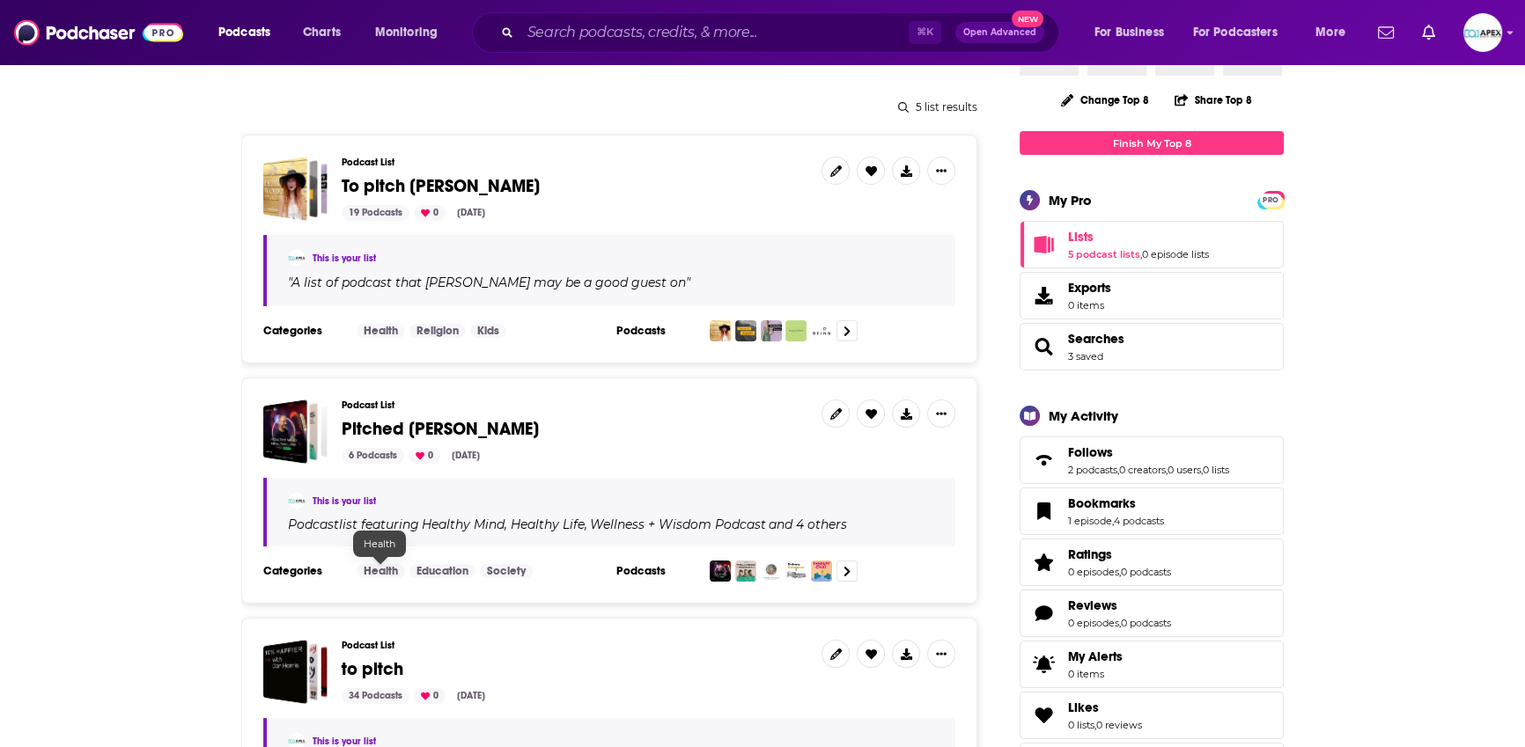
scroll to position [208, 0]
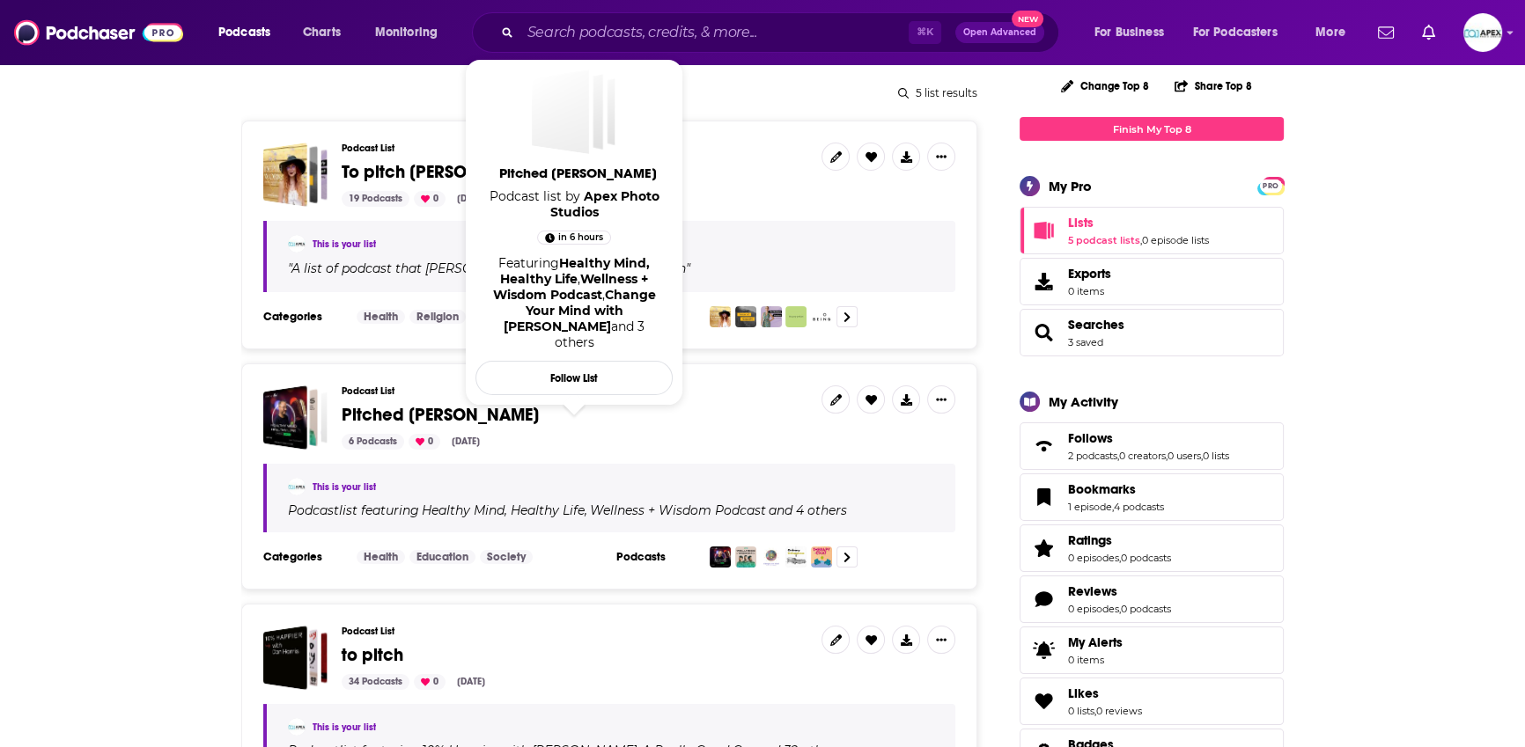
click at [399, 410] on span "Pitched Loren" at bounding box center [440, 415] width 197 height 22
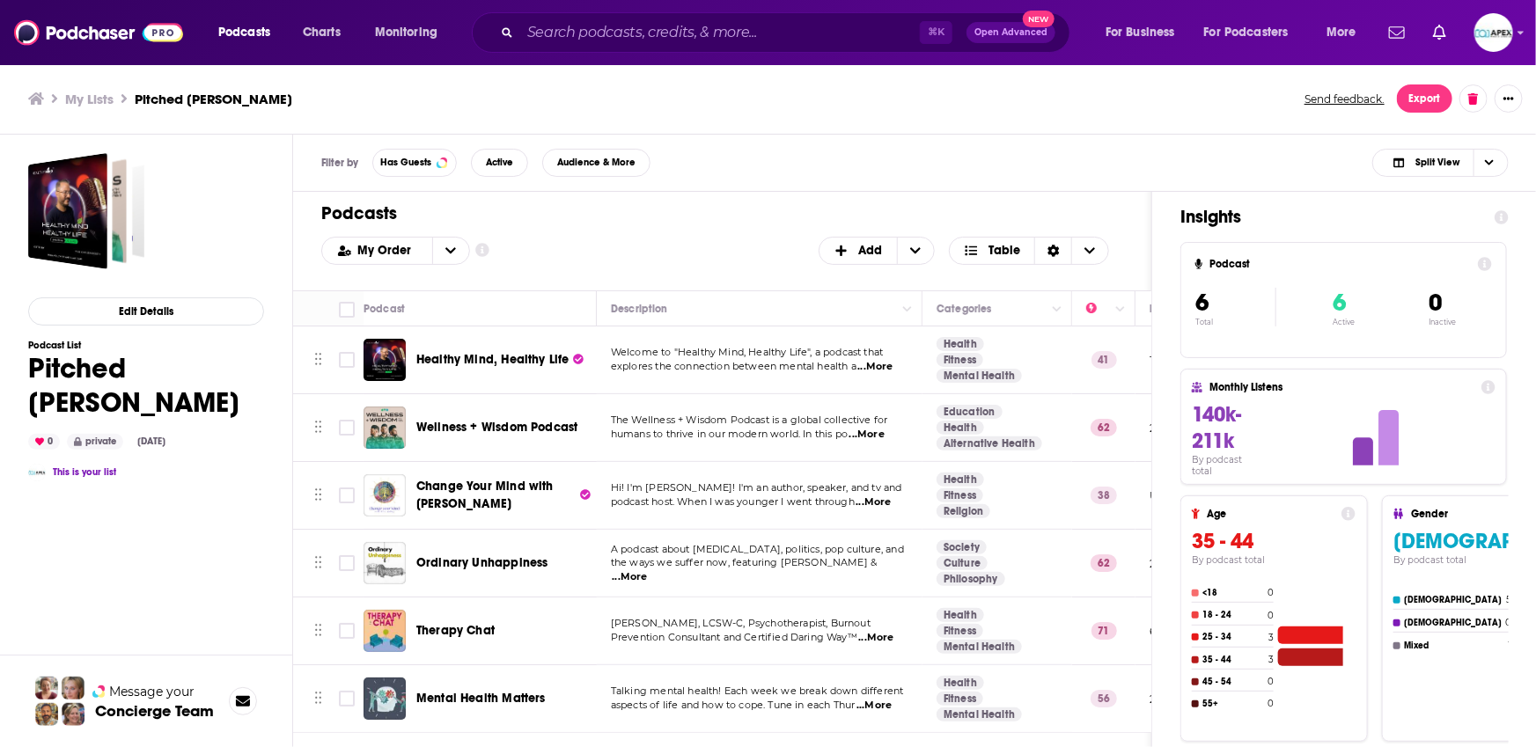
click at [460, 695] on span "Mental Health Matters" at bounding box center [480, 698] width 129 height 15
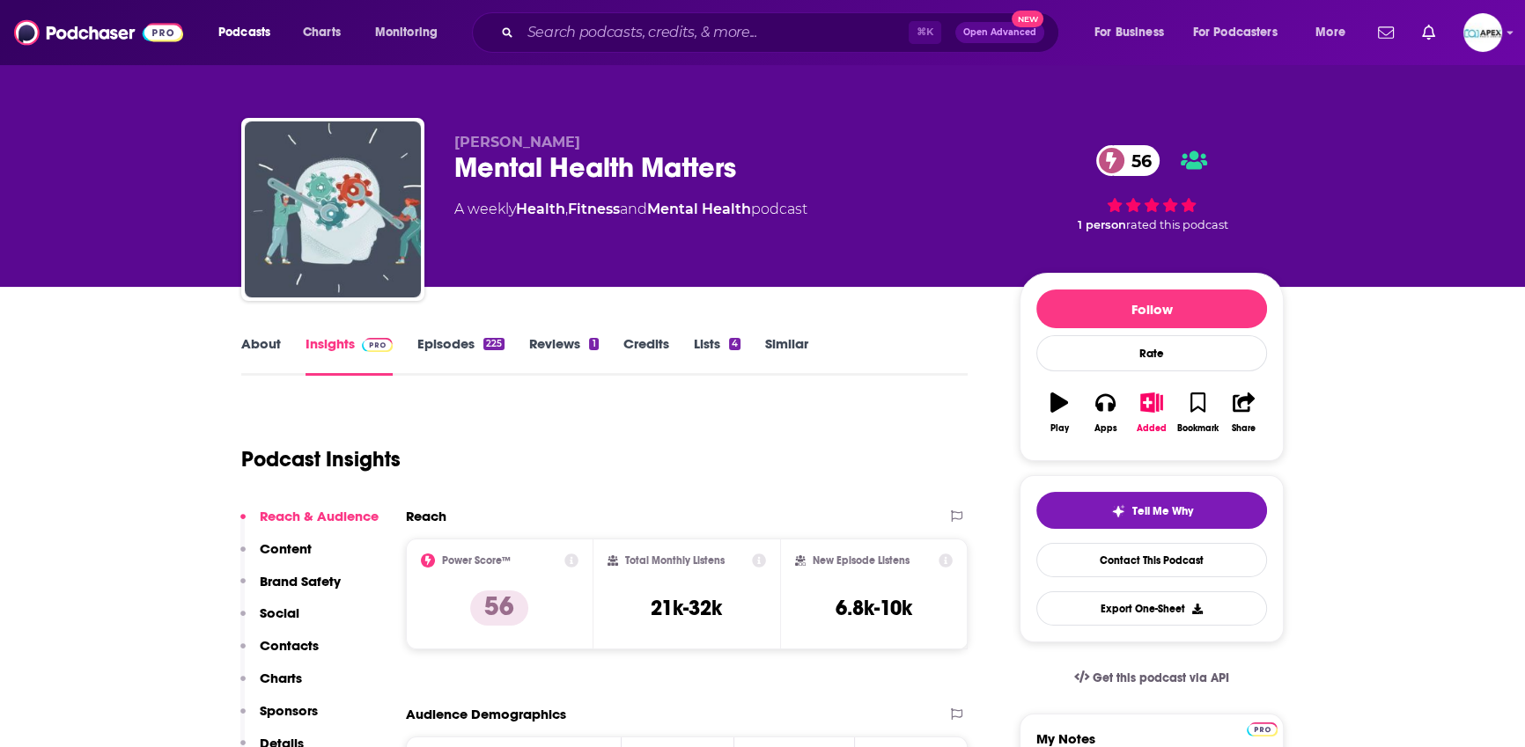
click at [278, 346] on link "About" at bounding box center [261, 355] width 40 height 40
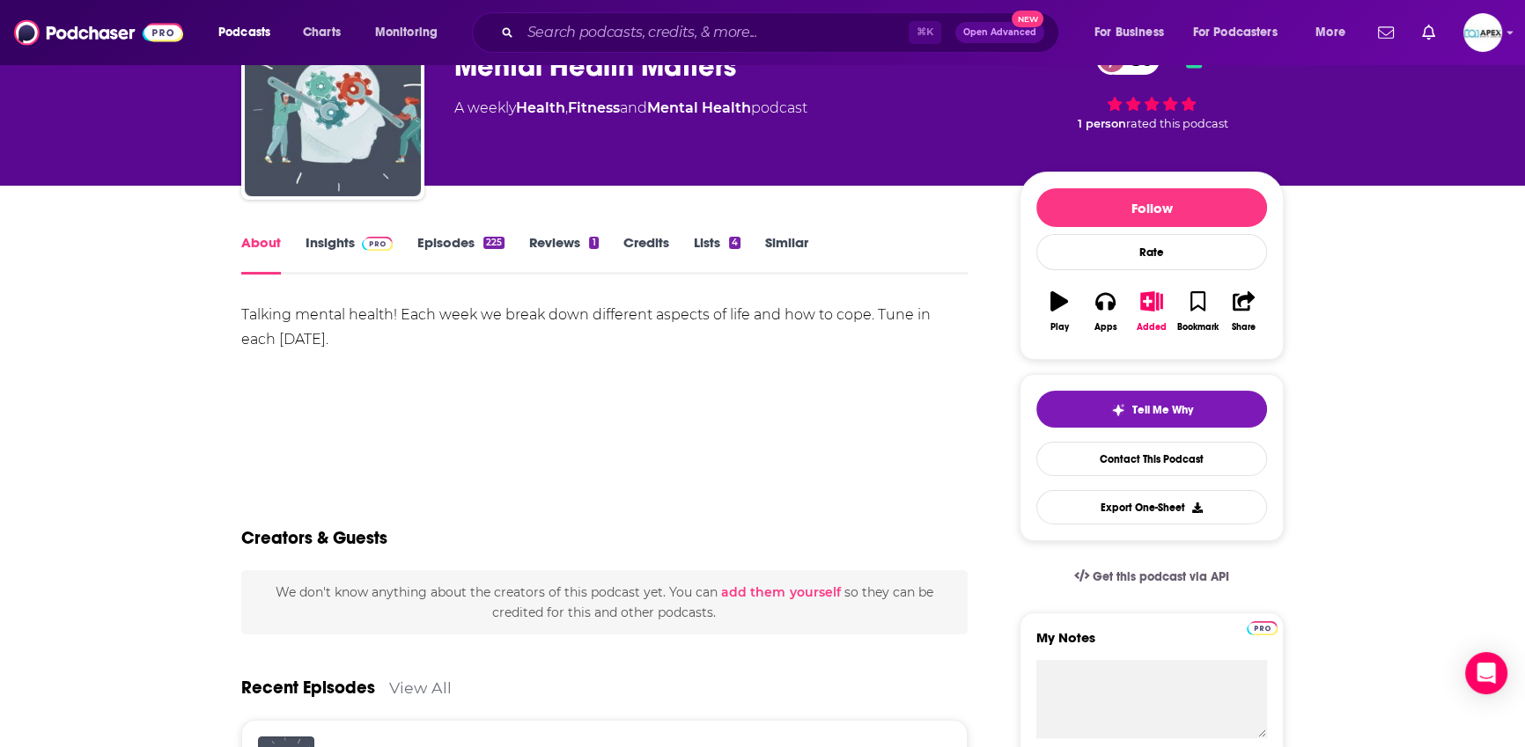
scroll to position [119, 0]
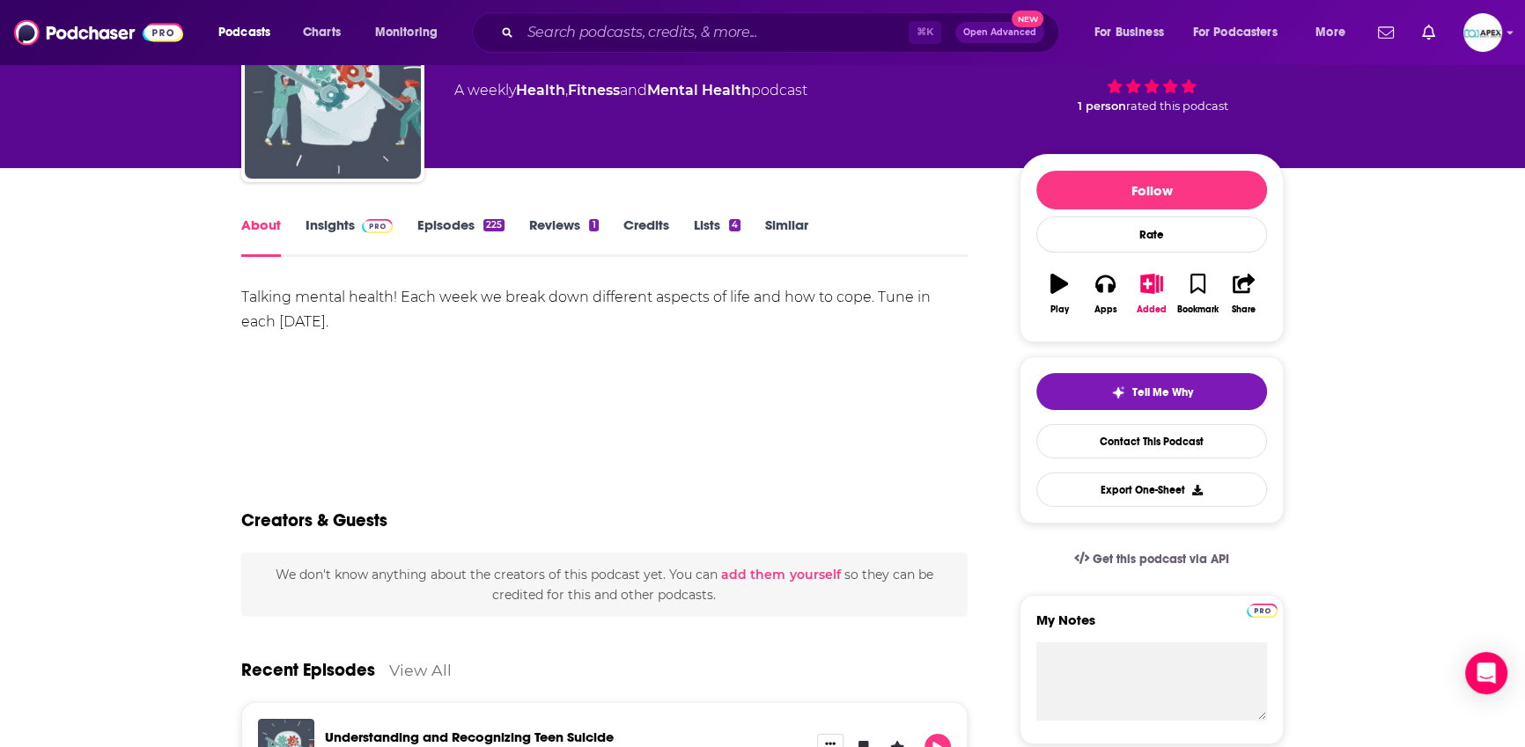
click at [324, 229] on link "Insights" at bounding box center [348, 237] width 87 height 40
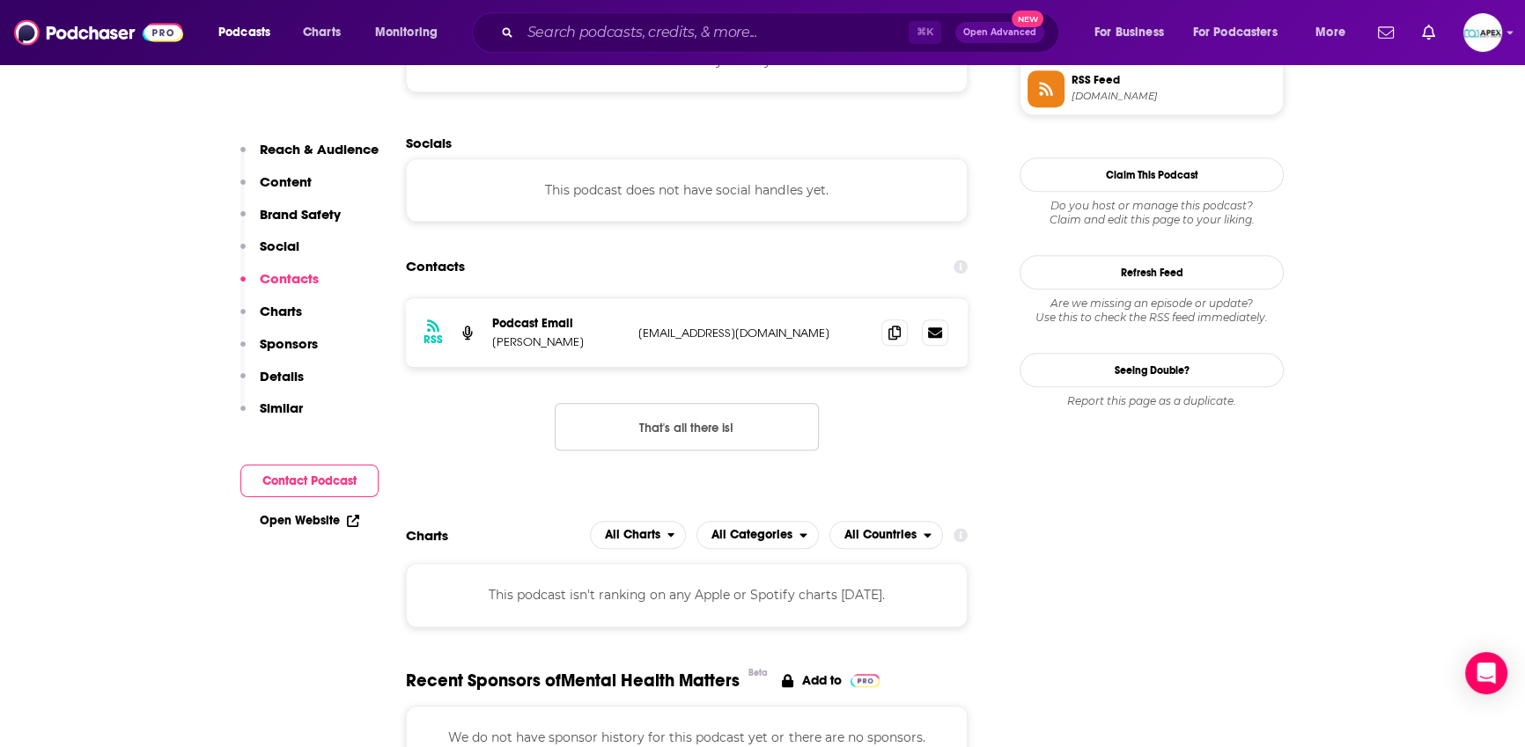
scroll to position [1653, 0]
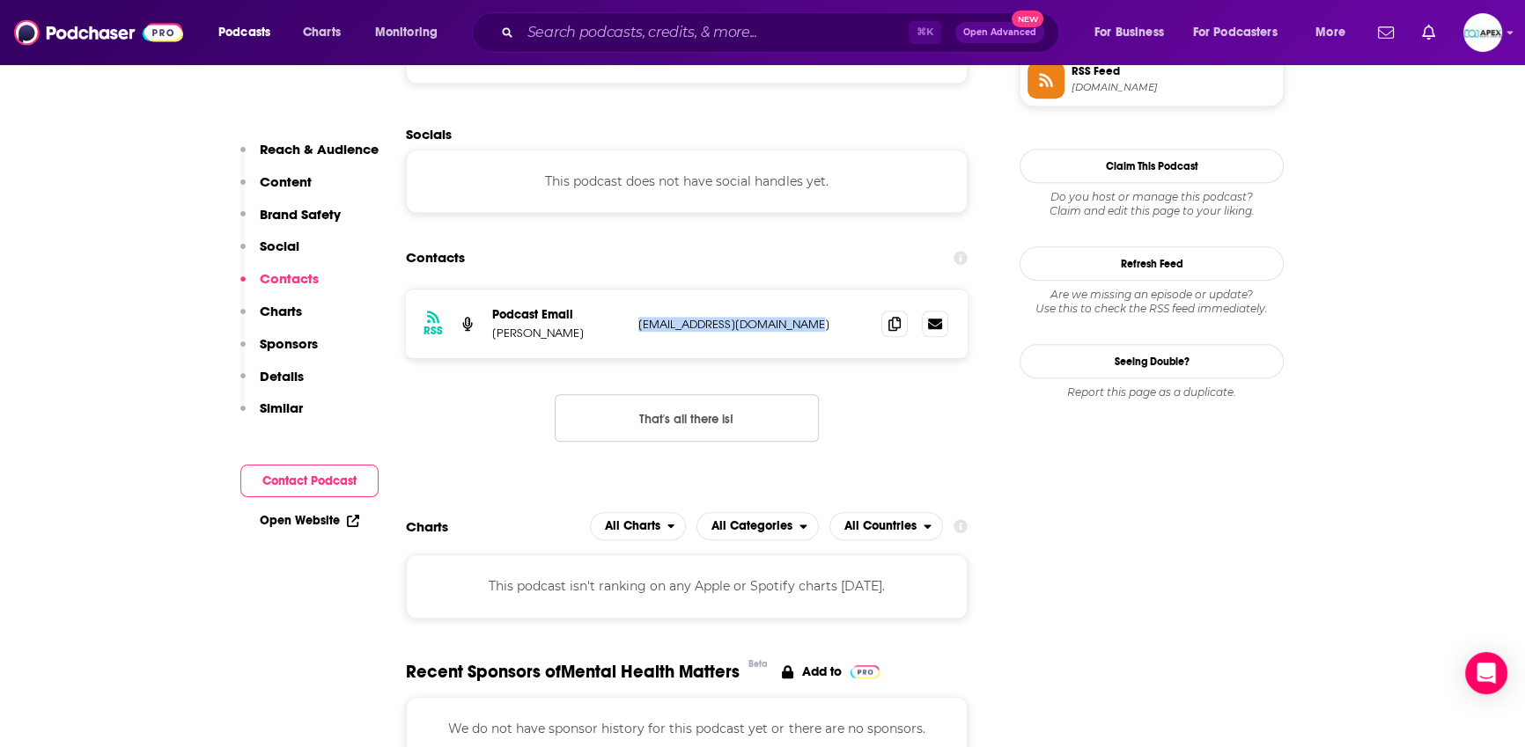
drag, startPoint x: 812, startPoint y: 258, endPoint x: 636, endPoint y: 258, distance: 176.0
click at [636, 290] on div "RSS Podcast Email Liz Lange mentalhealthpod21@gmail.com mentalhealthpod21@gmail…" at bounding box center [687, 324] width 562 height 69
copy p "mentalhealthpod21@gmail.com"
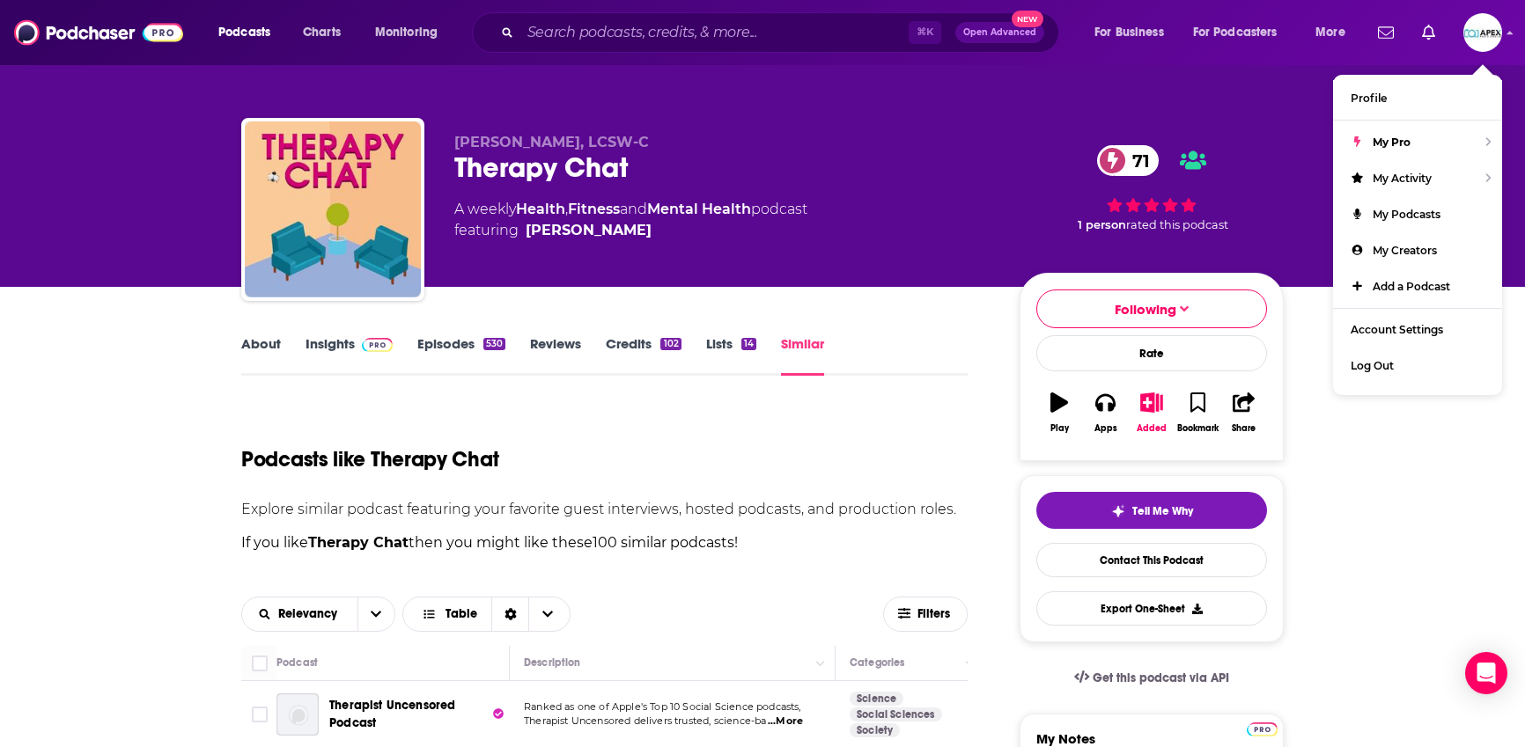
click at [1155, 414] on button "Added" at bounding box center [1151, 412] width 46 height 63
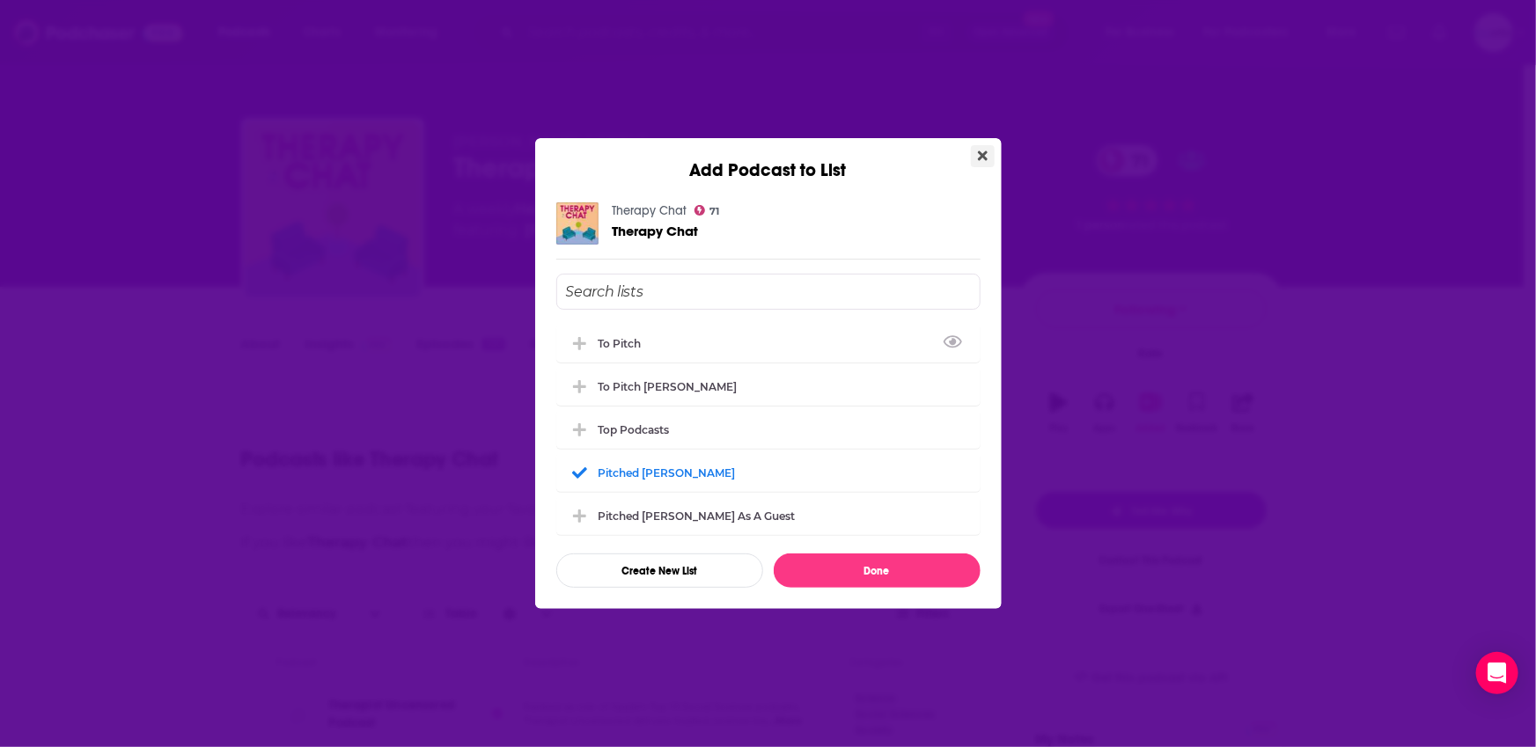
click at [982, 158] on icon "Close" at bounding box center [983, 156] width 10 height 14
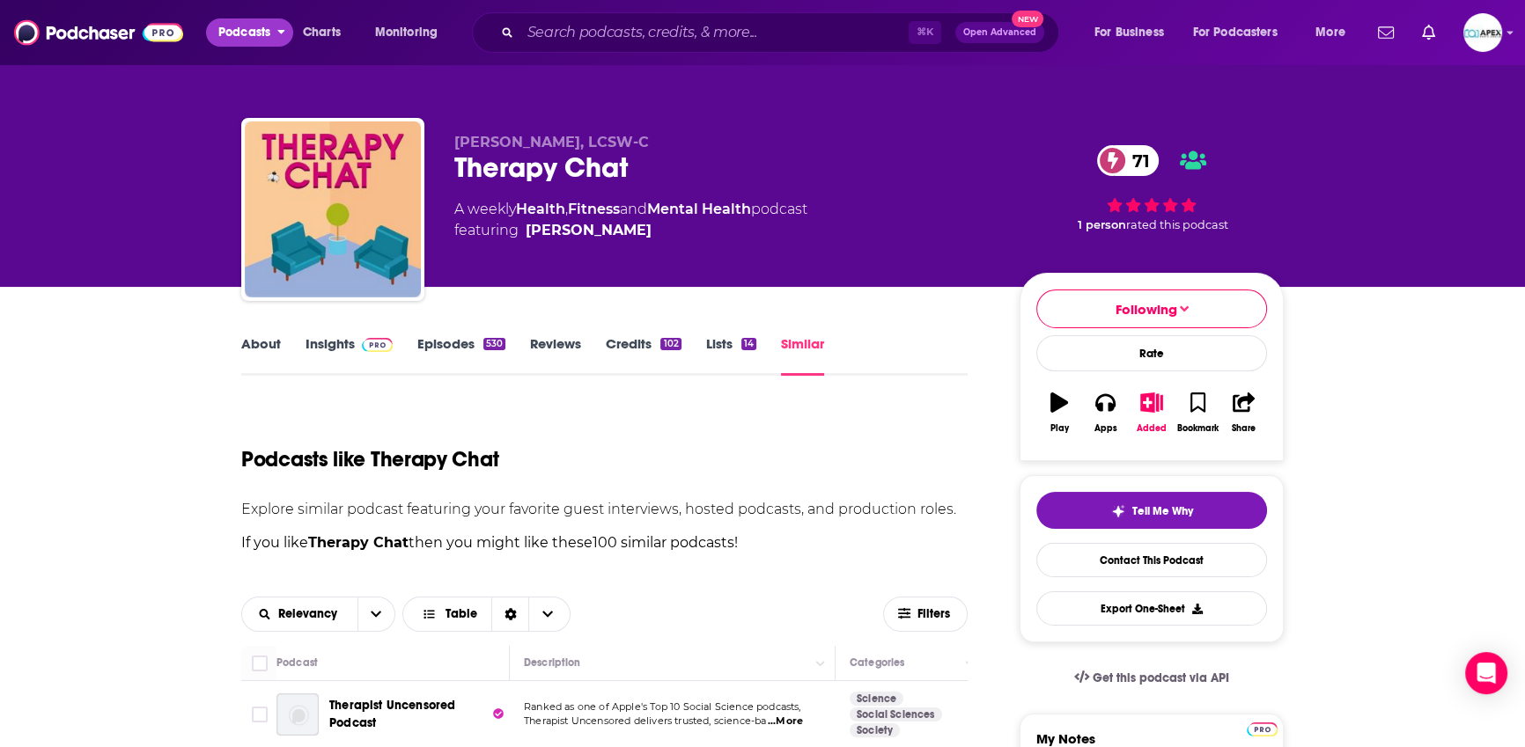
click at [252, 36] on span "Podcasts" at bounding box center [244, 32] width 52 height 25
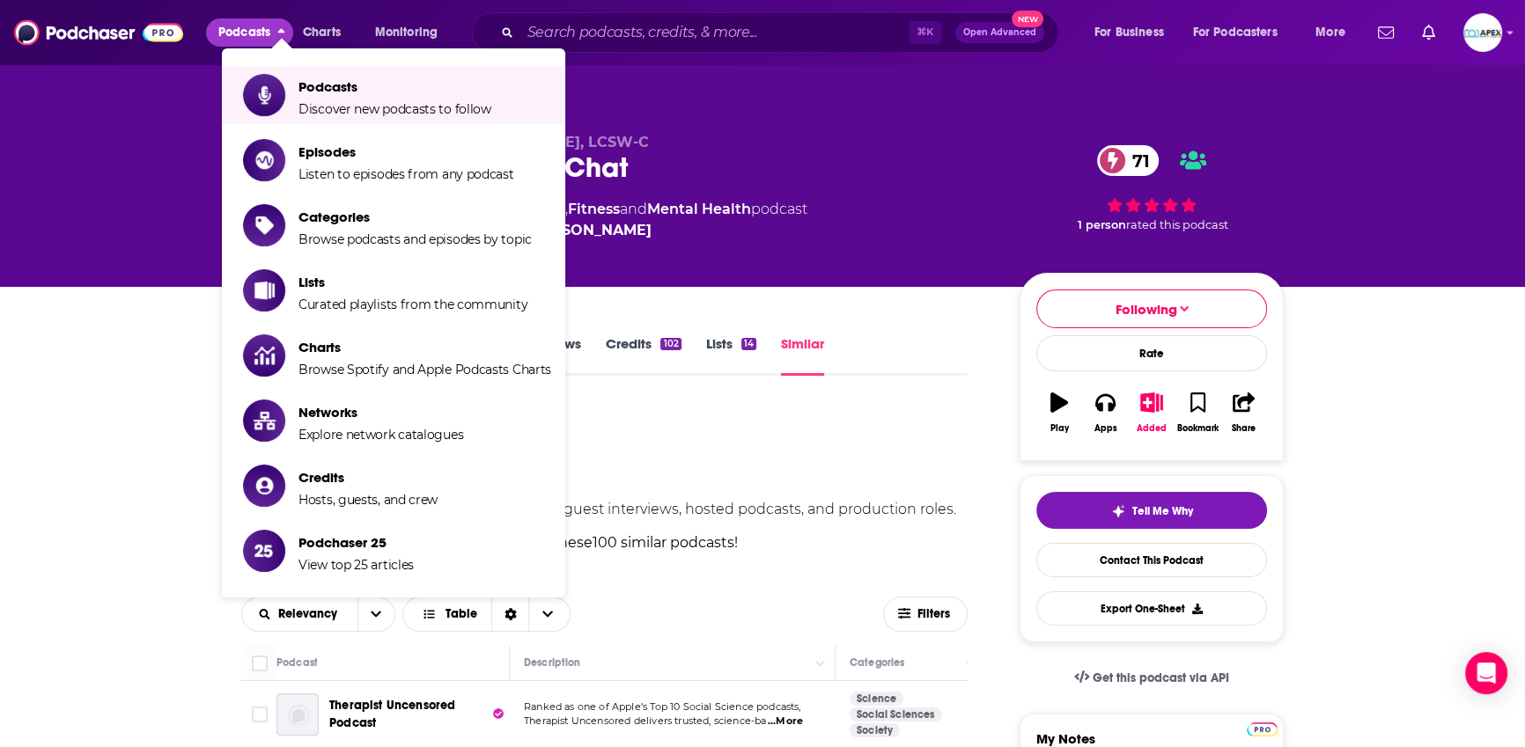
click at [1214, 223] on span "rated this podcast" at bounding box center [1177, 224] width 102 height 13
